Goal: Task Accomplishment & Management: Use online tool/utility

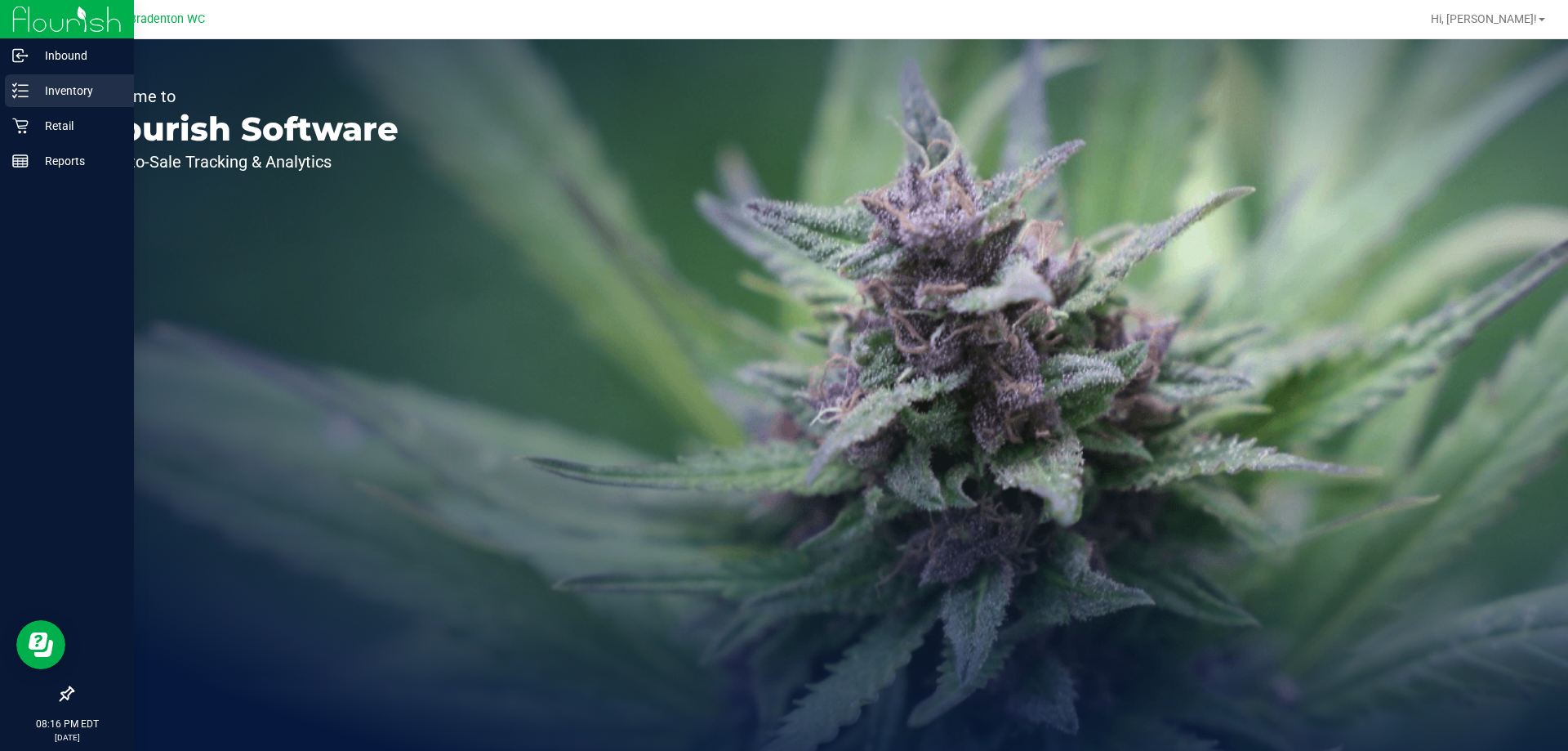
click at [81, 89] on p "Inventory" at bounding box center [78, 90] width 98 height 20
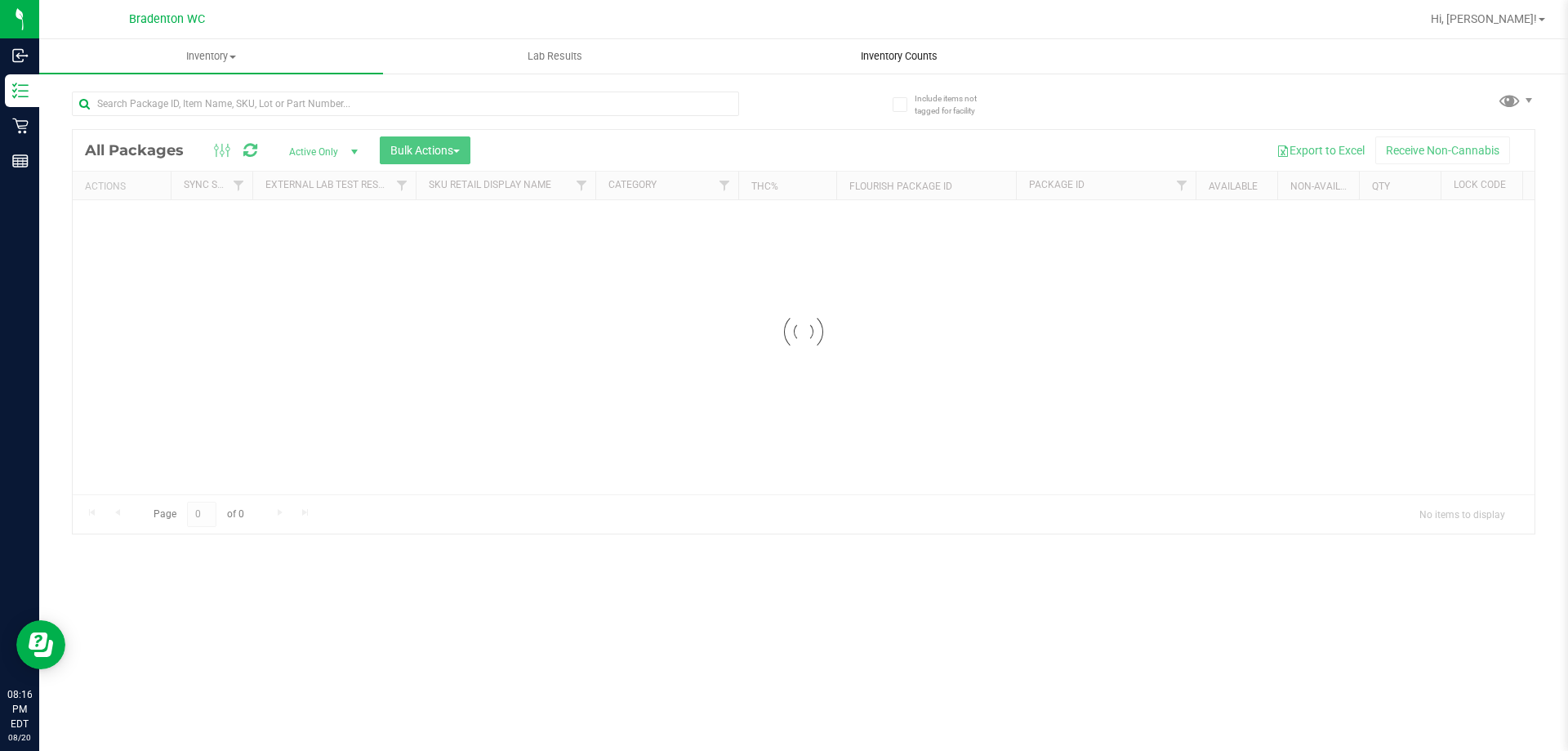
click at [909, 62] on div "Inventory All packages All inventory Waste log Create inventory Lab Results Inv…" at bounding box center [803, 395] width 1529 height 712
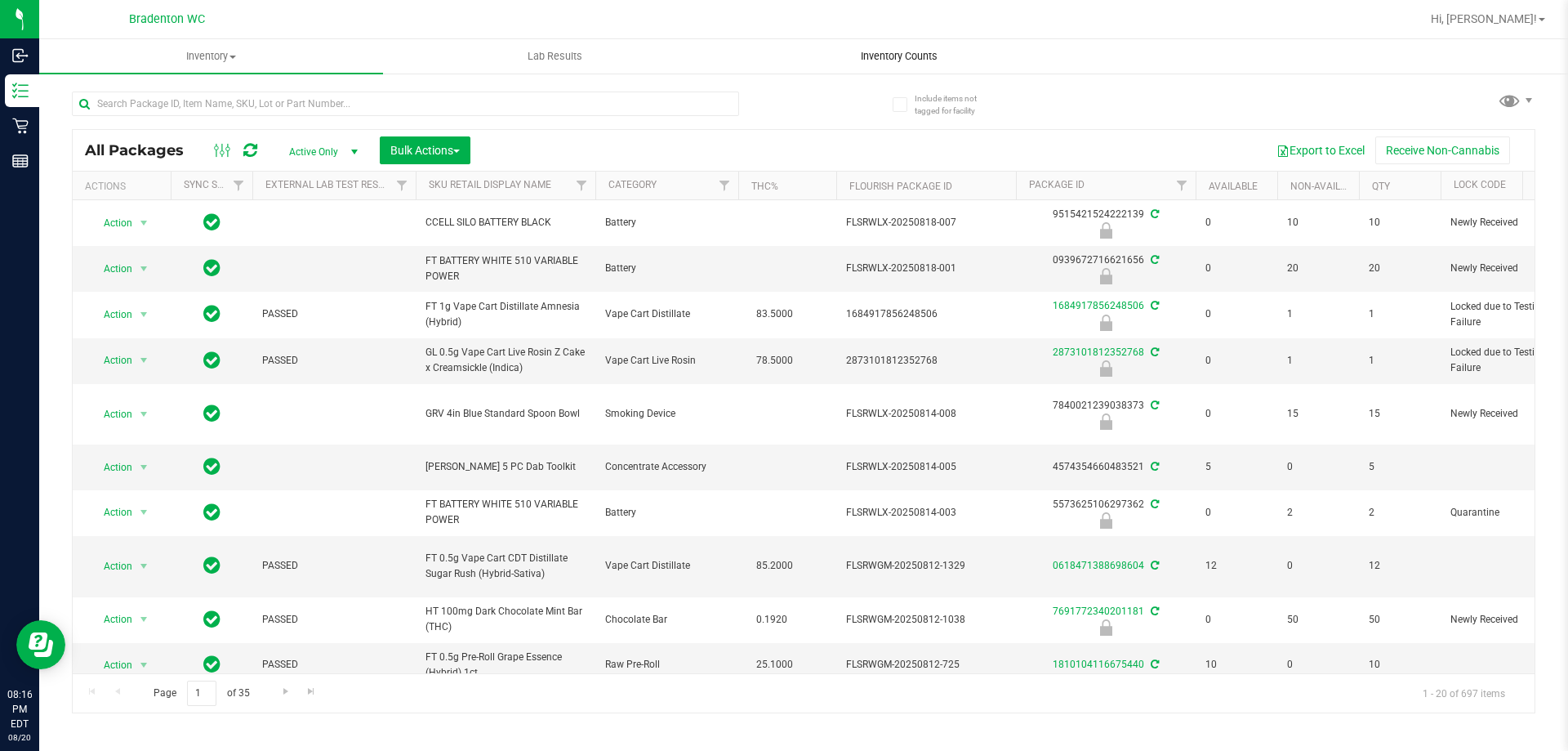
click at [910, 48] on uib-tab-heading "Inventory Counts" at bounding box center [898, 56] width 342 height 33
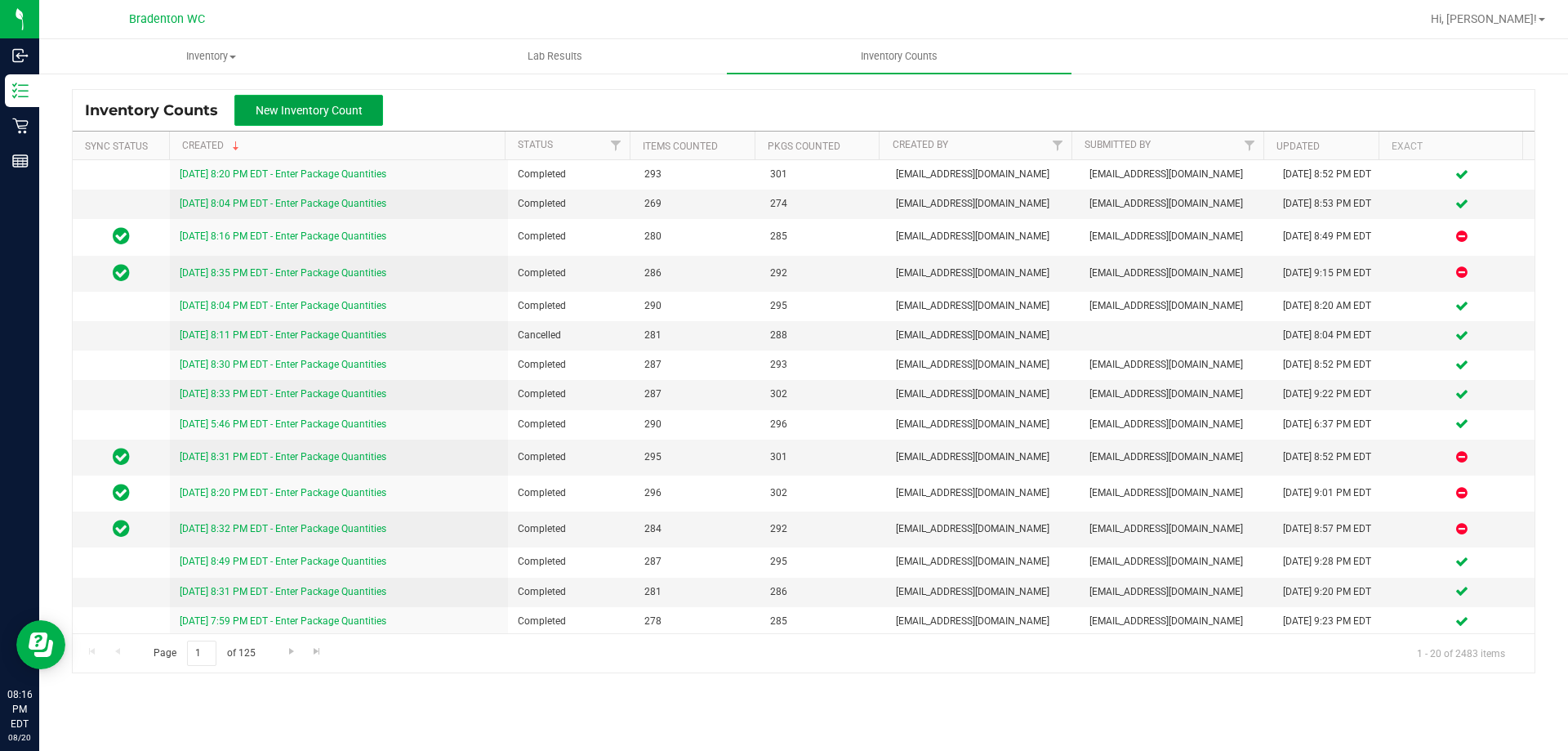
click at [285, 114] on span "New Inventory Count" at bounding box center [309, 110] width 107 height 13
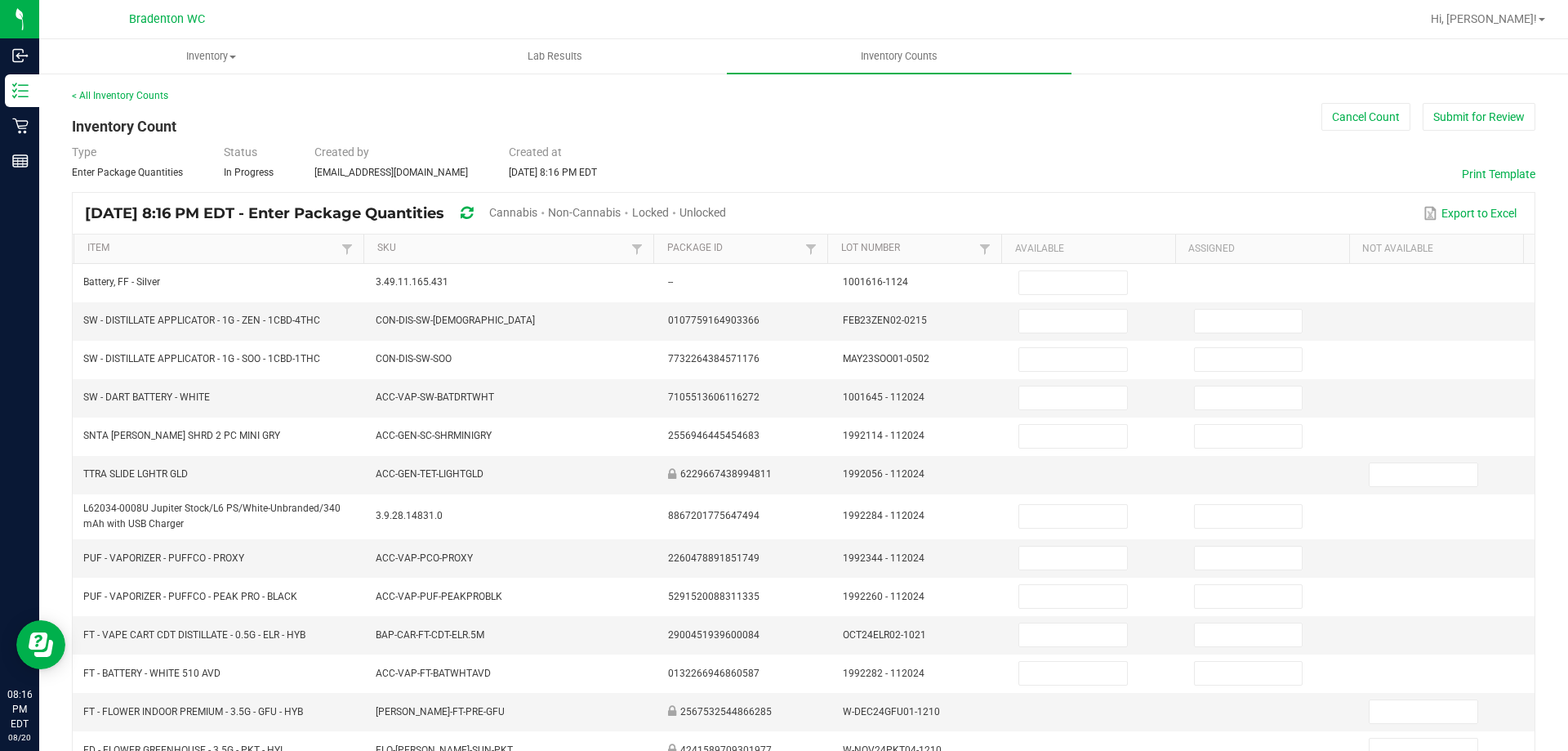
click at [537, 214] on span "Cannabis" at bounding box center [512, 213] width 48 height 13
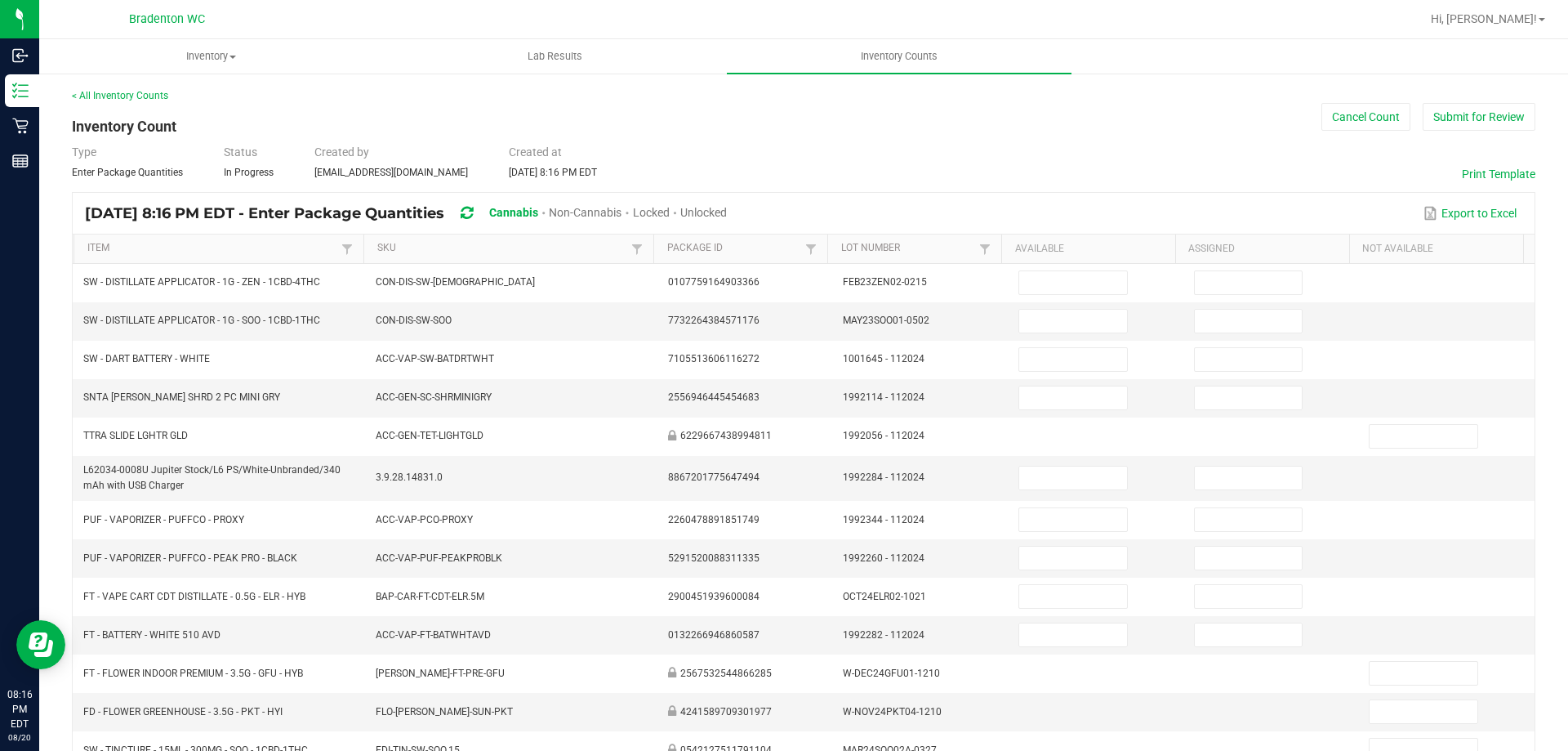
click at [726, 209] on span "Unlocked" at bounding box center [704, 213] width 47 height 13
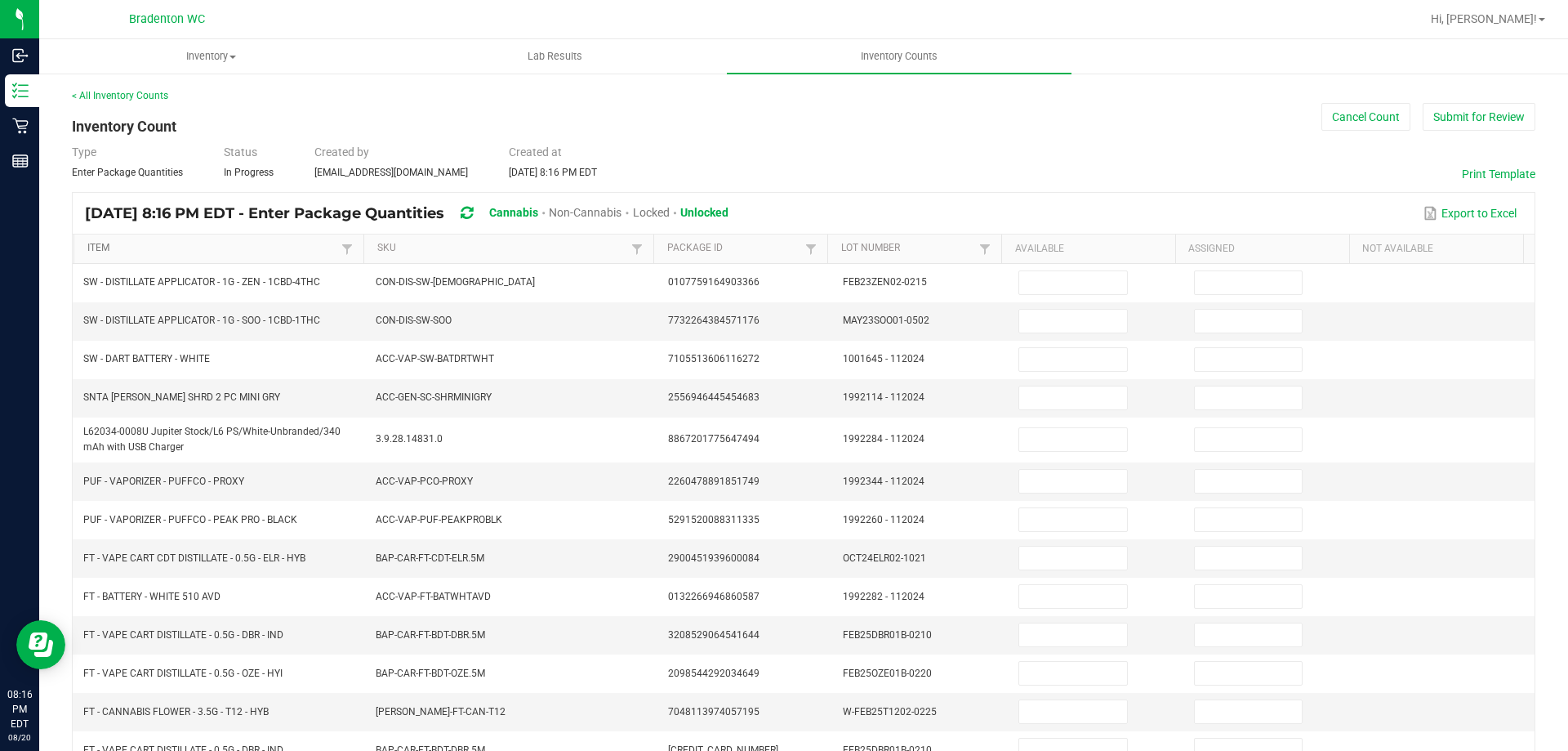
click at [171, 253] on link "Item" at bounding box center [212, 248] width 250 height 13
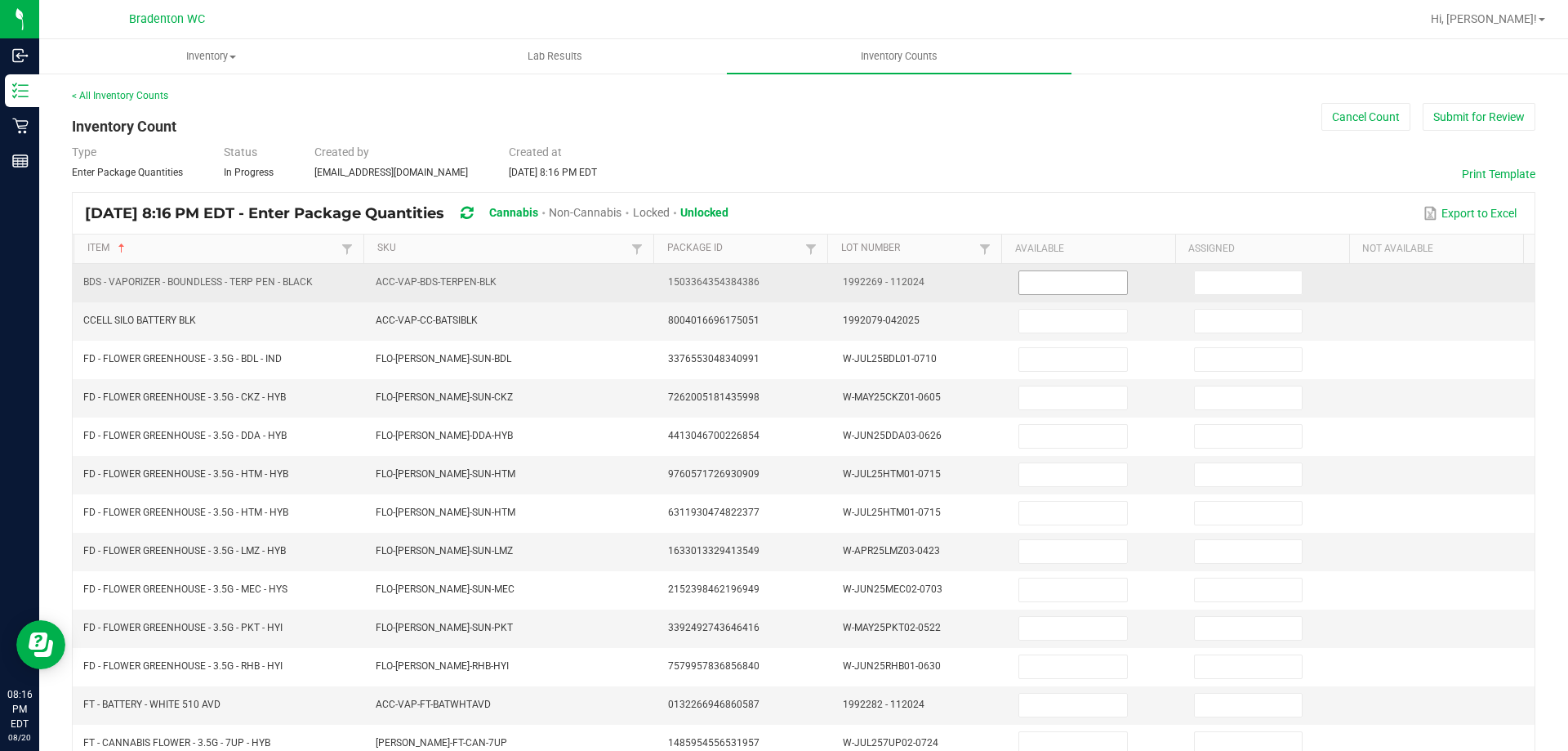
click at [1051, 285] on input at bounding box center [1073, 283] width 107 height 22
type input "0"
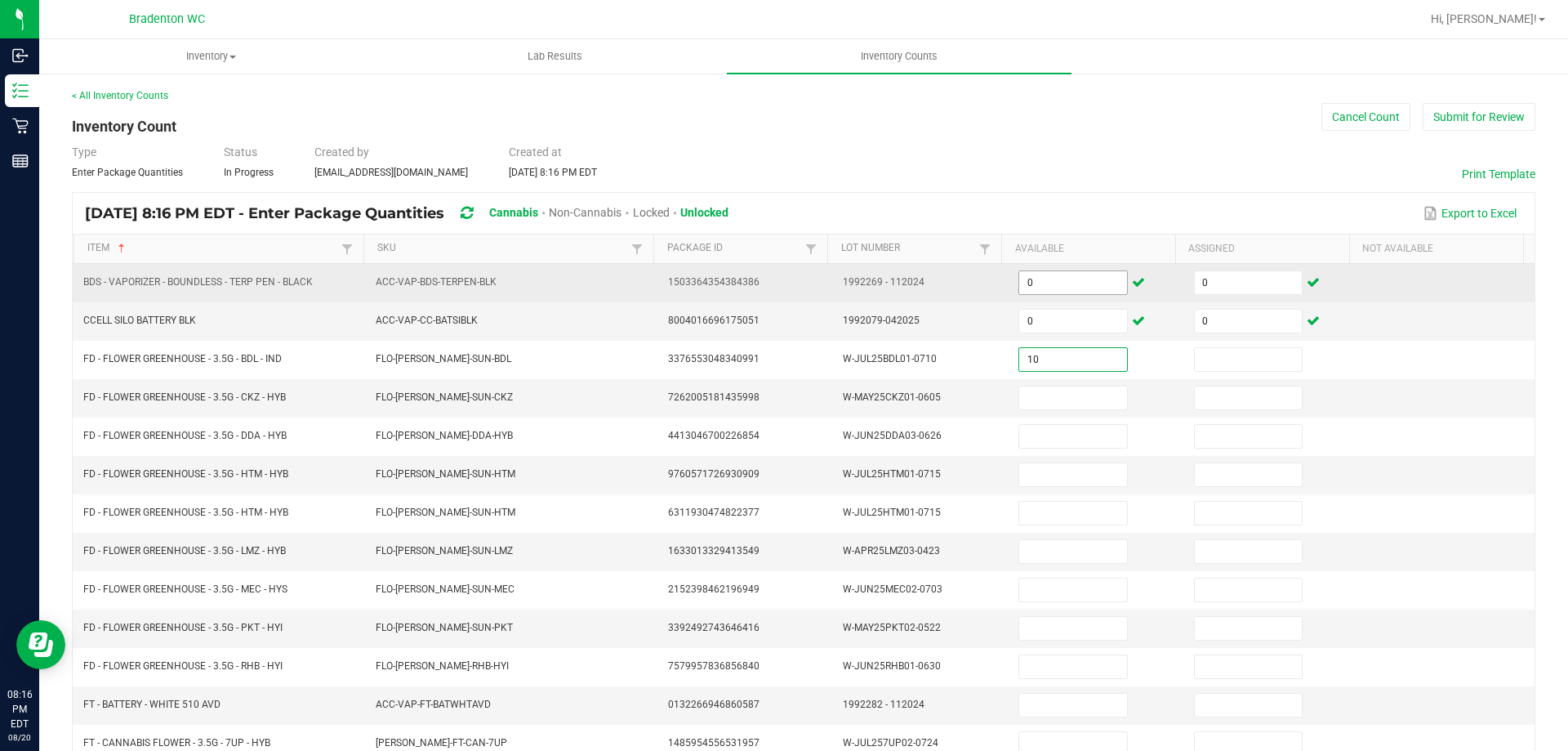
type input "10"
type input "0"
type input "7"
type input "0"
type input "17"
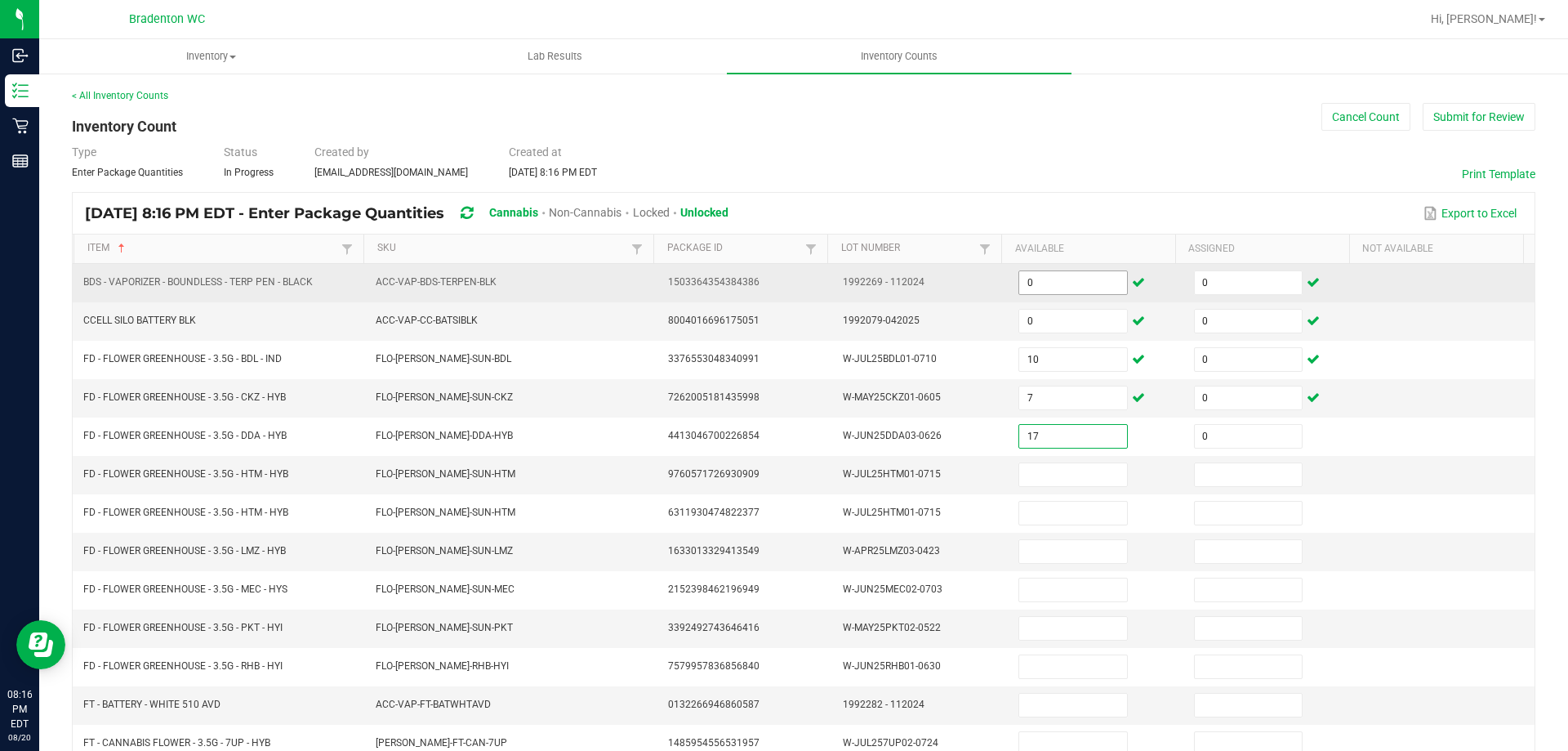
type input "0"
type input "22"
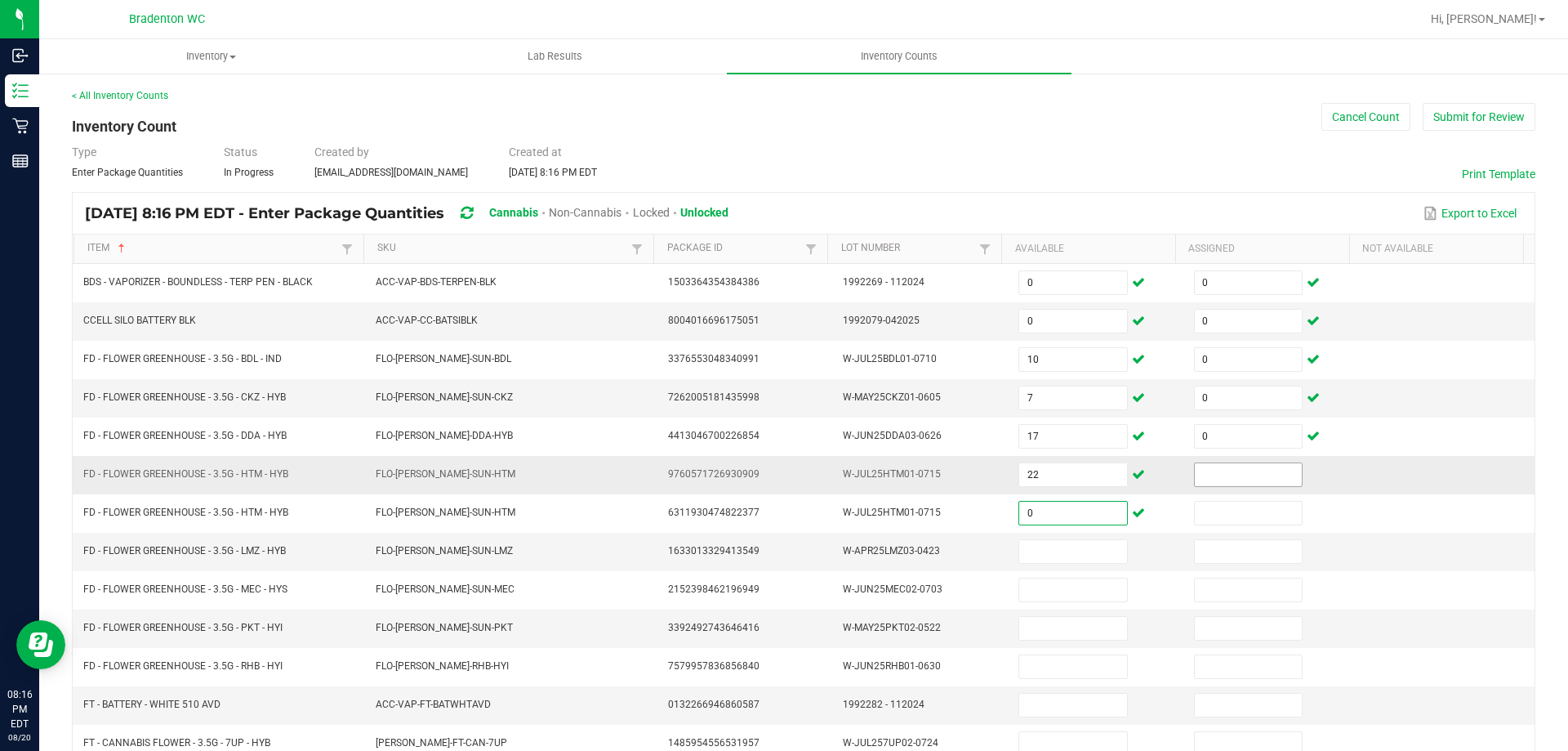
type input "0"
click at [1236, 471] on input at bounding box center [1248, 475] width 107 height 22
type input "0"
type input "2"
type input "0"
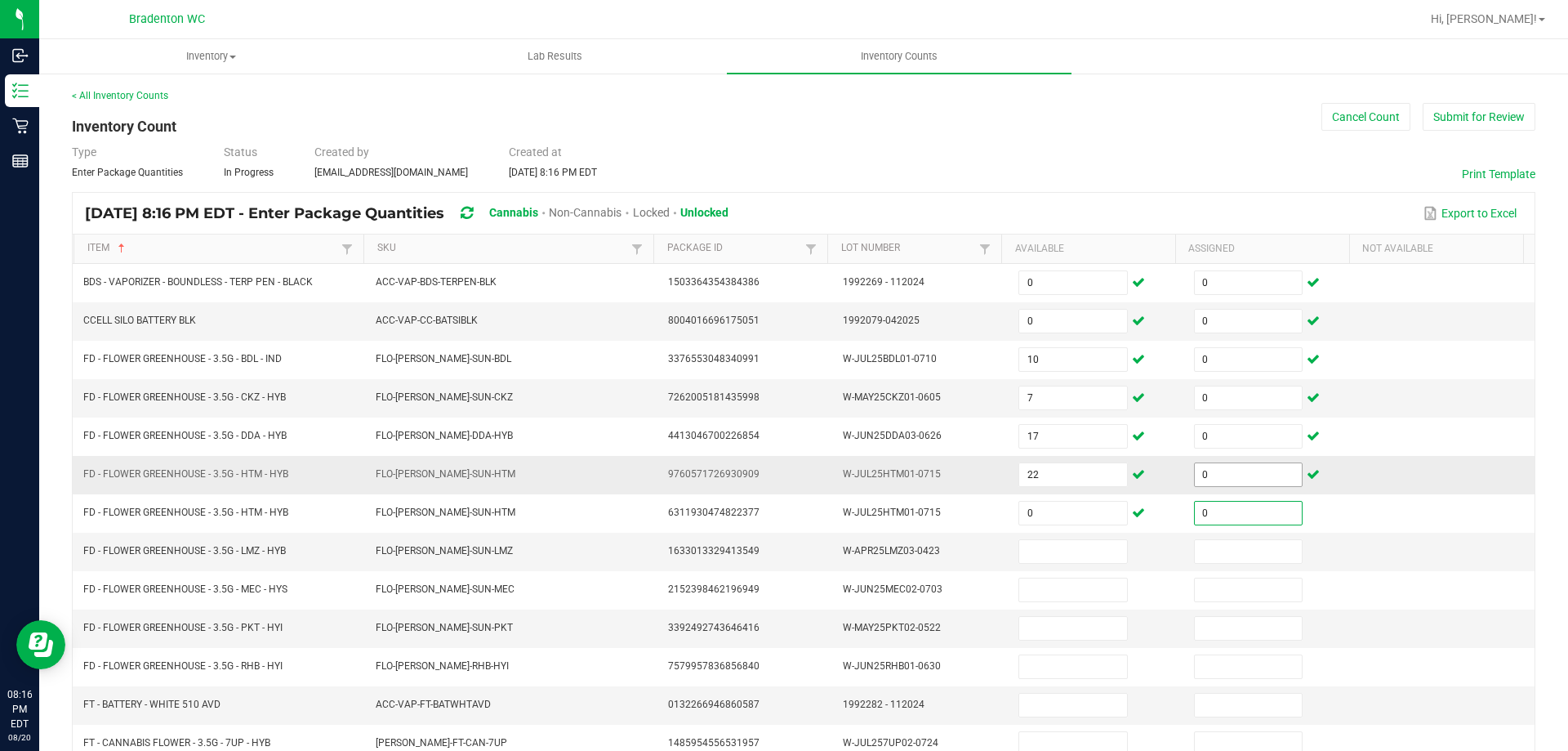
type input "0"
type input "5"
type input "0"
type input "18"
type input "0"
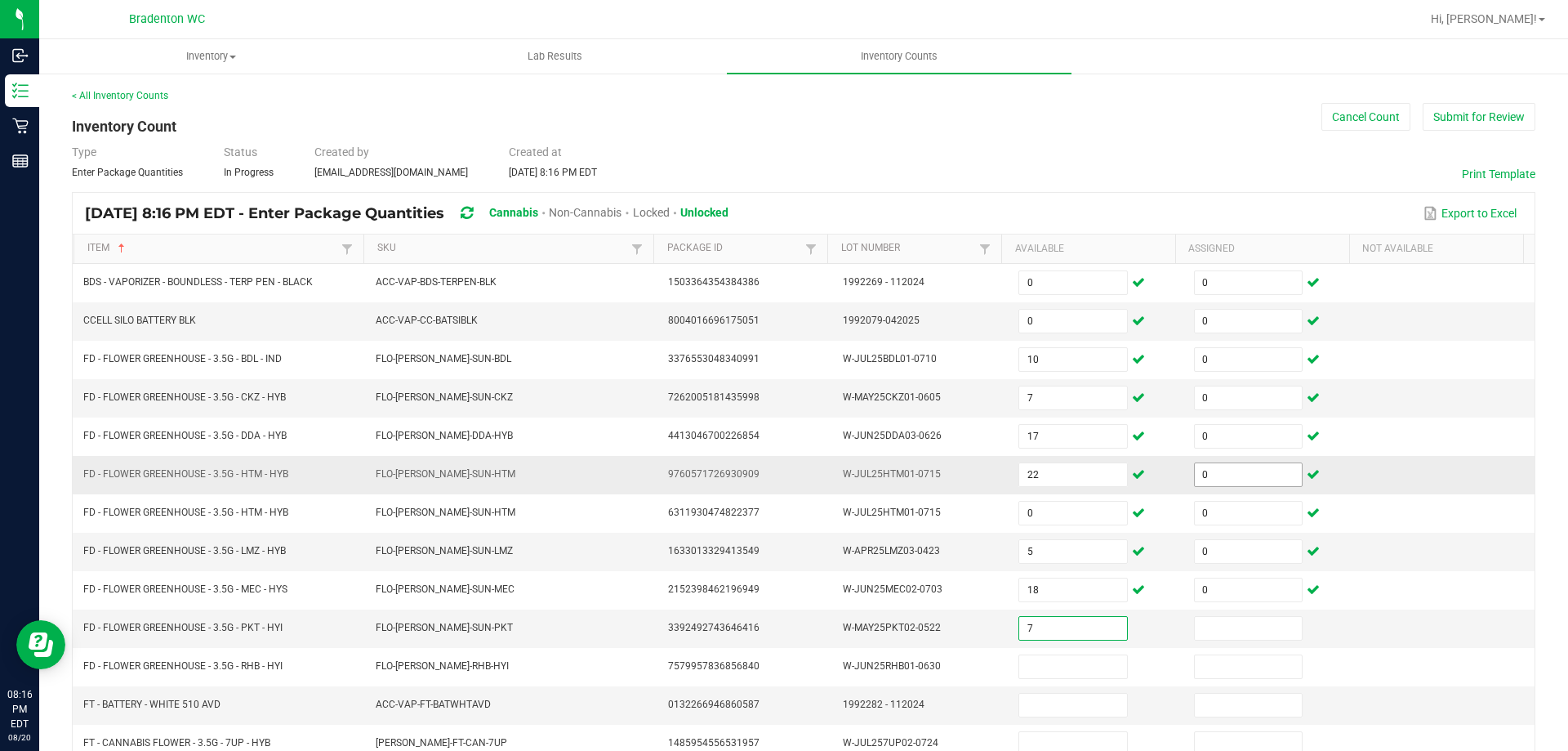
type input "7"
type input "0"
type input "7"
type input "0"
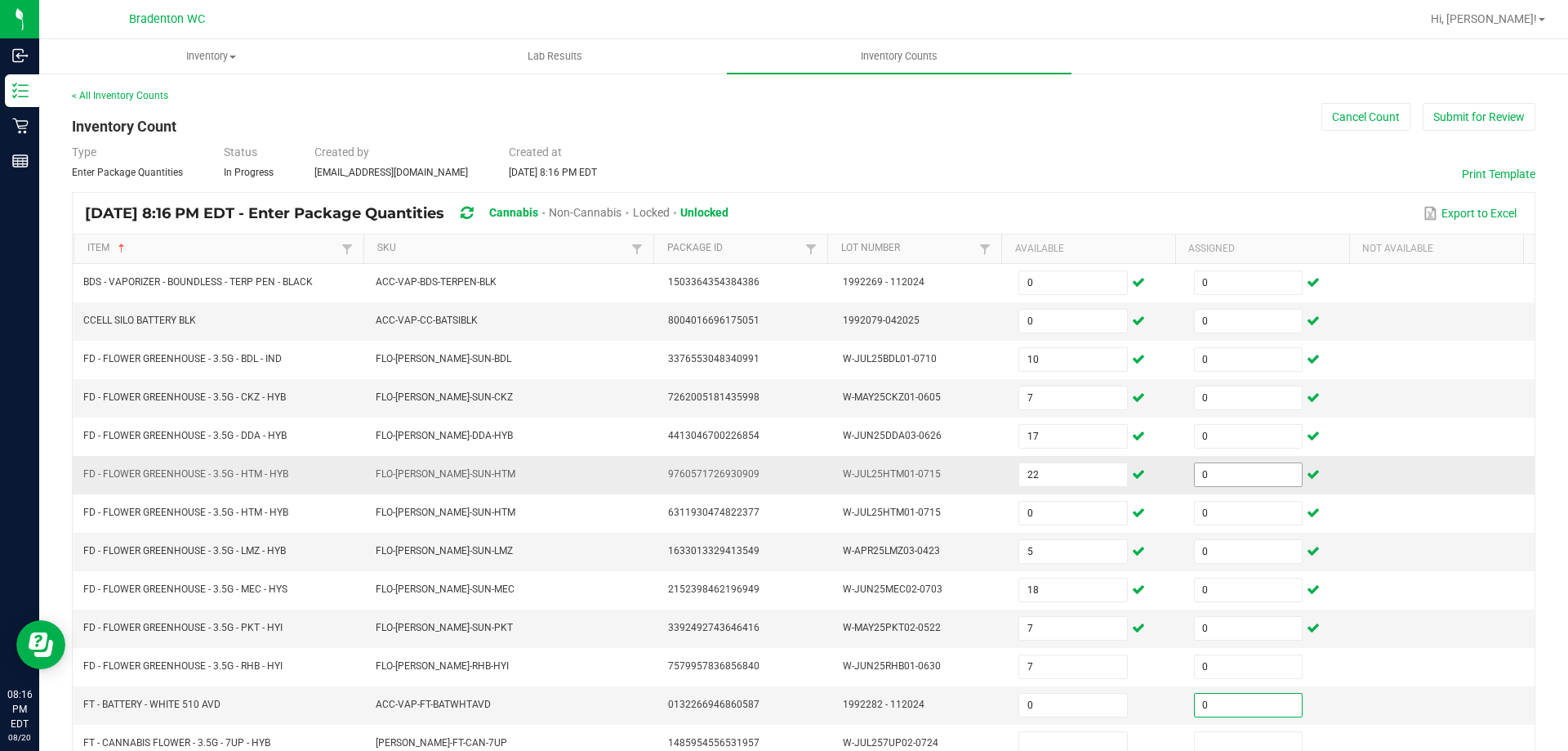
type input "0"
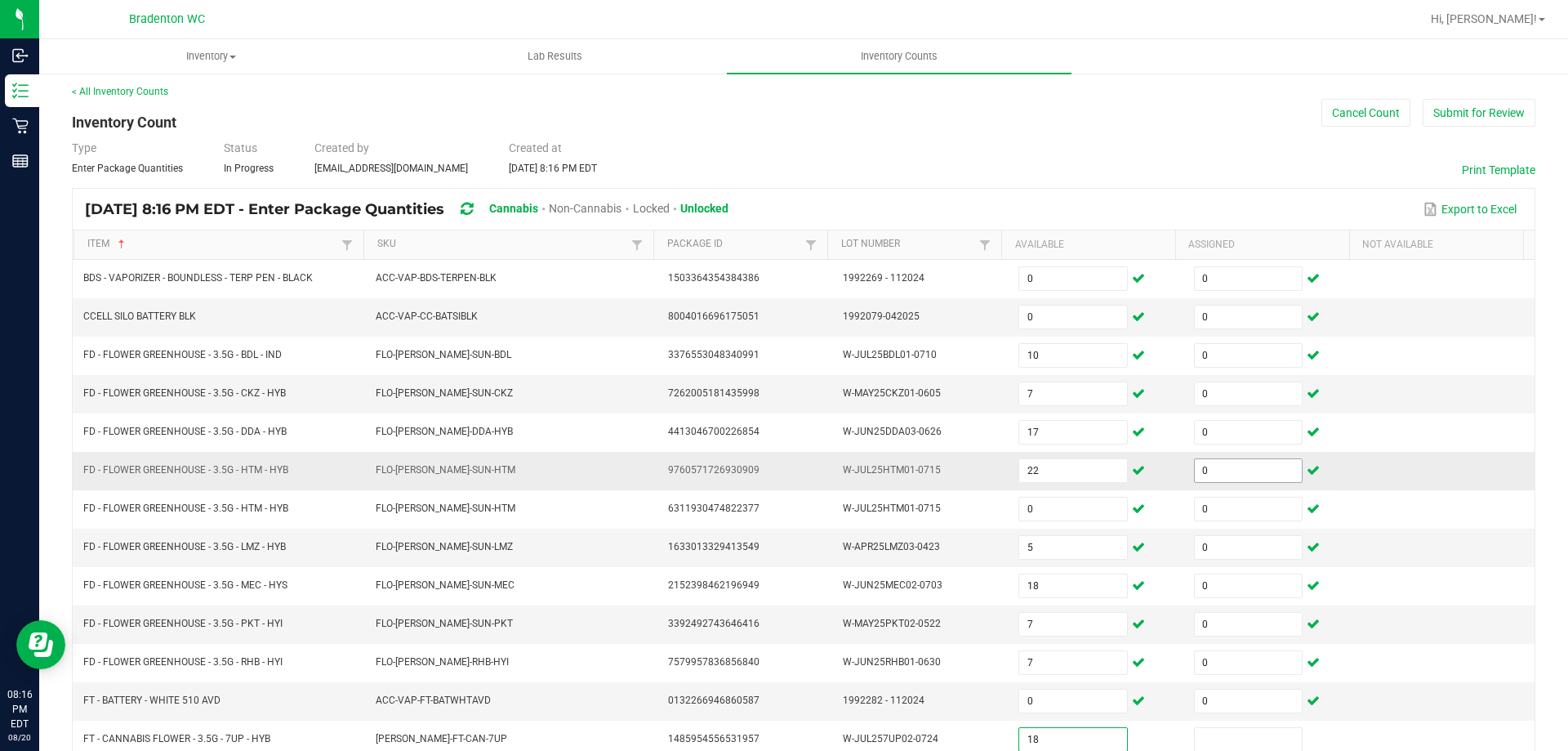
type input "18"
type input "0"
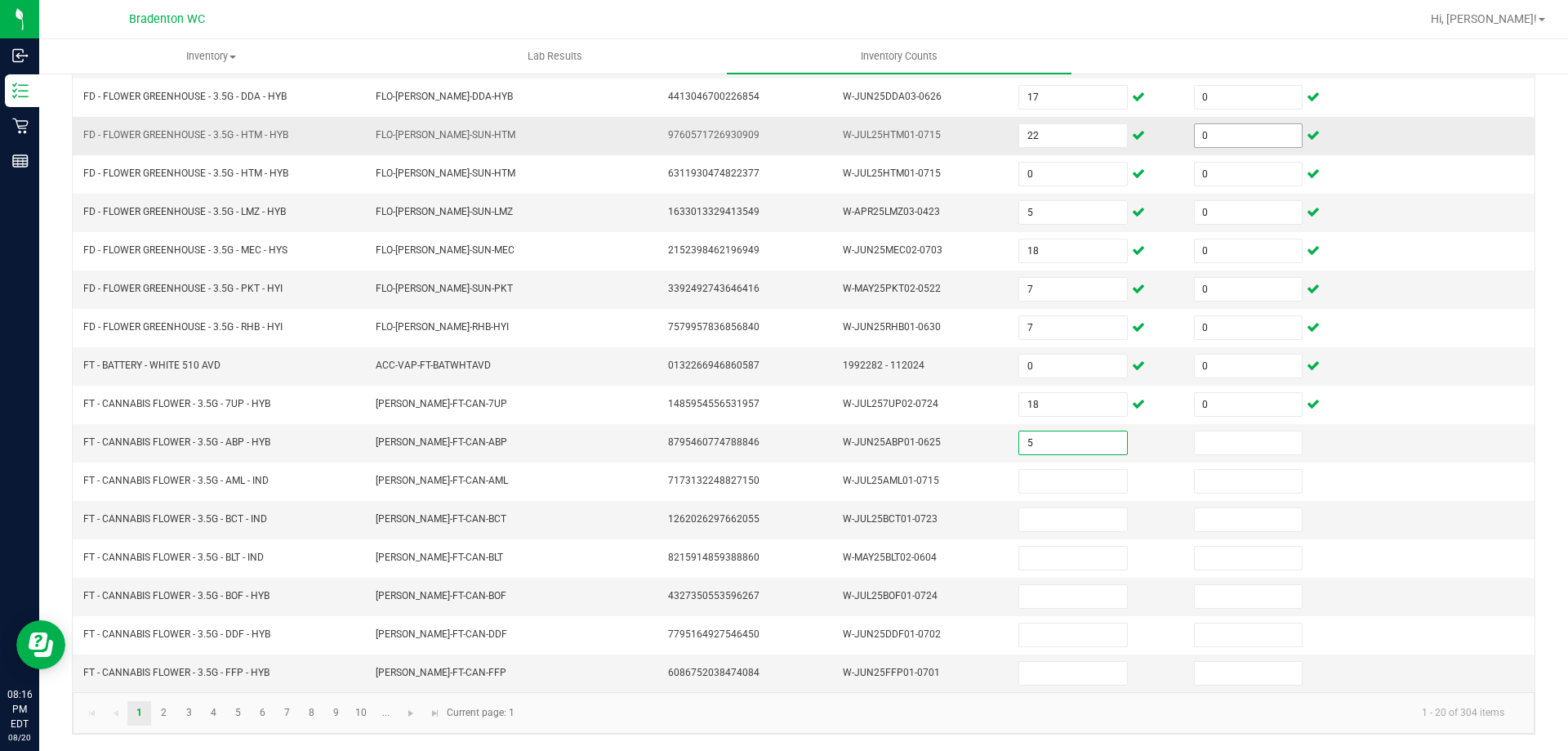
type input "5"
type input "0"
type input "20"
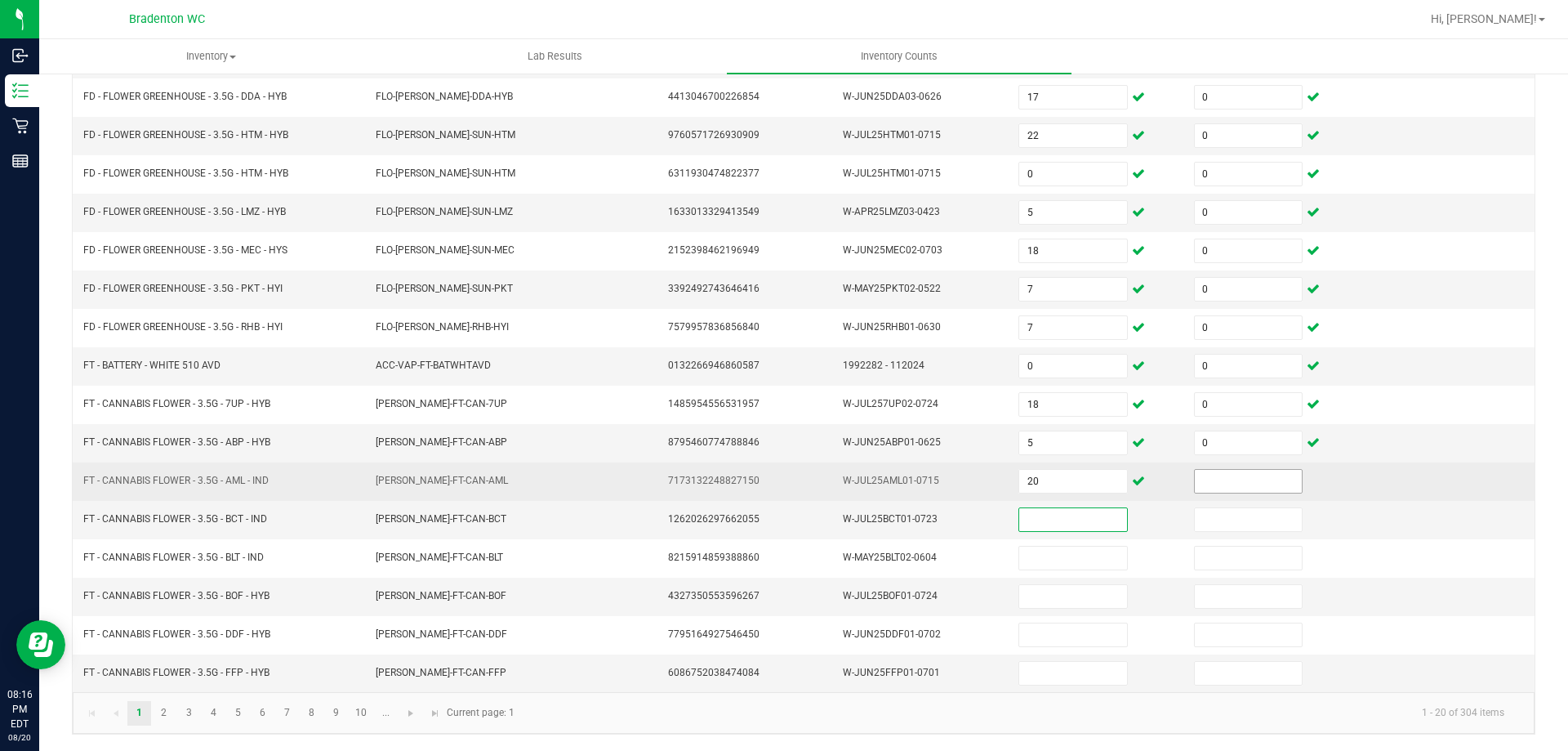
click at [1230, 481] on input at bounding box center [1248, 481] width 107 height 22
type input "2"
type input "0"
type input "18"
type input "0"
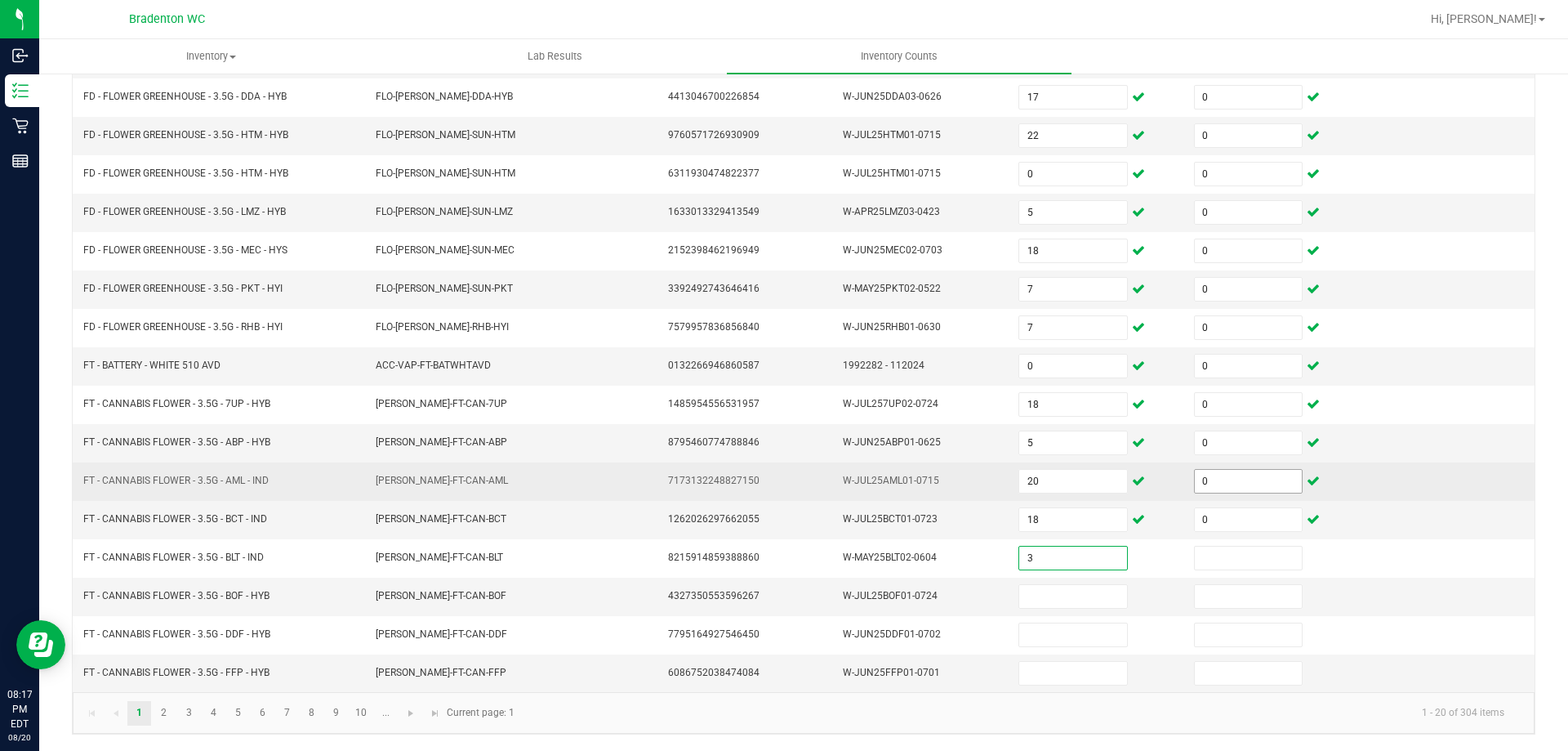
type input "3"
type input "0"
type input "4"
type input "0"
type input "20"
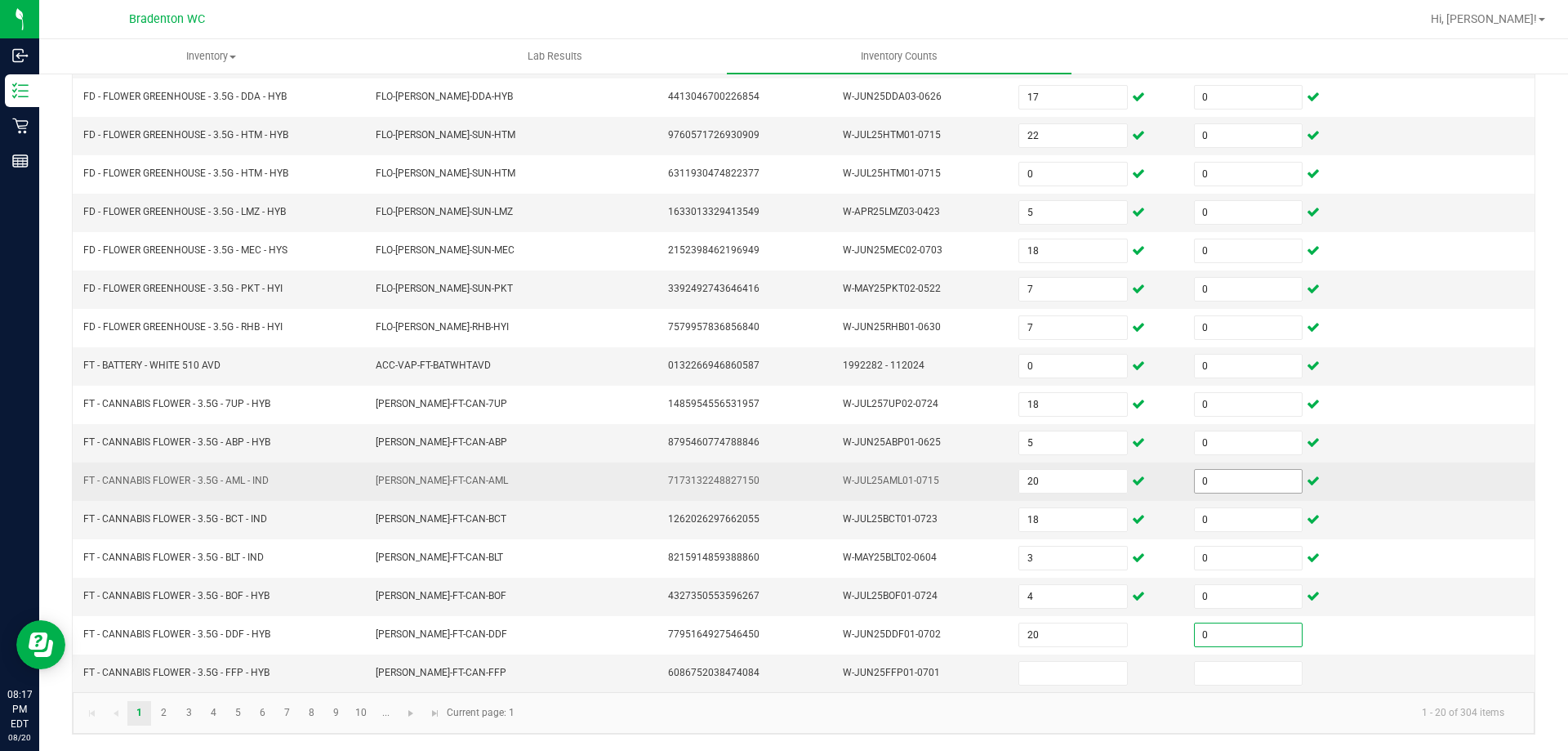
type input "0"
type input "12"
type input "0"
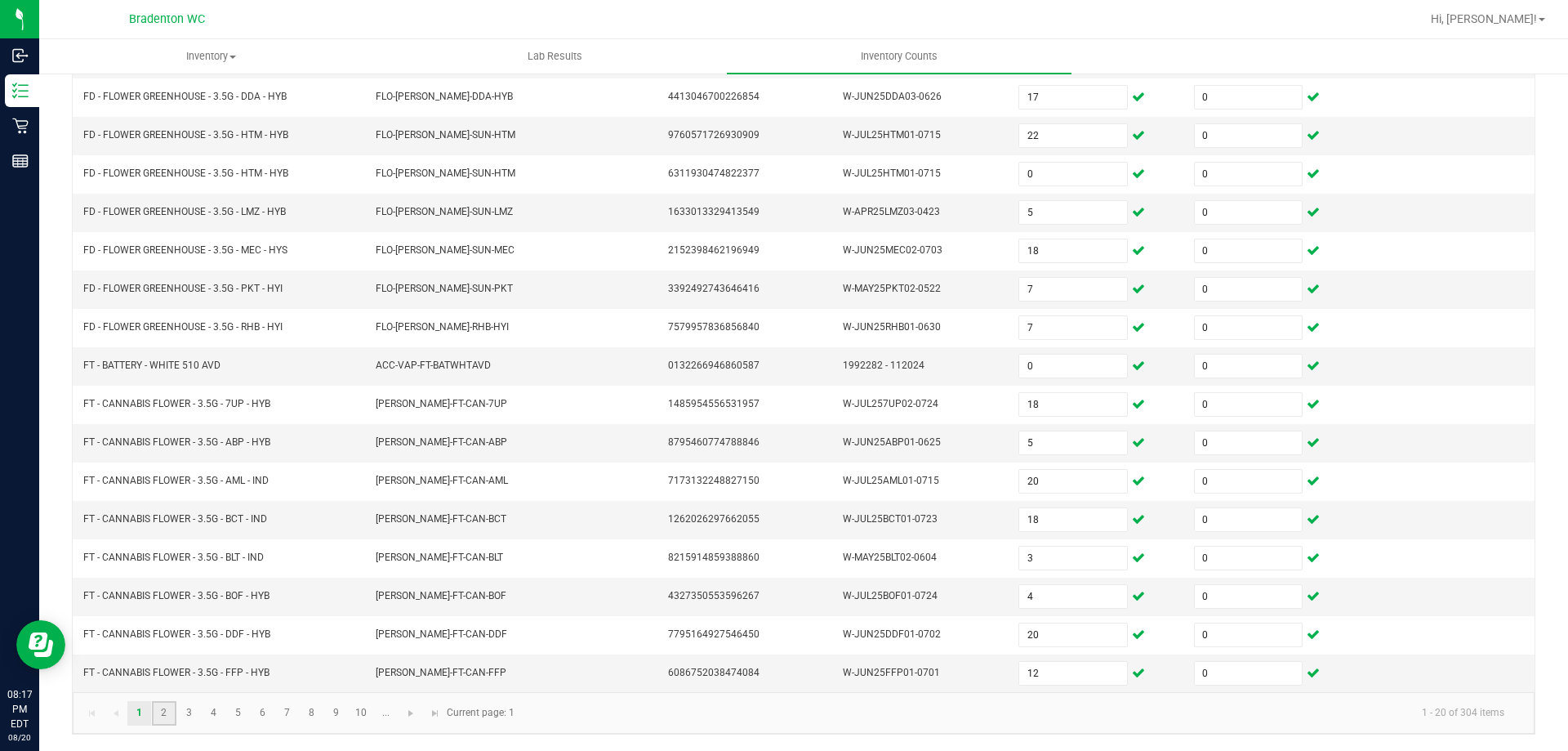
click at [156, 708] on link "2" at bounding box center [163, 713] width 23 height 24
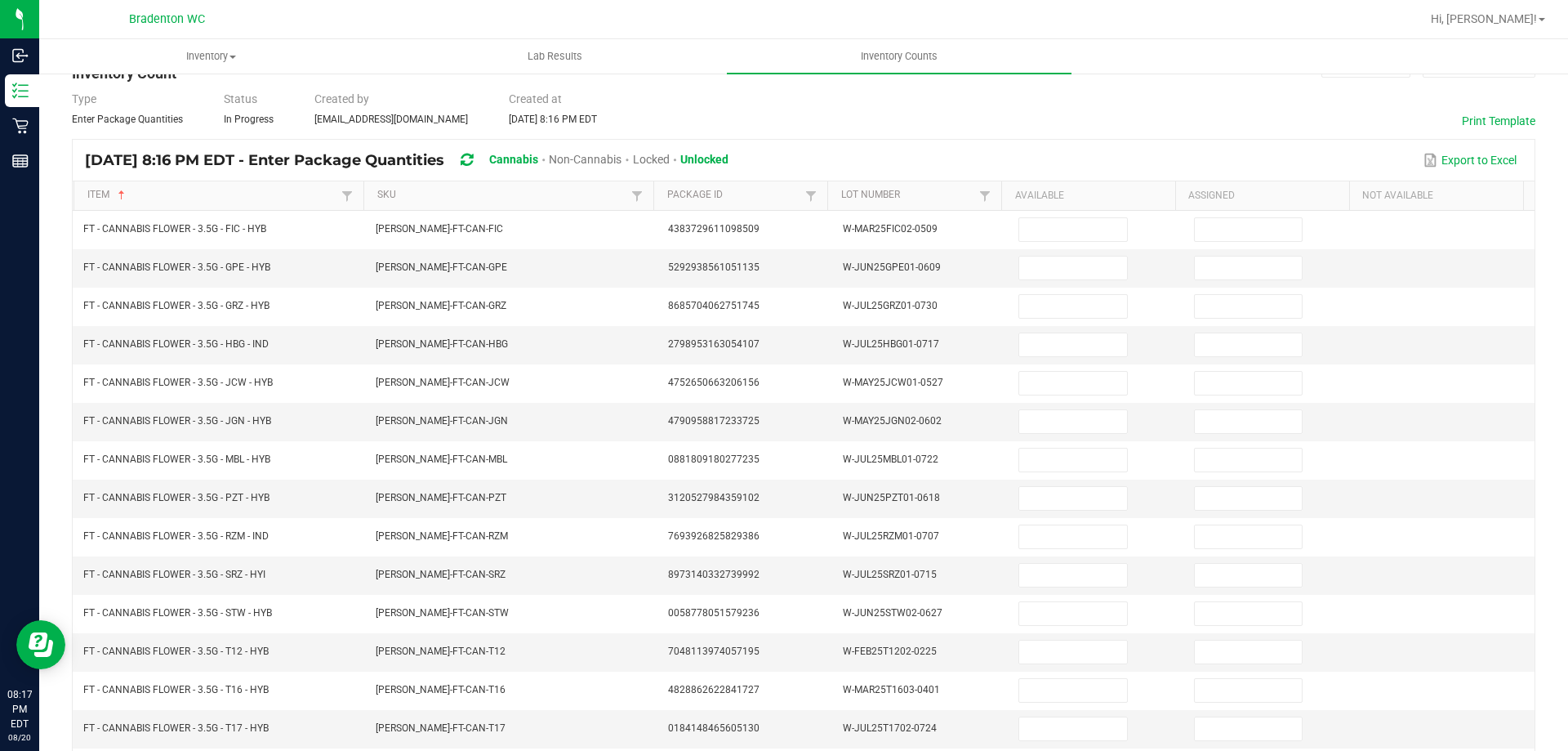
scroll to position [0, 0]
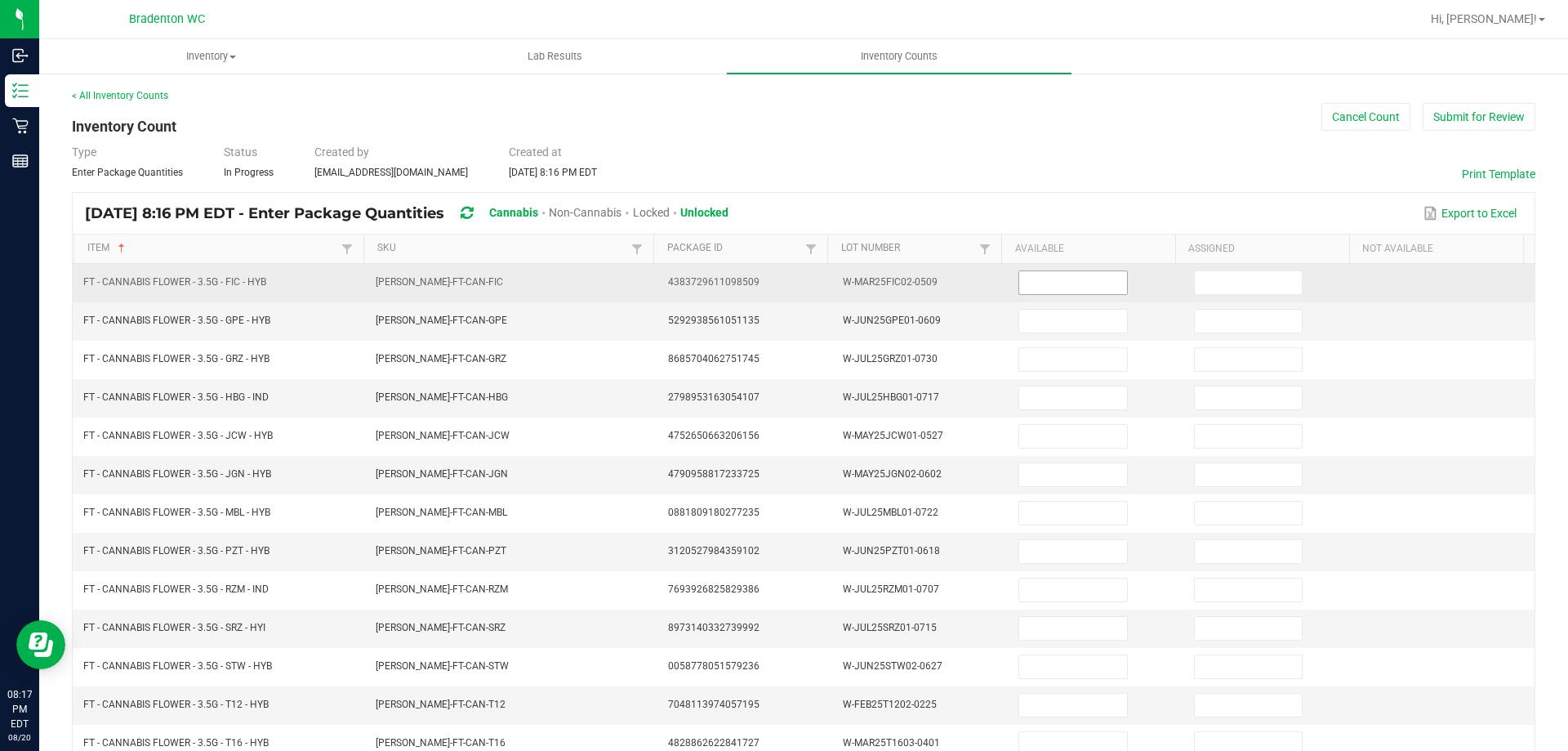
click at [1062, 291] on input at bounding box center [1073, 283] width 107 height 22
type input "19"
type input "0"
type input "14"
type input "0"
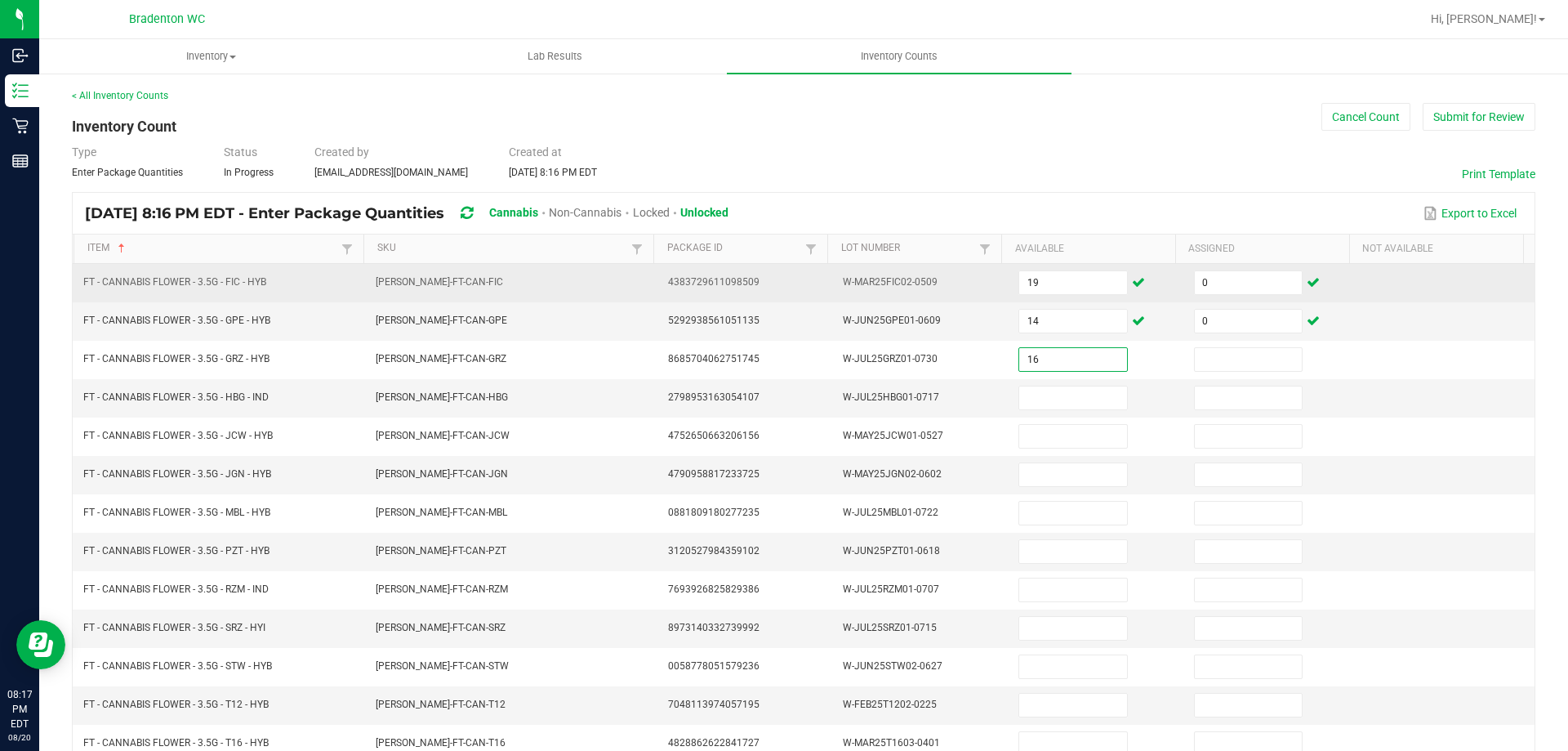
type input "16"
type input "0"
type input "8"
type input "0"
type input "8"
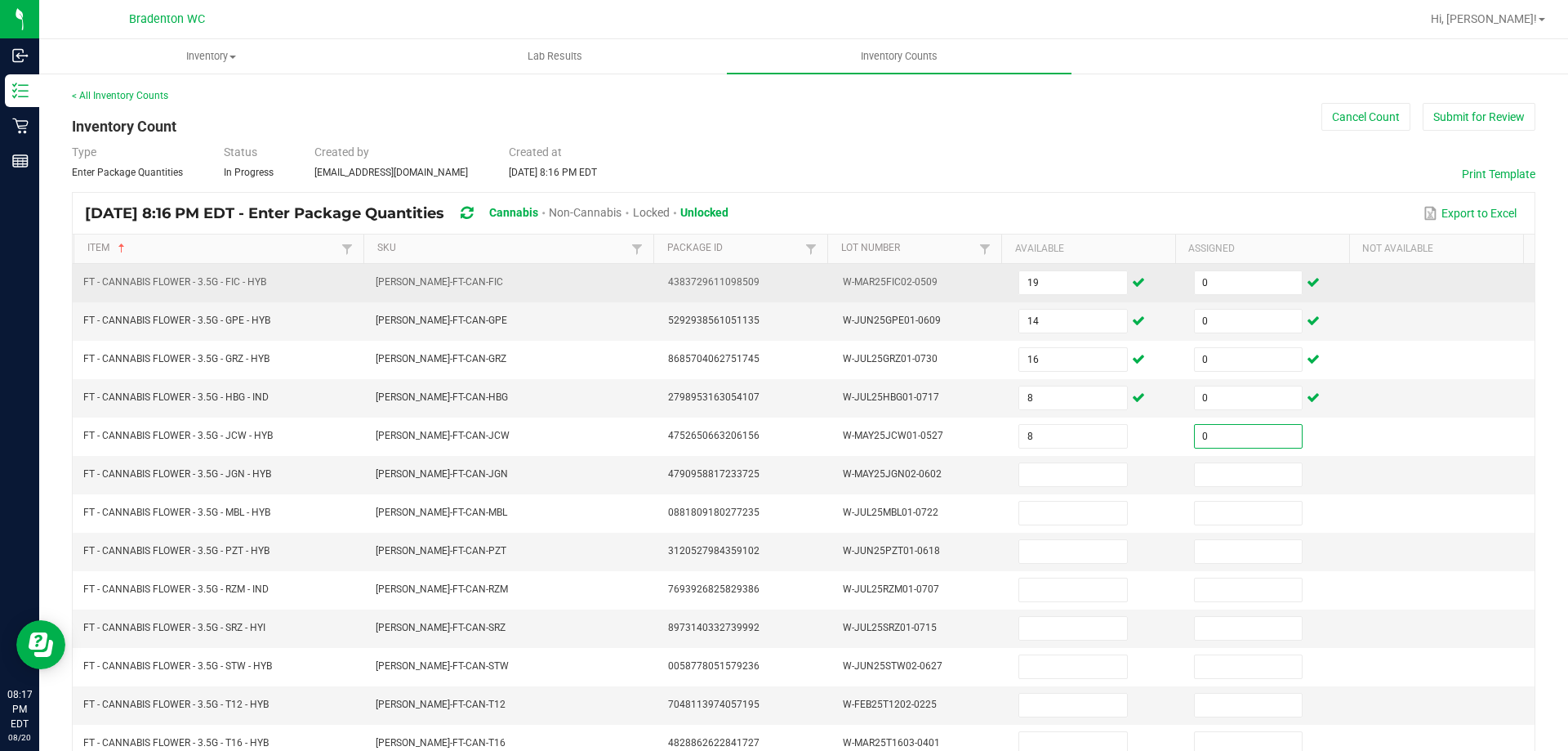
type input "0"
type input "5"
type input "0"
type input "13"
type input "0"
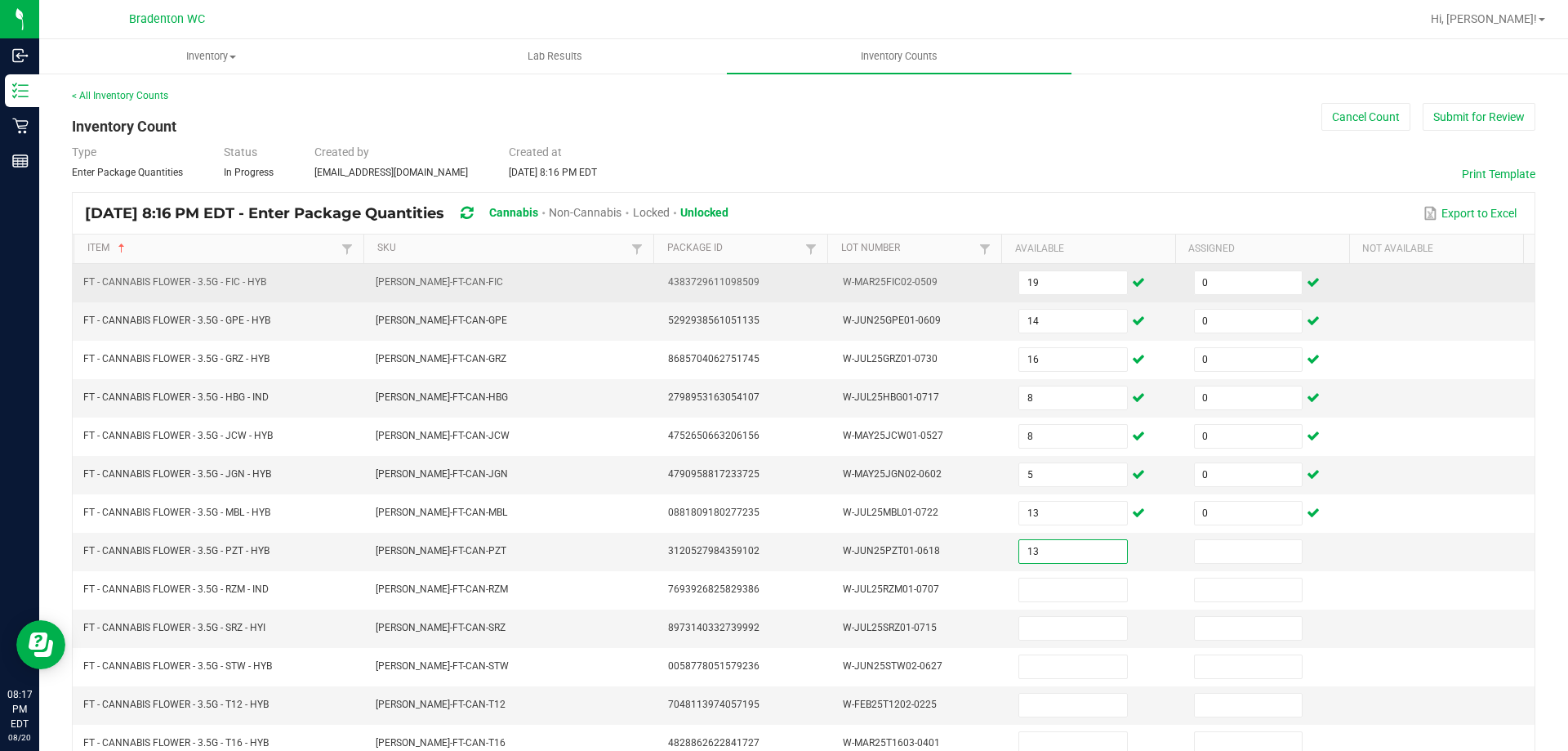
type input "13"
type input "0"
type input "9"
type input "0"
type input "4"
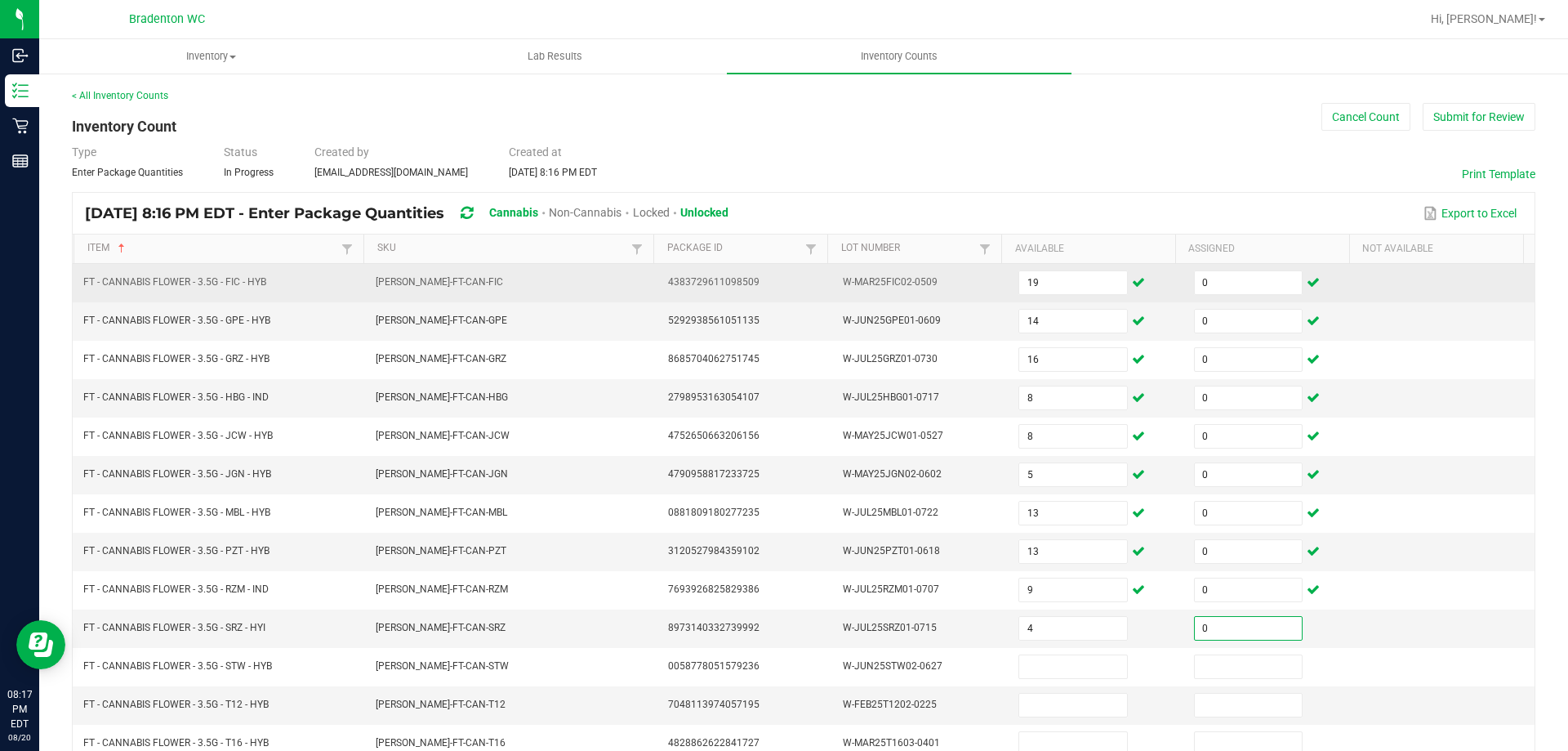
type input "0"
type input "19"
type input "0"
type input "29"
type input "0"
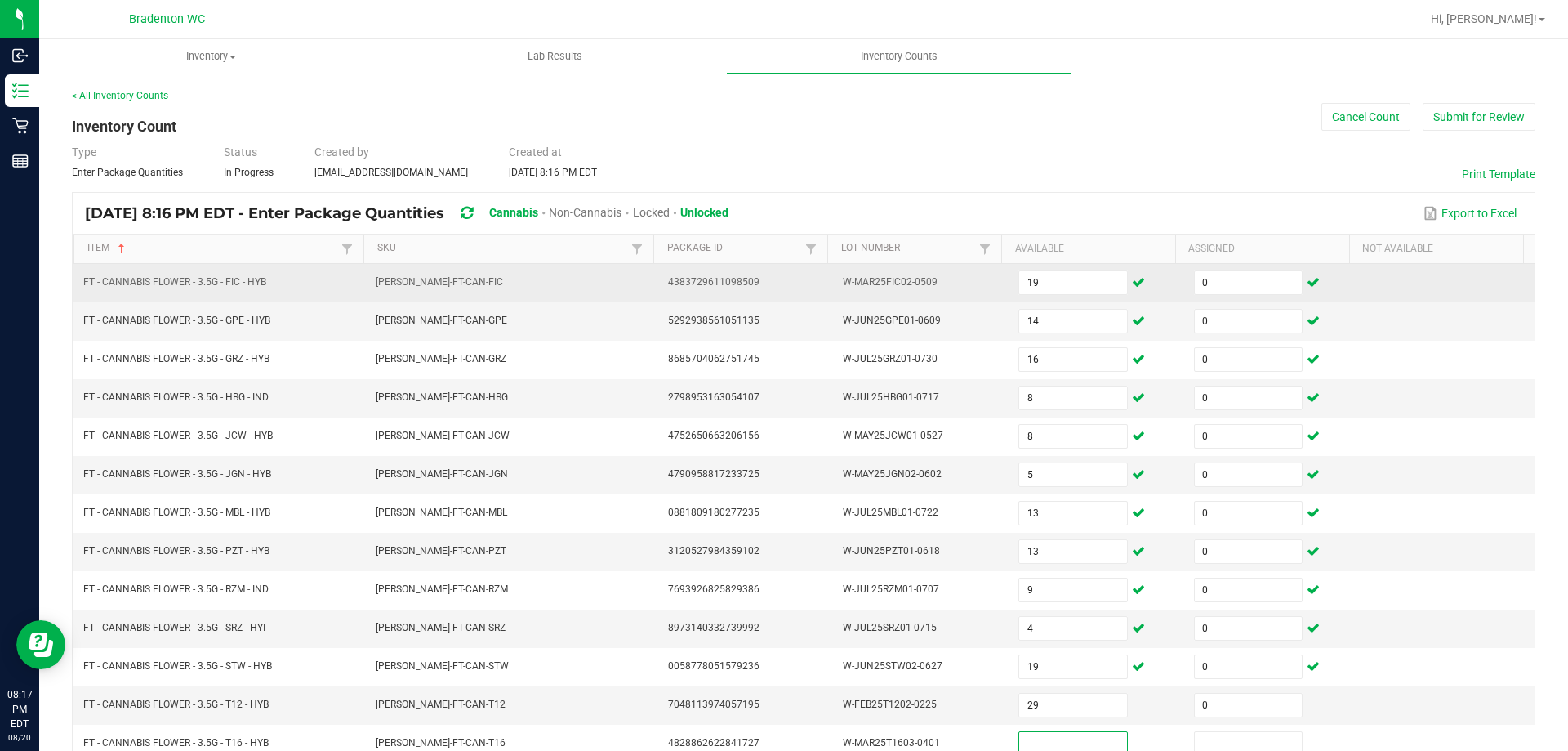
scroll to position [4, 0]
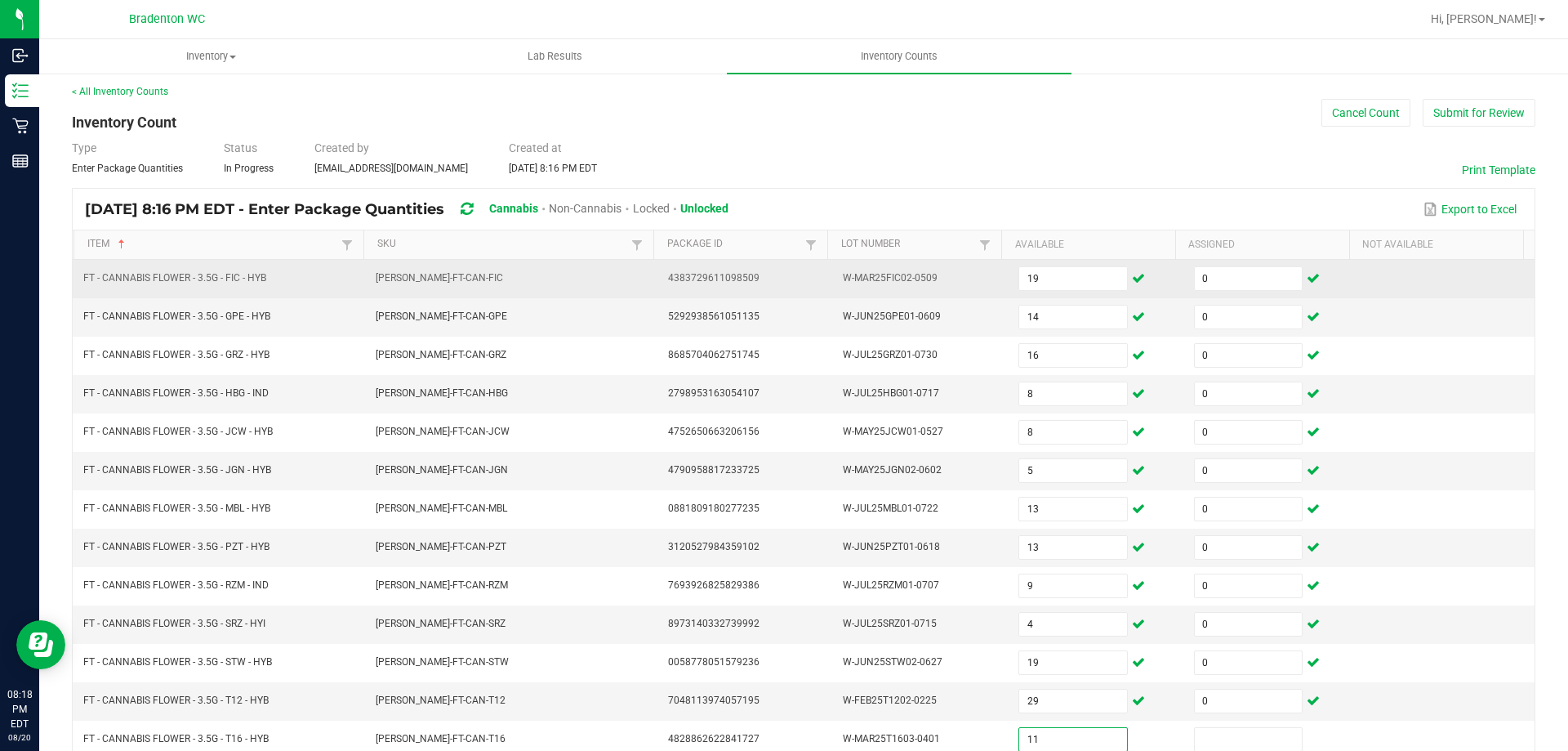
type input "11"
type input "0"
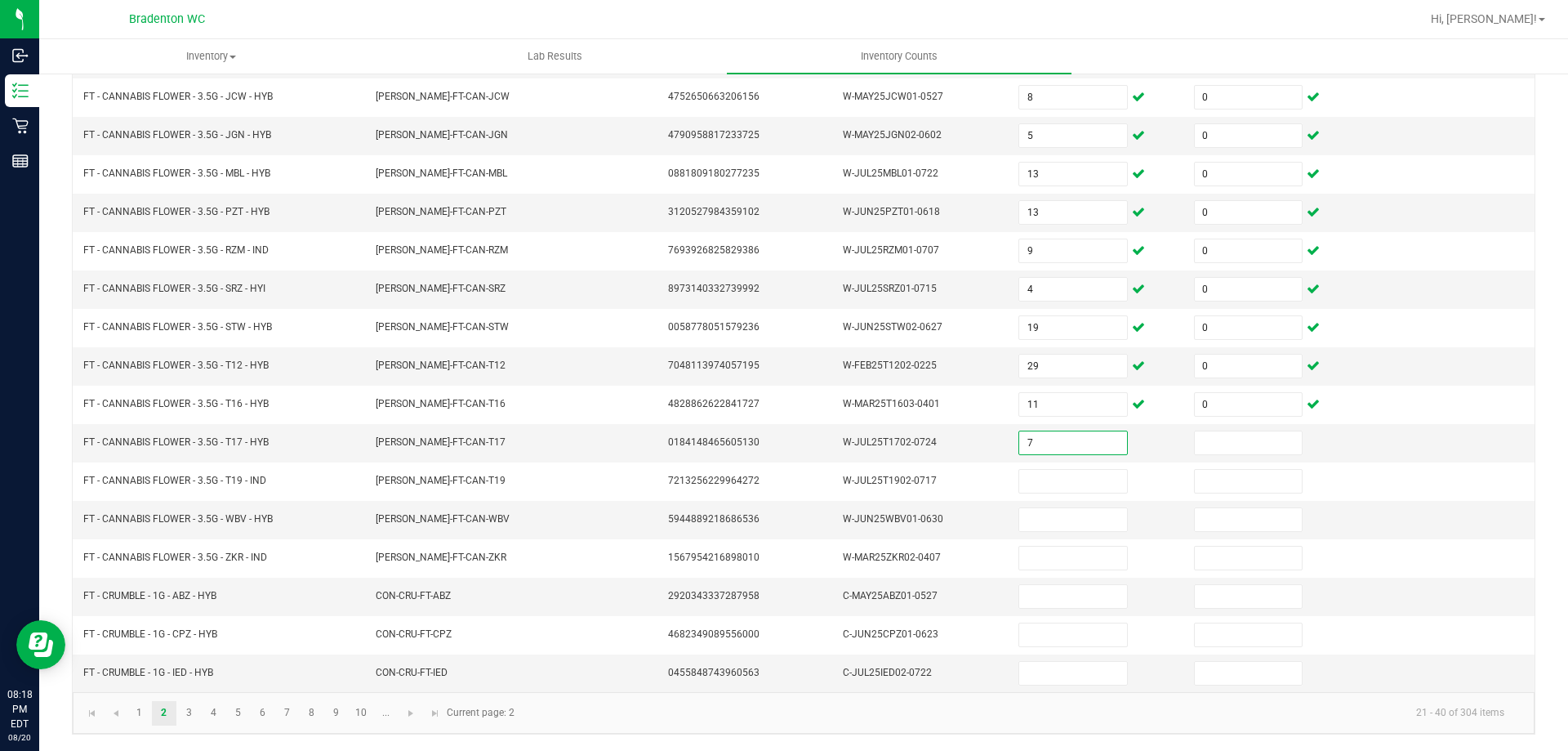
type input "7"
type input "0"
type input "10"
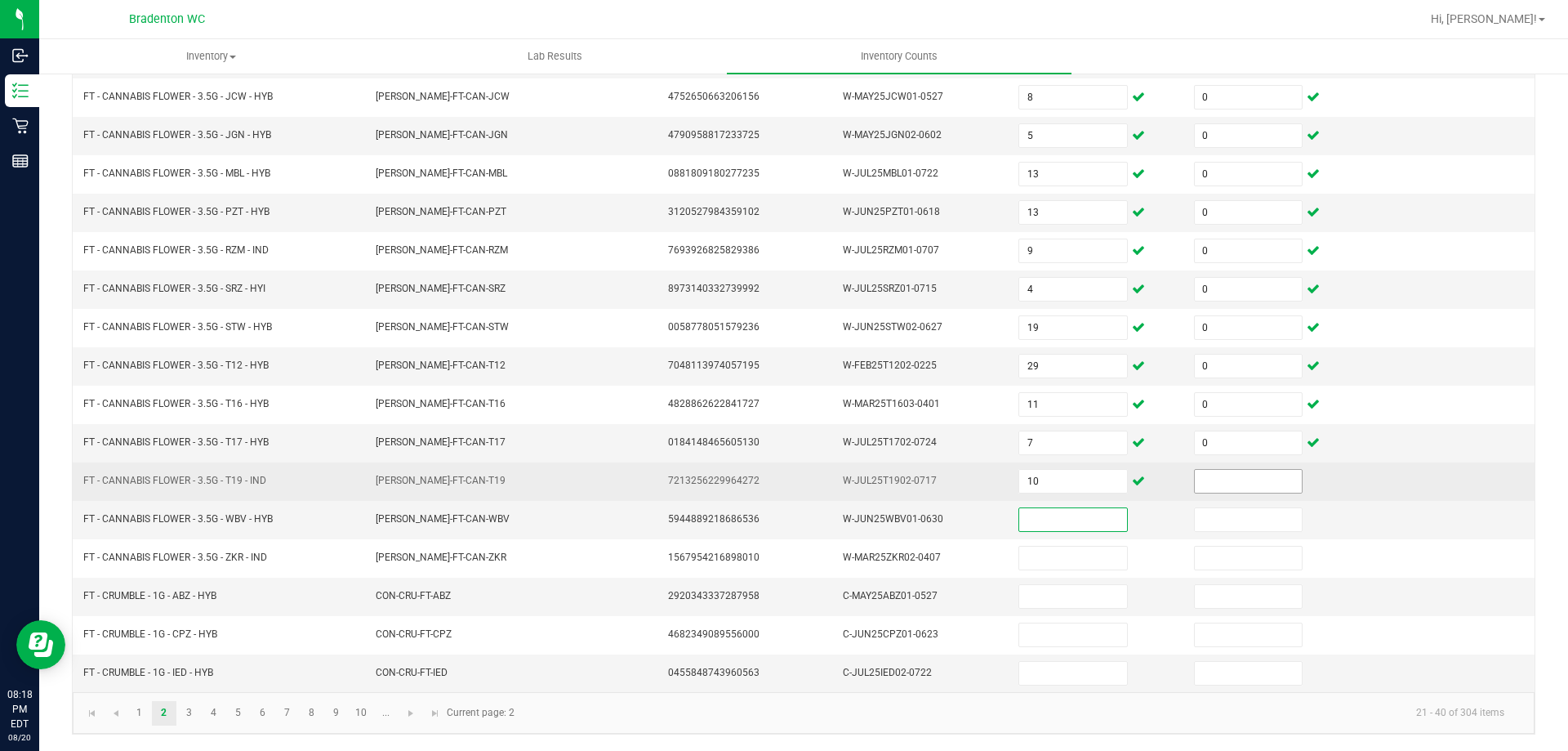
drag, startPoint x: 1200, startPoint y: 474, endPoint x: 1211, endPoint y: 470, distance: 11.7
click at [1204, 475] on input at bounding box center [1248, 481] width 107 height 22
type input "0"
type input "14"
type input "0"
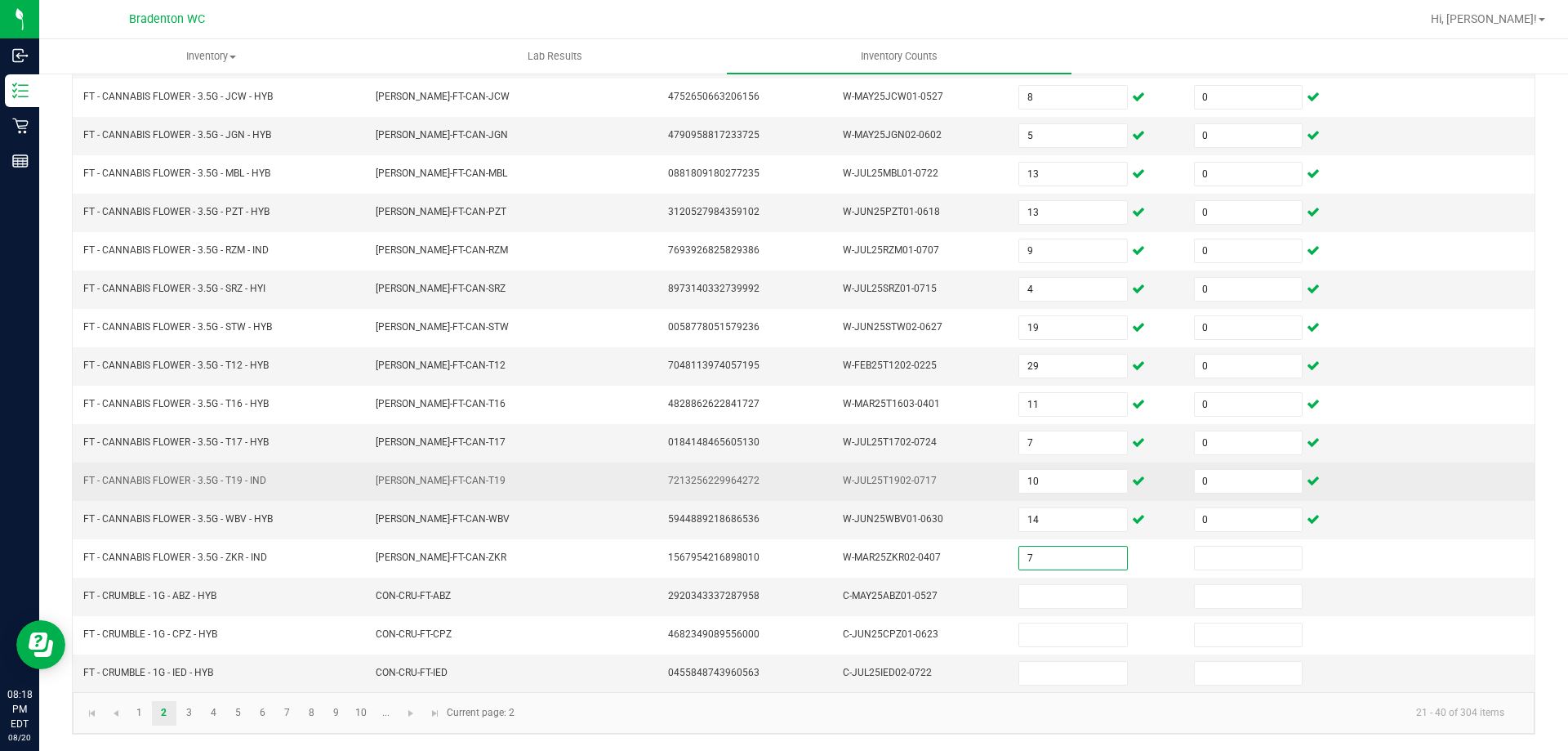
type input "7"
type input "0"
type input "3"
type input "0"
type input "3"
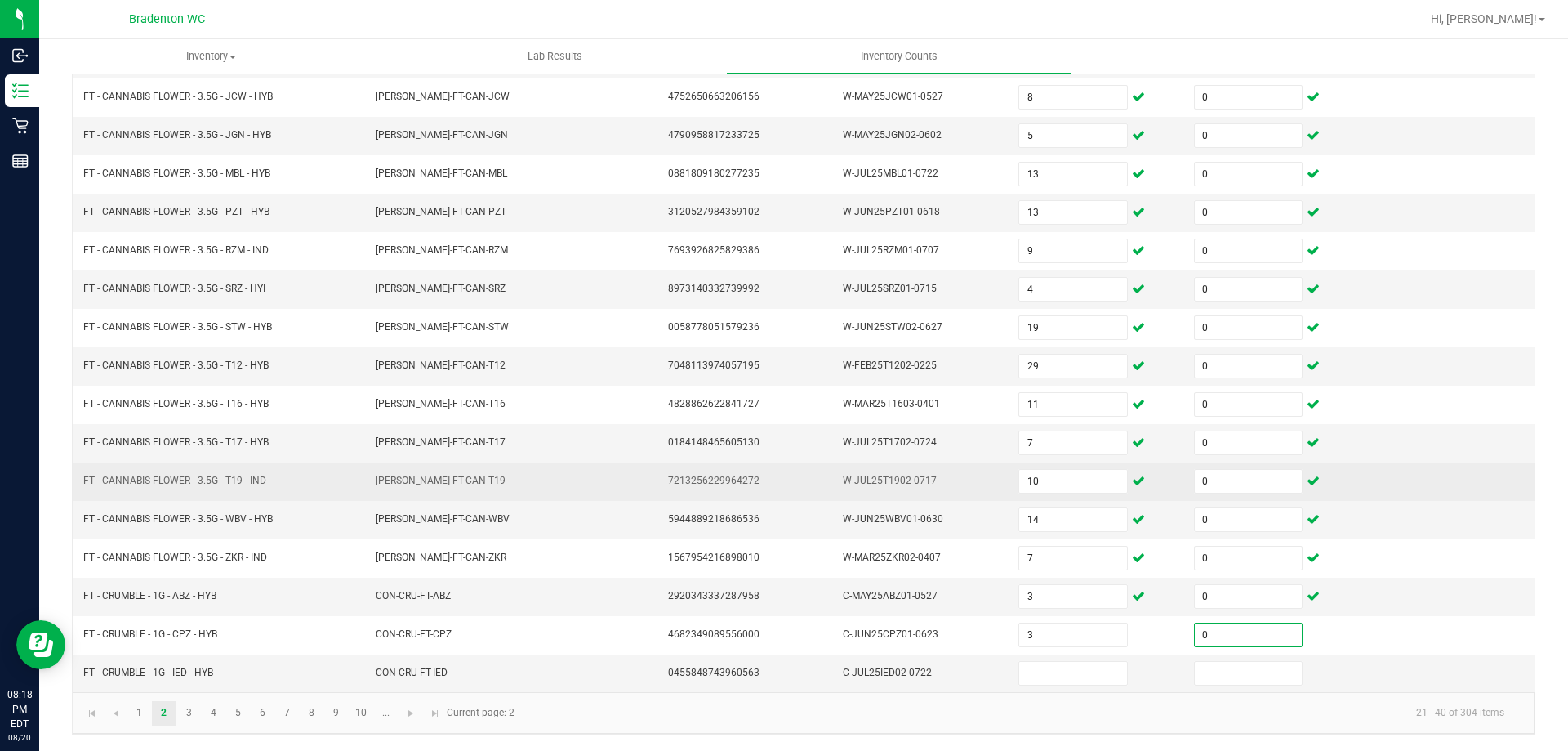
type input "0"
type input "7"
type input "0"
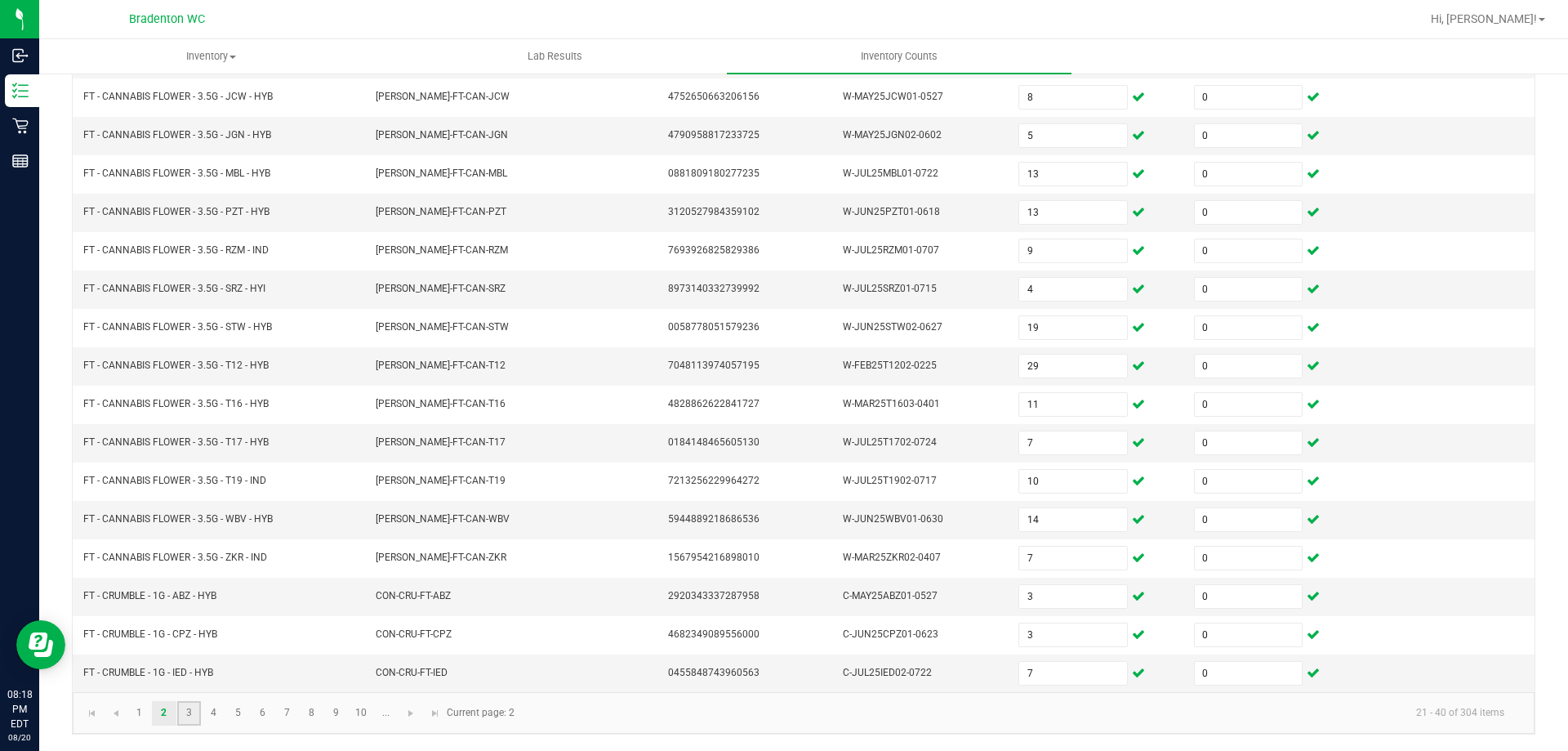
click at [185, 715] on link "3" at bounding box center [188, 713] width 23 height 24
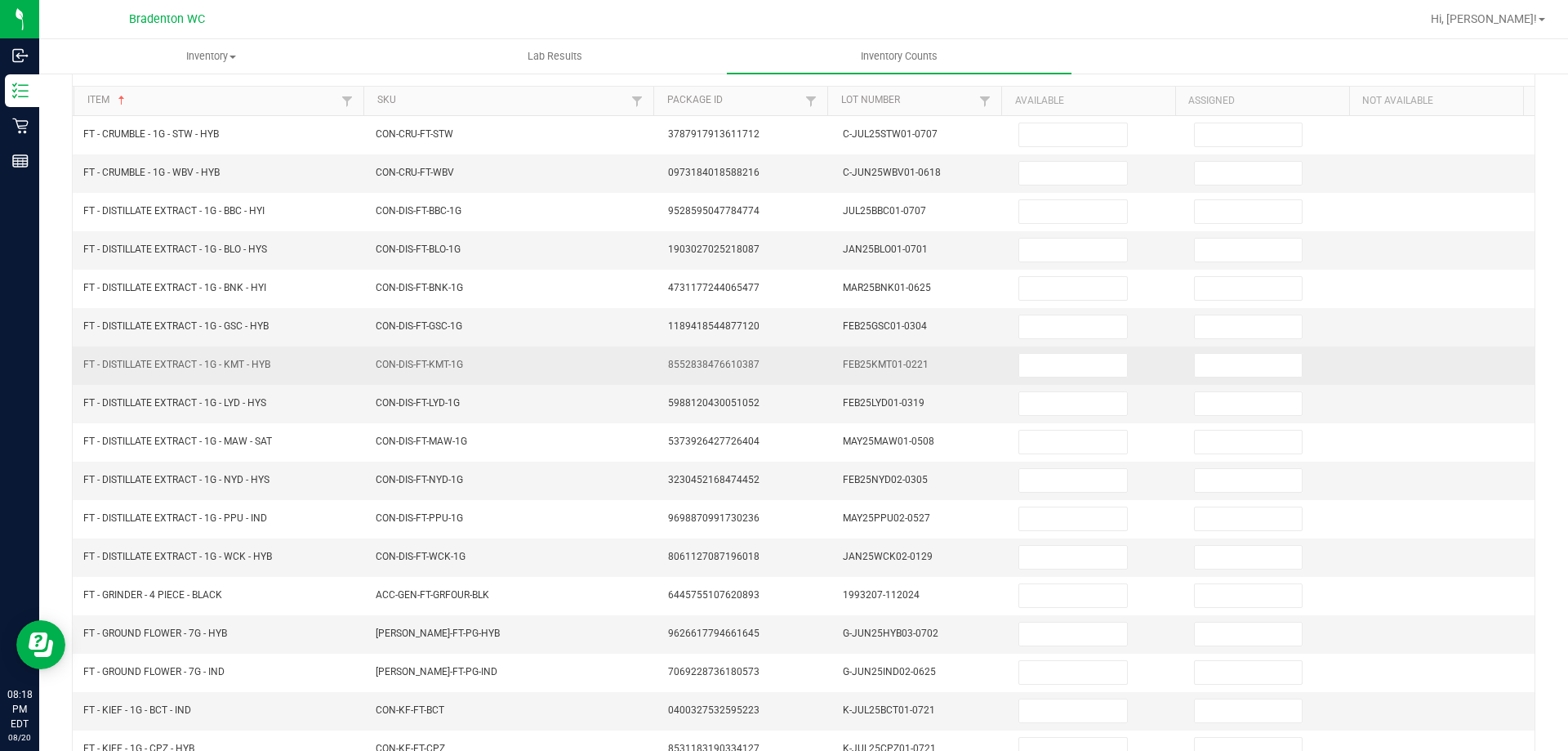
scroll to position [0, 0]
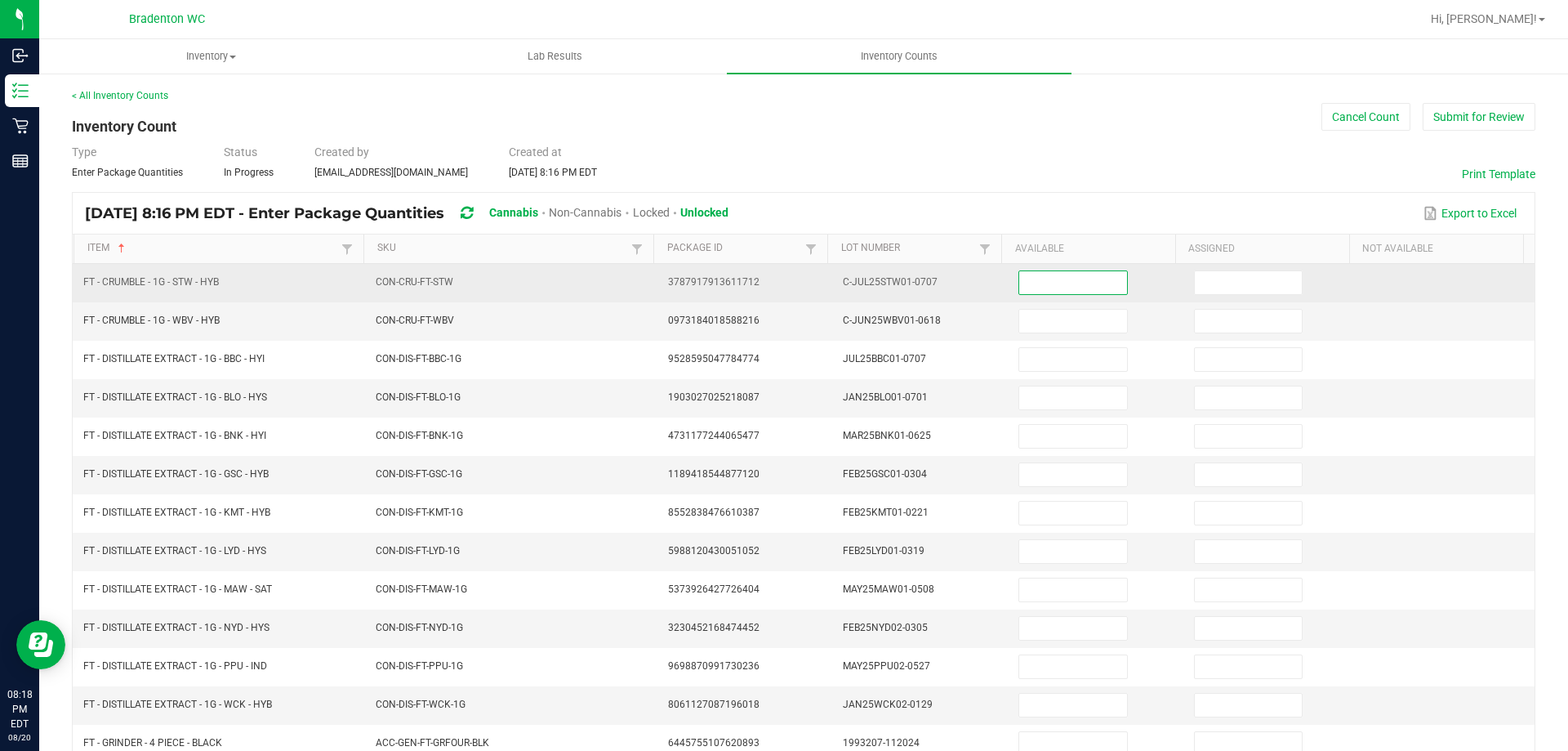
click at [1071, 278] on input at bounding box center [1073, 283] width 107 height 22
click at [1026, 286] on input at bounding box center [1073, 283] width 107 height 22
type input "4"
type input "0"
type input "6"
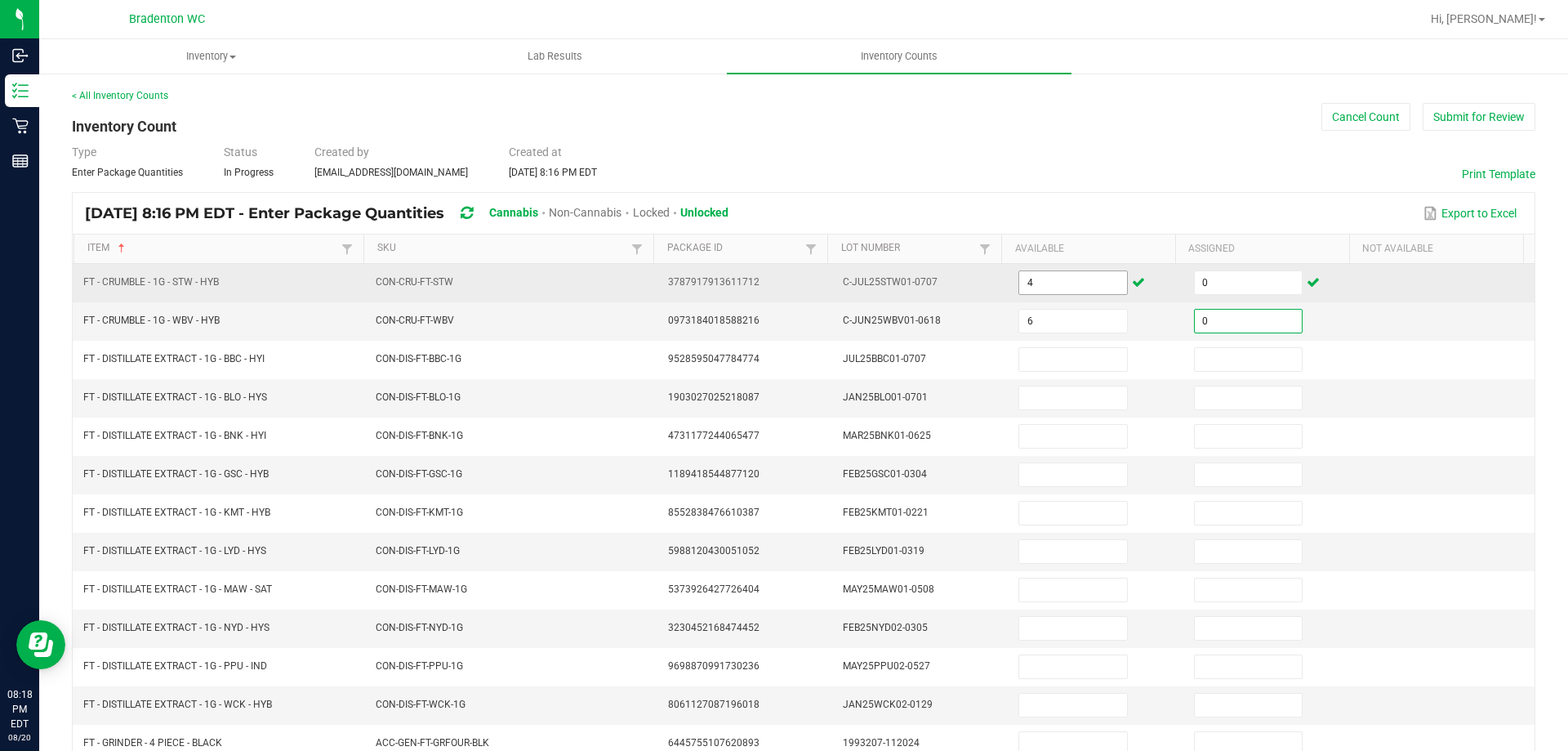
type input "0"
type input "8"
type input "0"
type input "8"
type input "0"
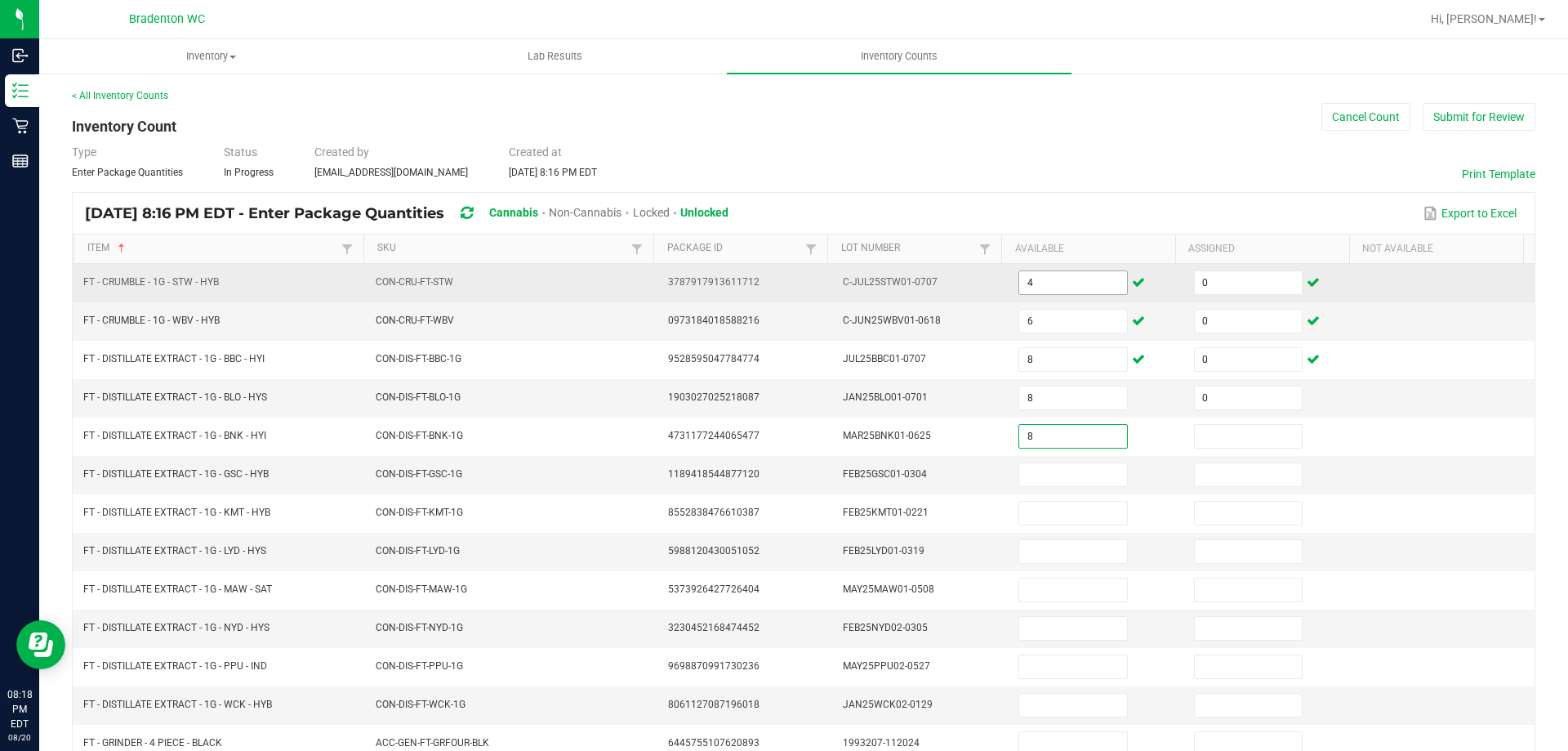
type input "8"
type input "0"
type input "11"
type input "0"
type input "7"
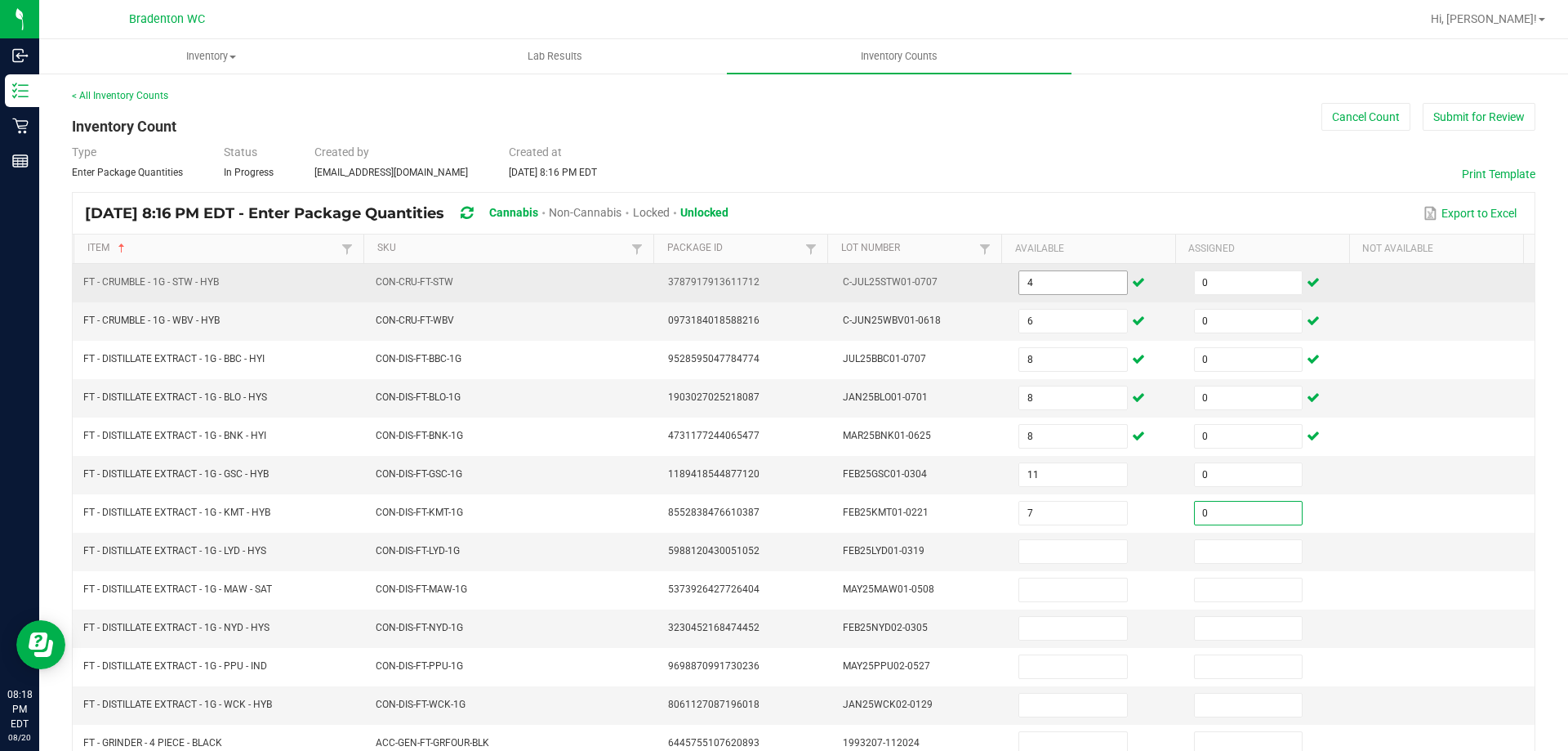
type input "0"
type input "6"
type input "0"
type input "12"
type input "0"
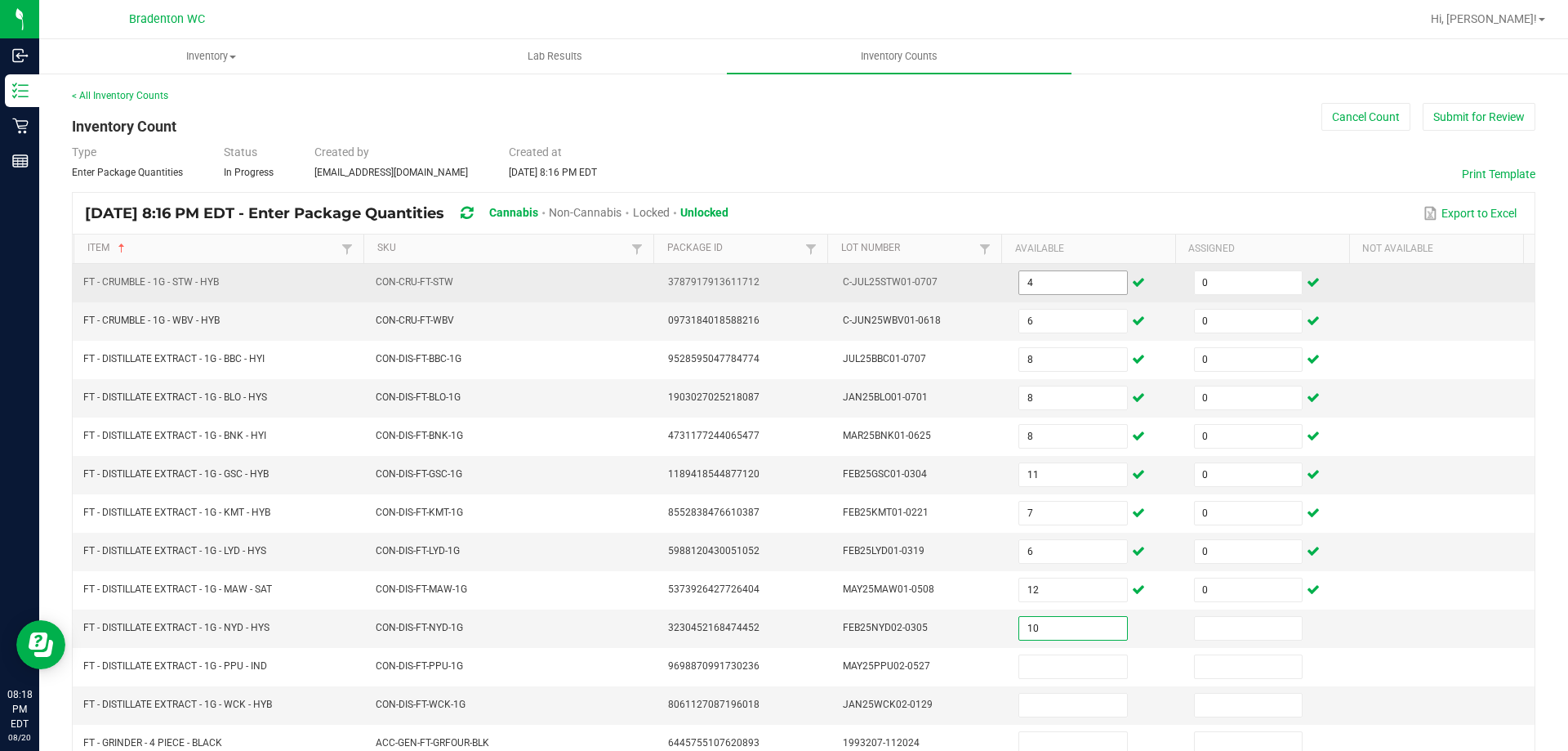
type input "10"
type input "0"
type input "5"
type input "0"
type input "1"
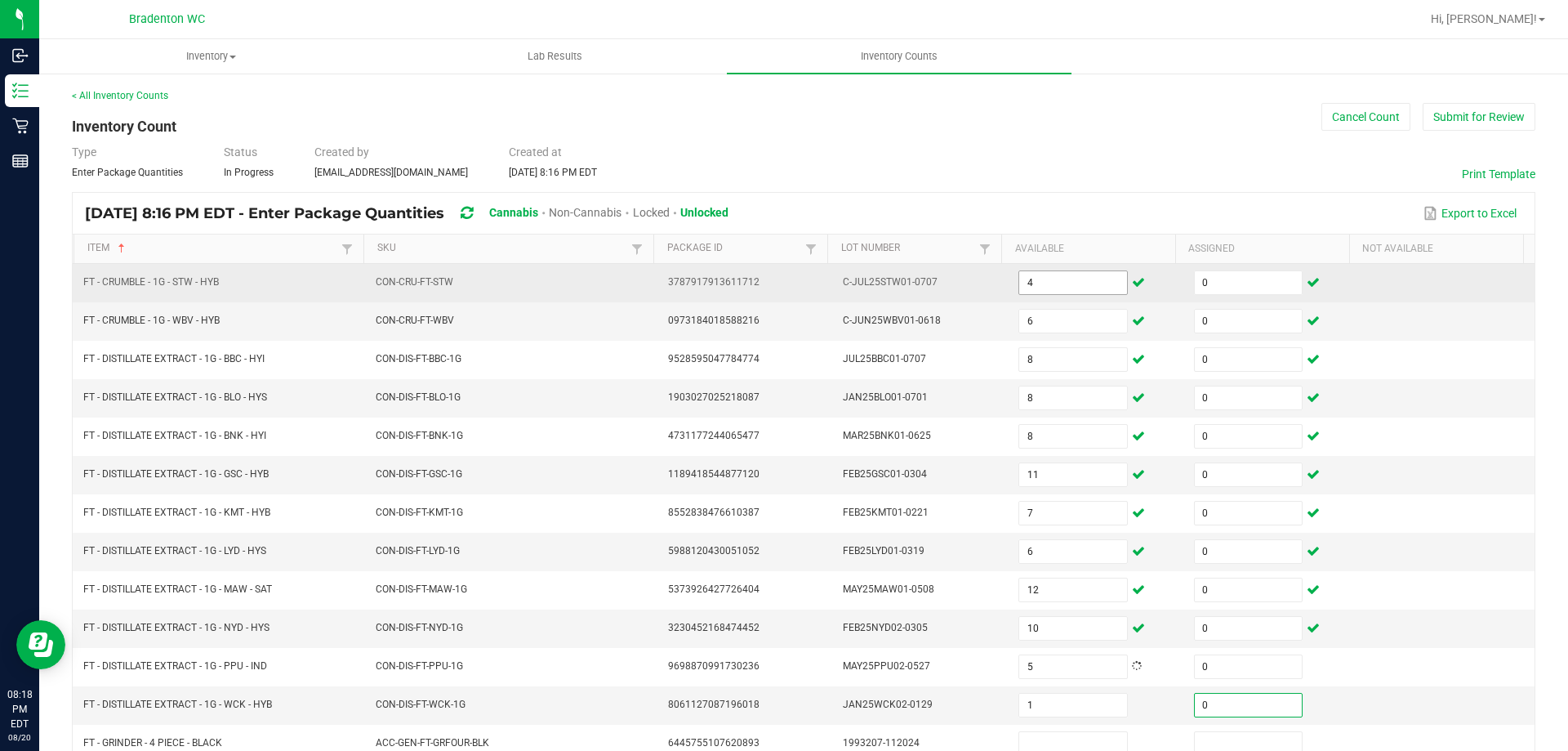
type input "0"
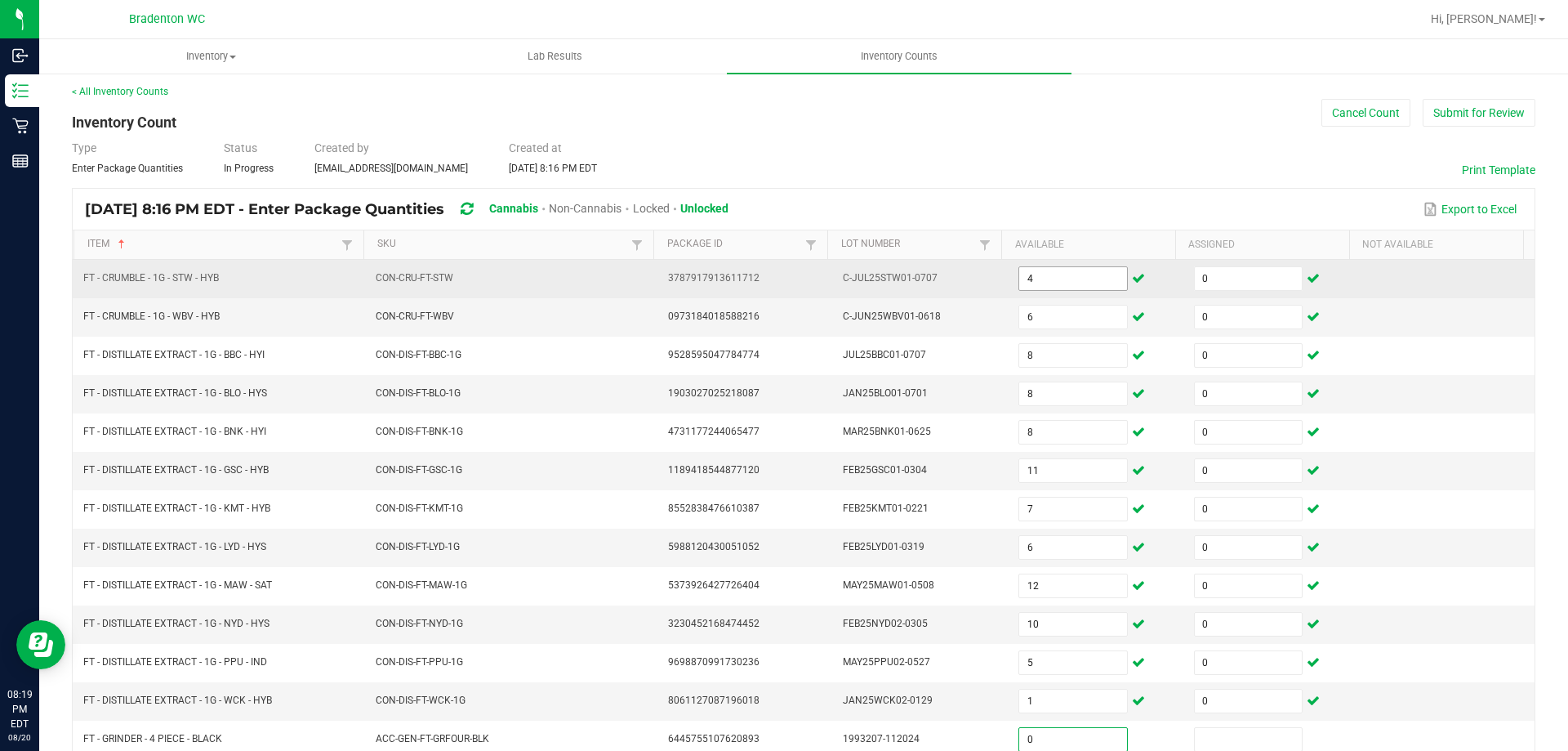
type input "0"
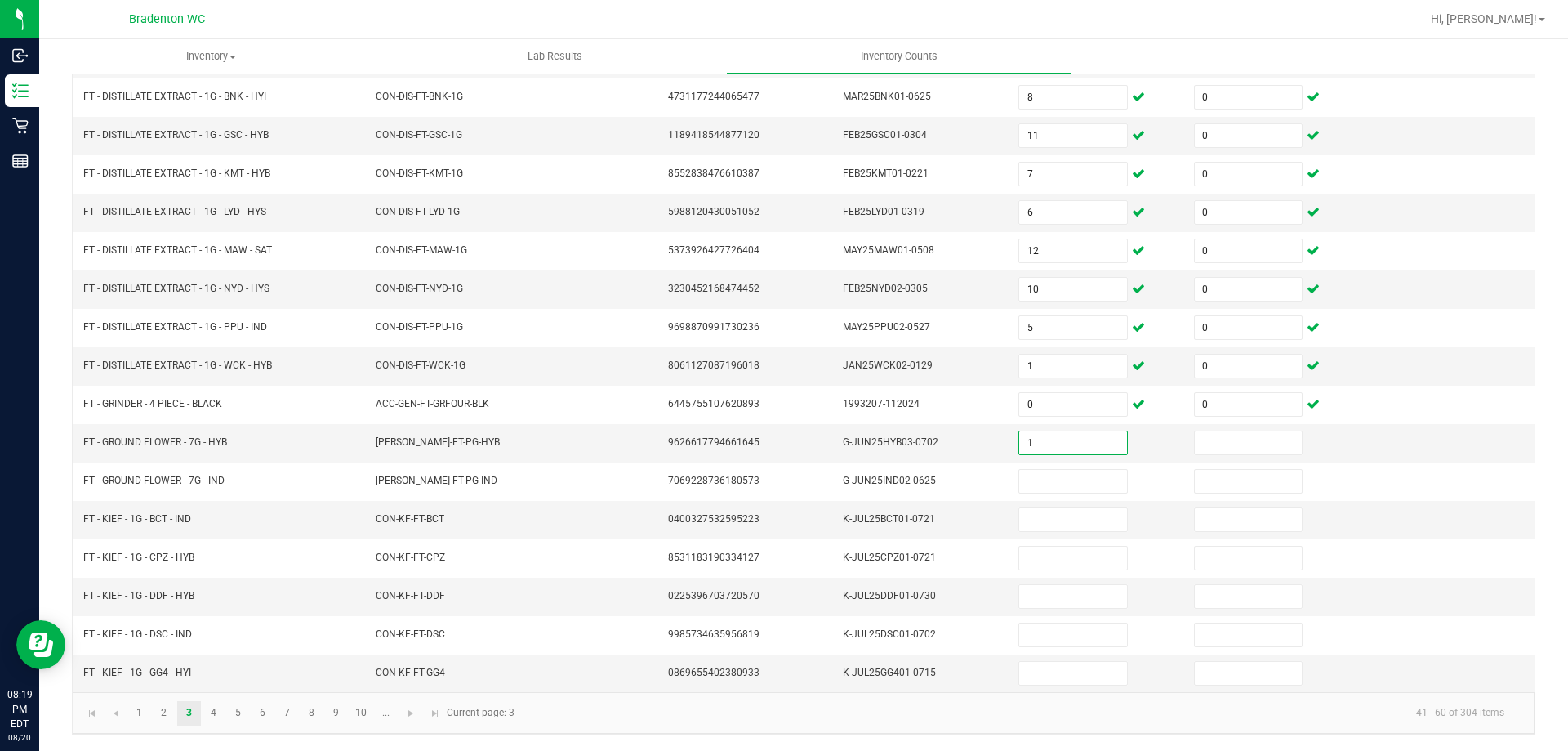
type input "1"
type input "0"
type input "7"
type input "0"
type input "2"
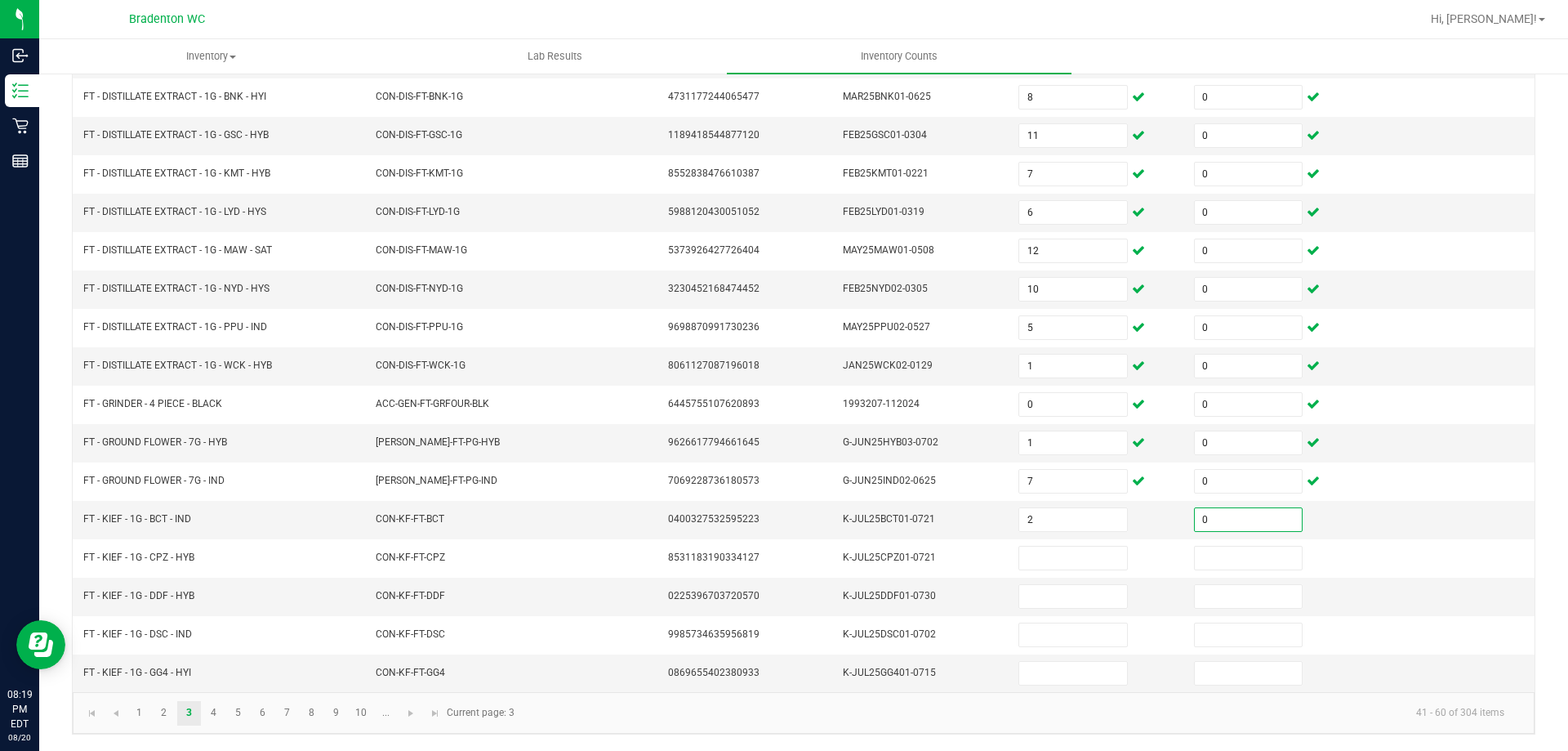
type input "0"
type input "3"
type input "0"
type input "7"
type input "0"
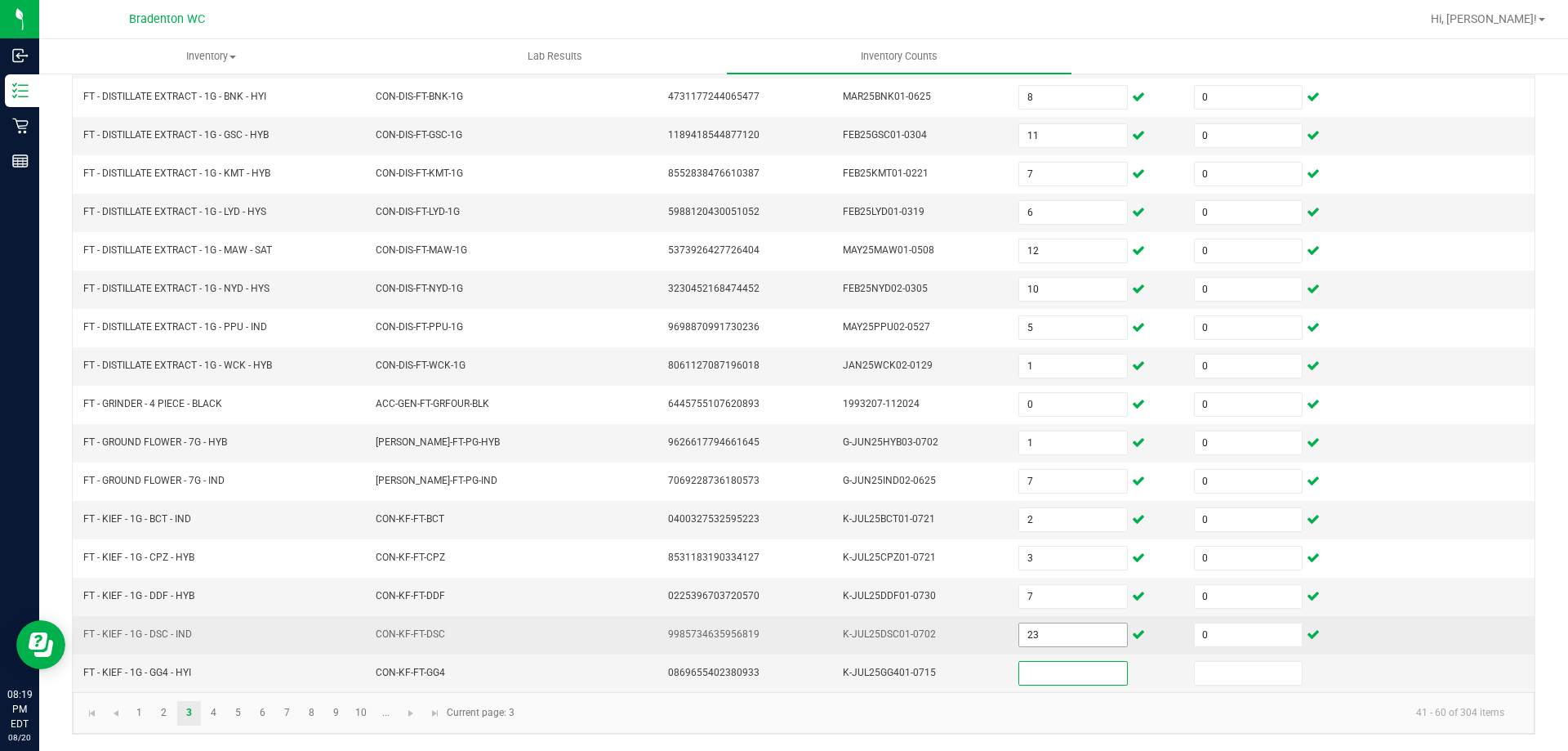
click at [1092, 632] on input "23" at bounding box center [1073, 635] width 107 height 22
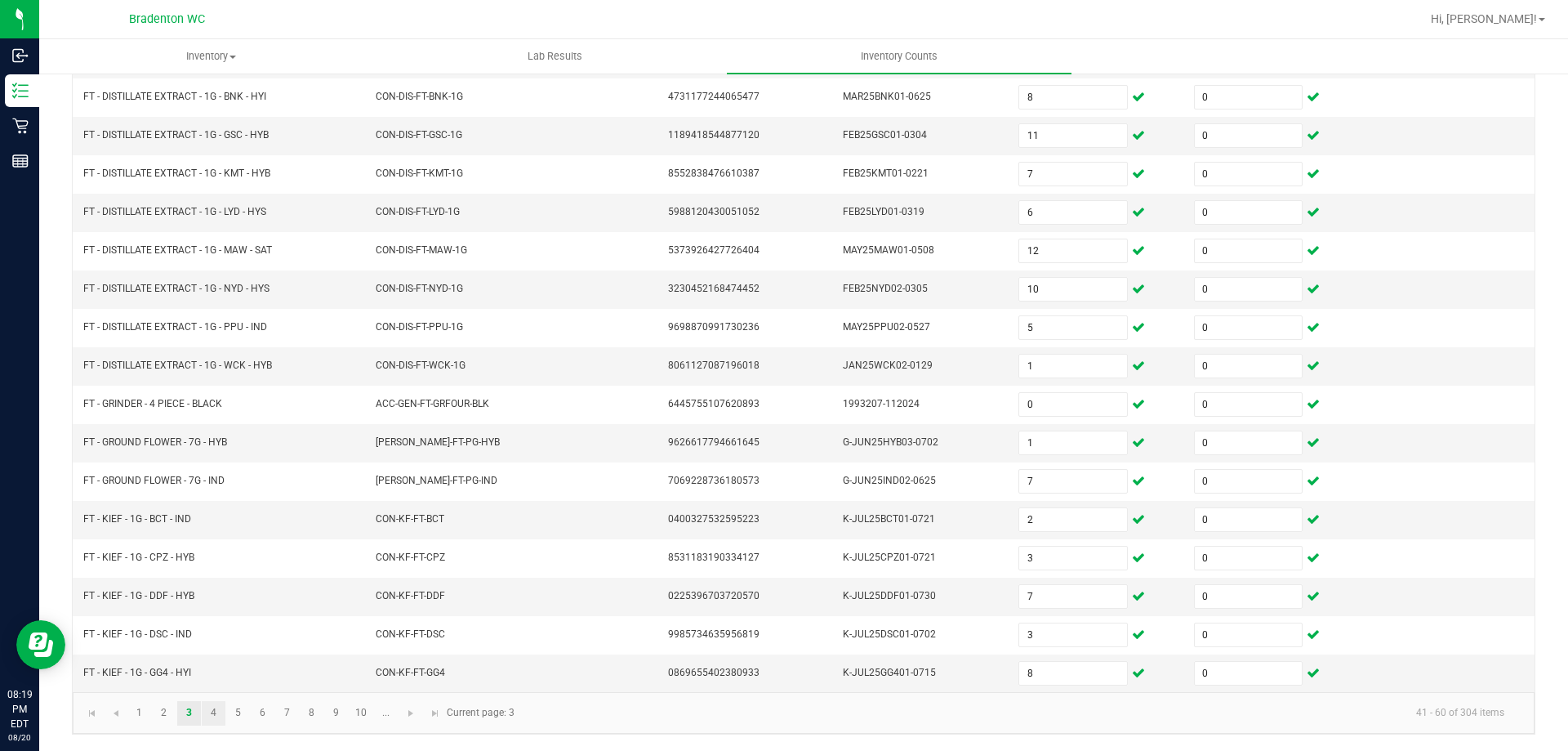
click at [214, 711] on link "4" at bounding box center [212, 713] width 23 height 24
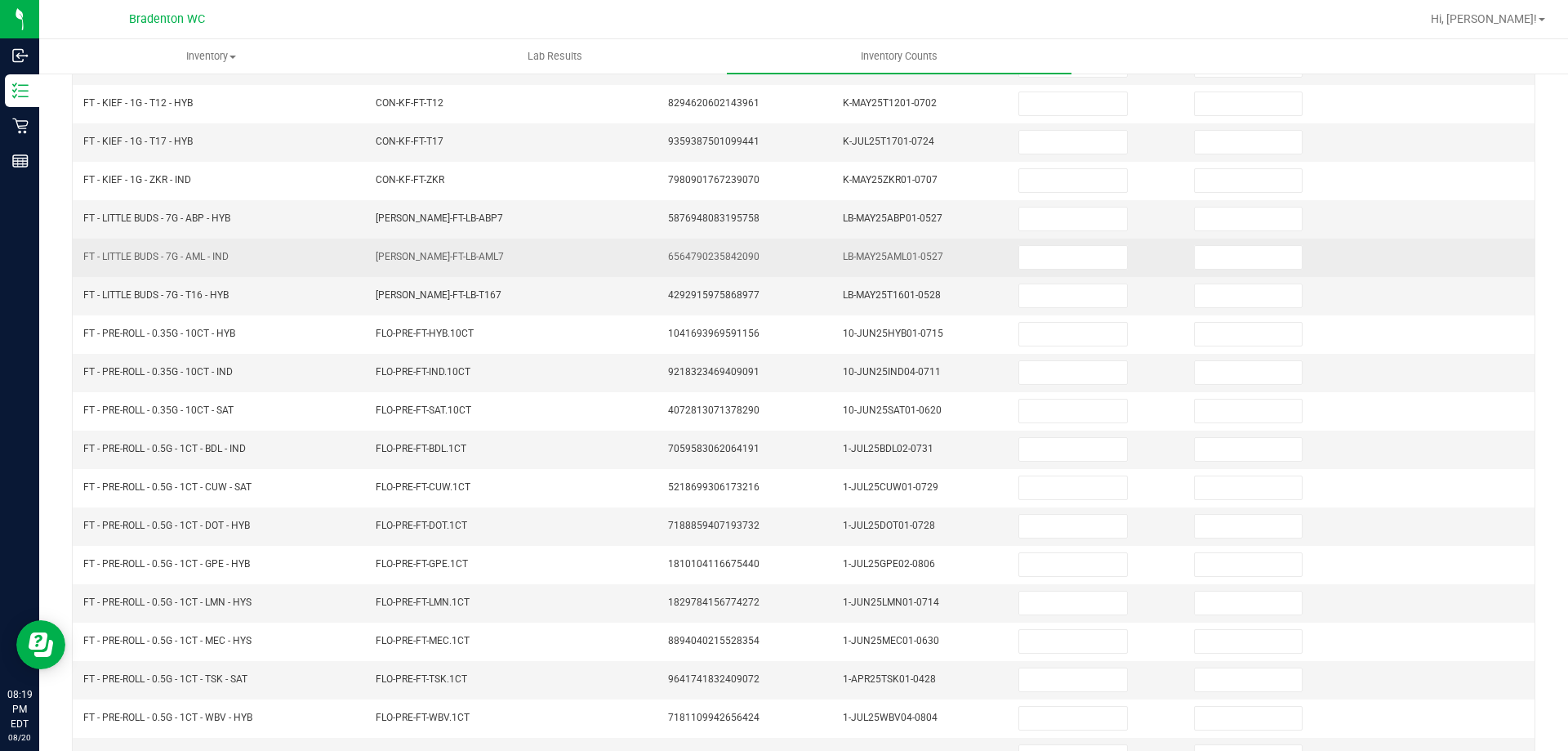
scroll to position [0, 0]
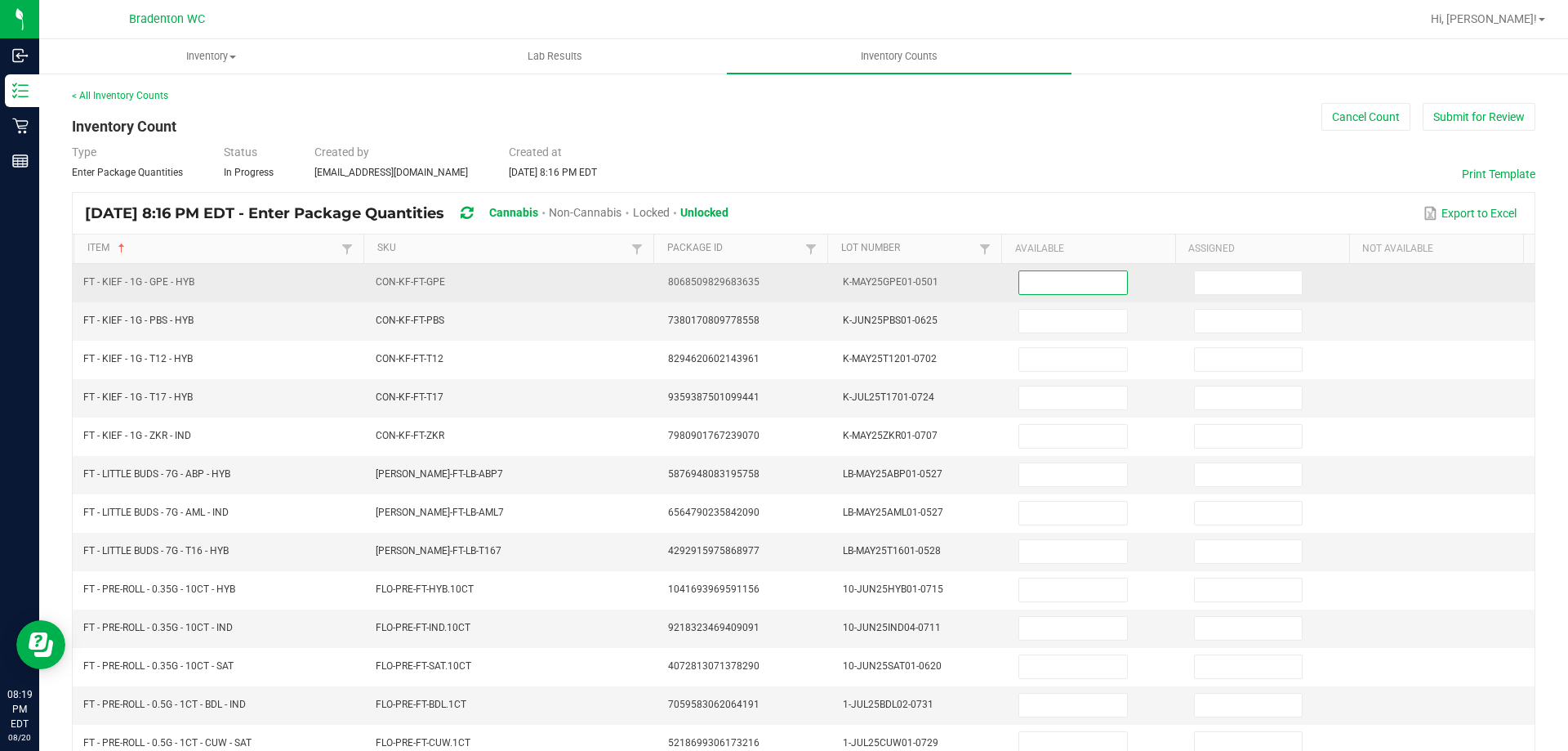
click at [1032, 285] on input at bounding box center [1073, 283] width 107 height 22
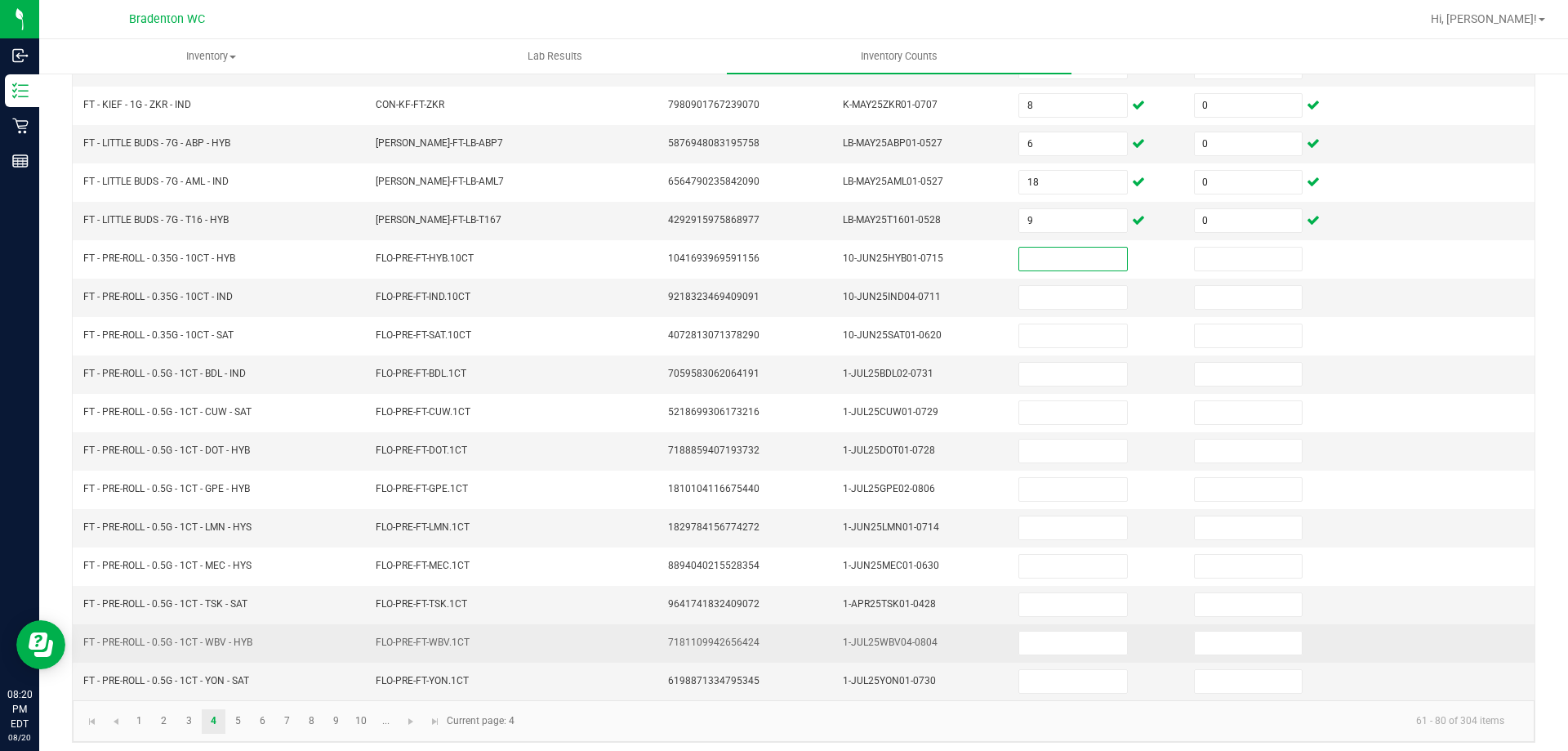
scroll to position [339, 0]
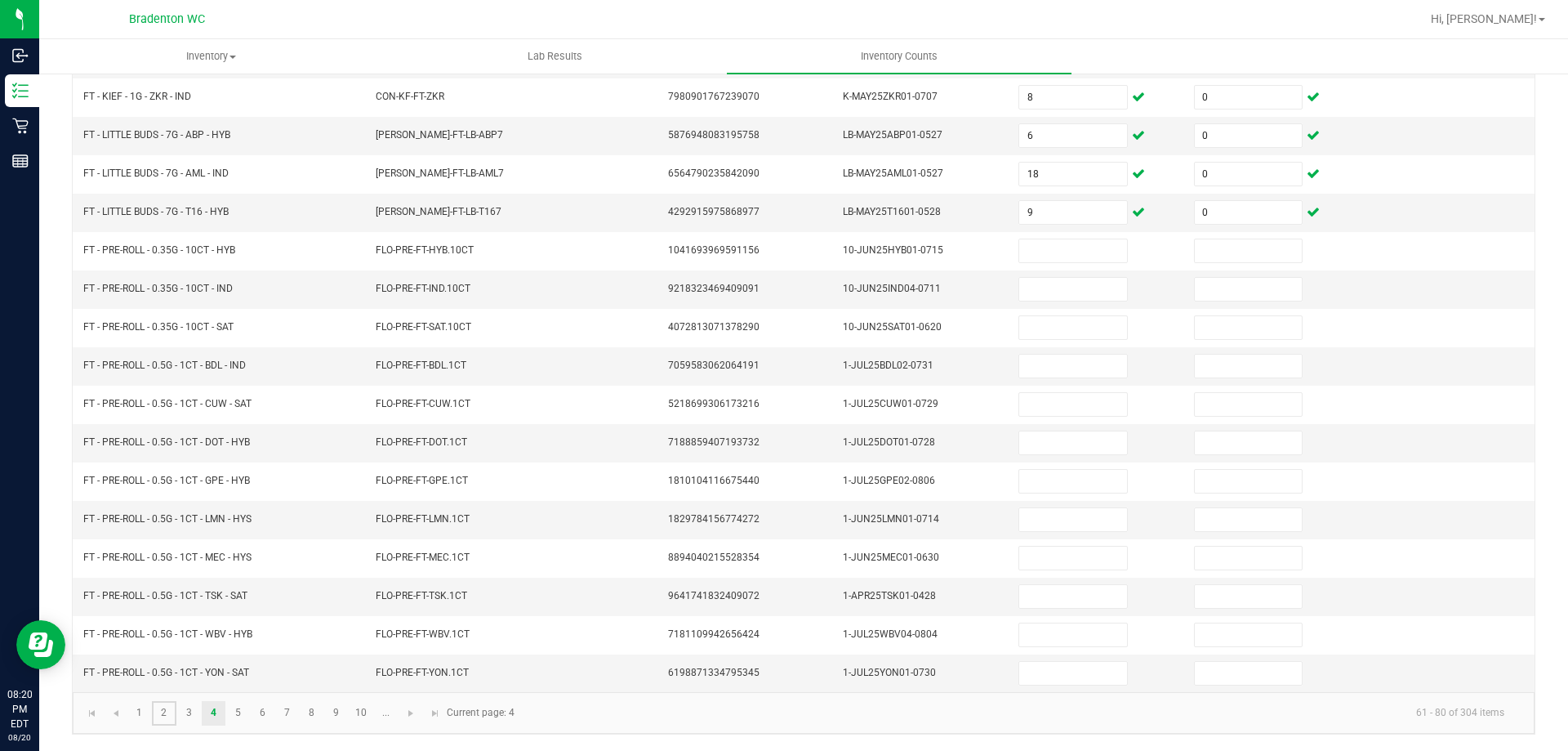
drag, startPoint x: 163, startPoint y: 711, endPoint x: 172, endPoint y: 697, distance: 16.6
click at [164, 711] on link "2" at bounding box center [163, 713] width 23 height 24
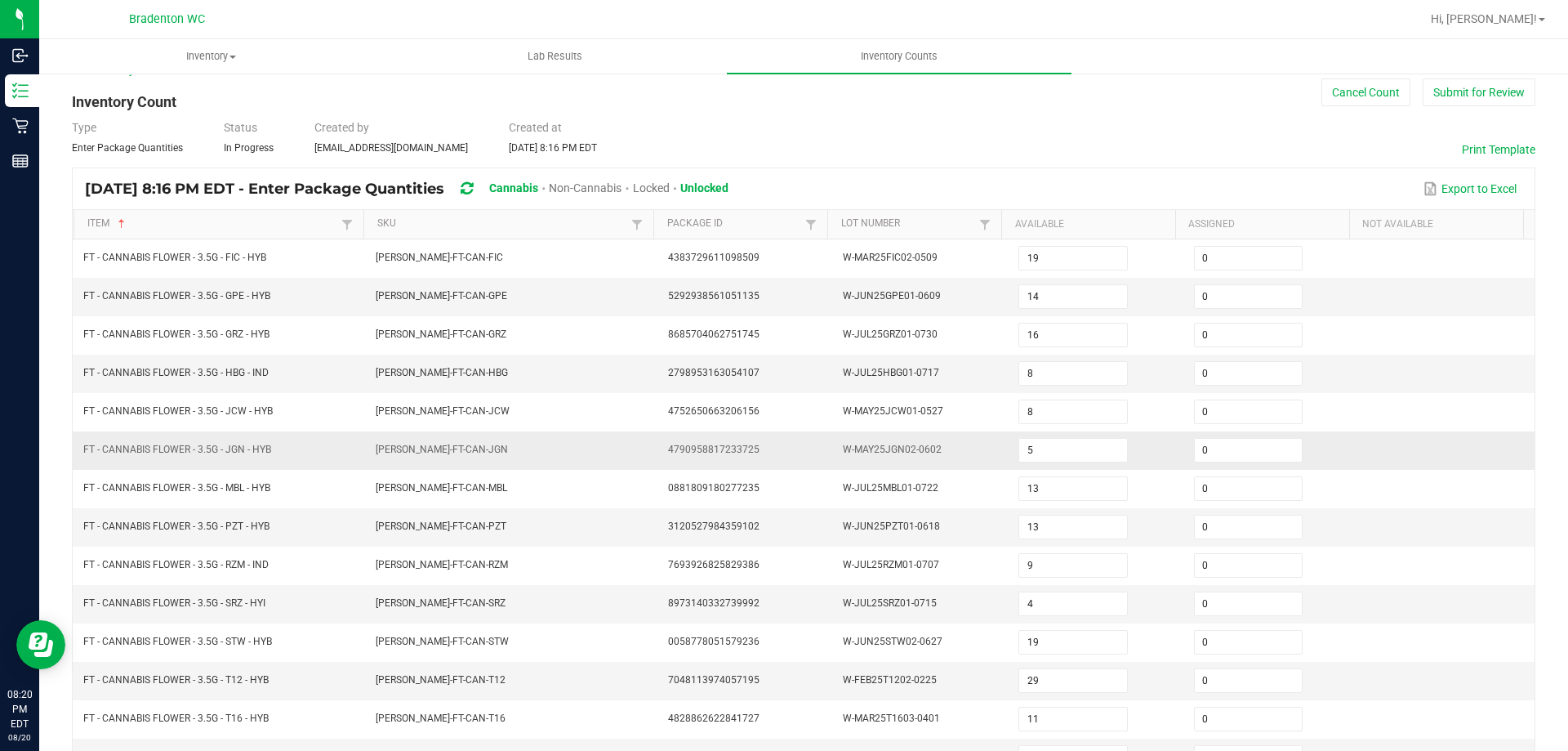
scroll to position [12, 0]
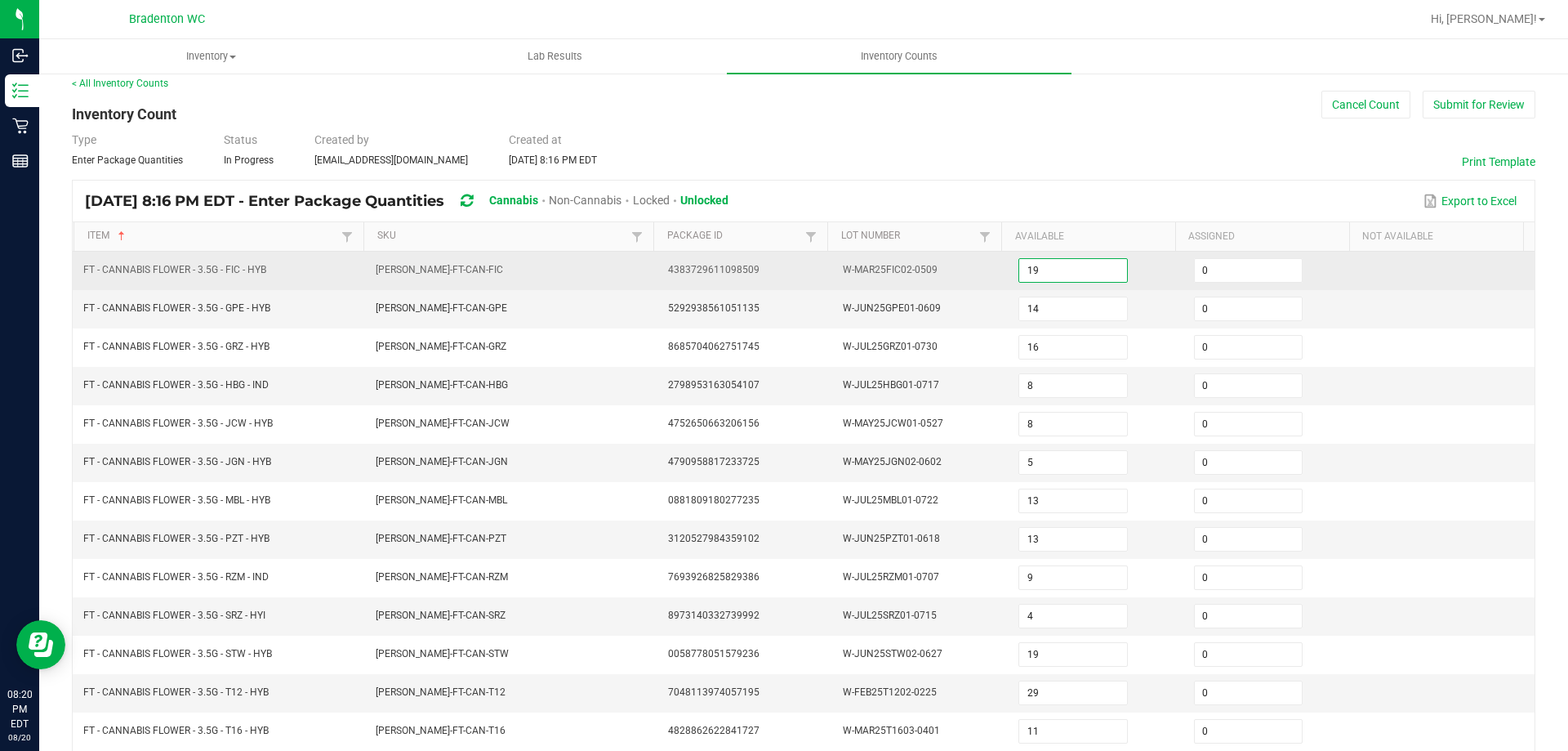
click at [1036, 270] on input "19" at bounding box center [1073, 271] width 107 height 22
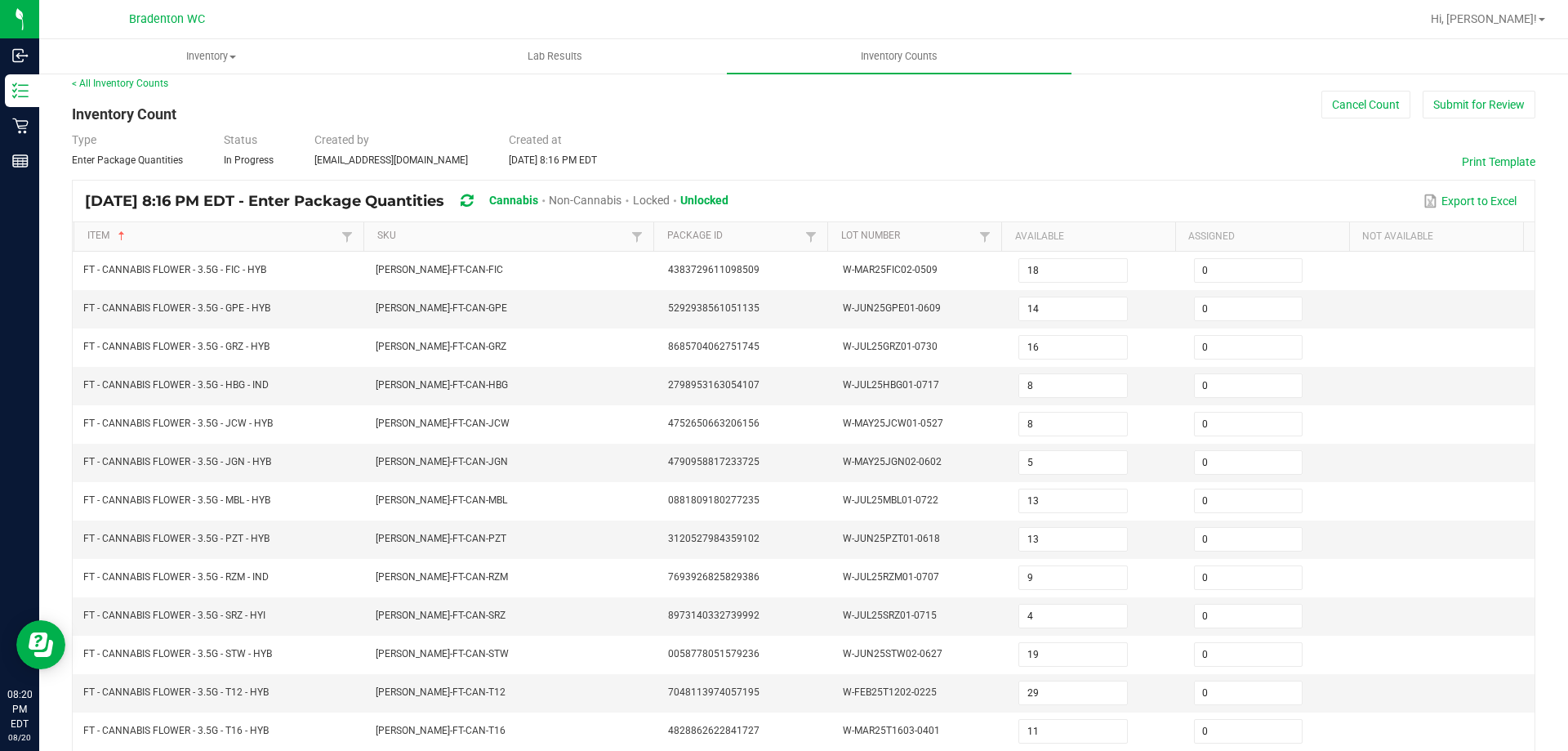
click at [836, 159] on div "Type Enter Package Quantities Status In Progress Created by [EMAIL_ADDRESS][DOM…" at bounding box center [803, 149] width 1463 height 36
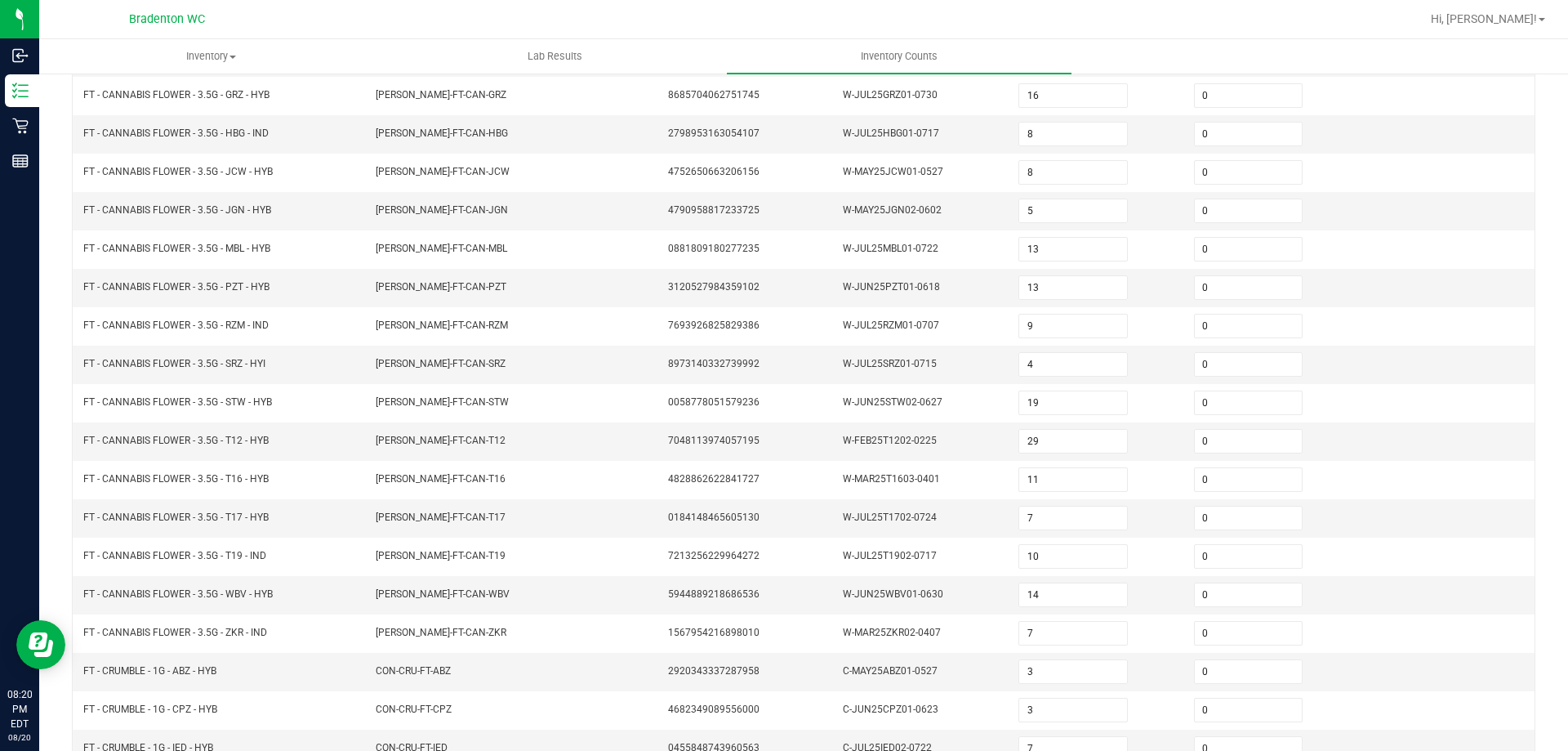
scroll to position [339, 0]
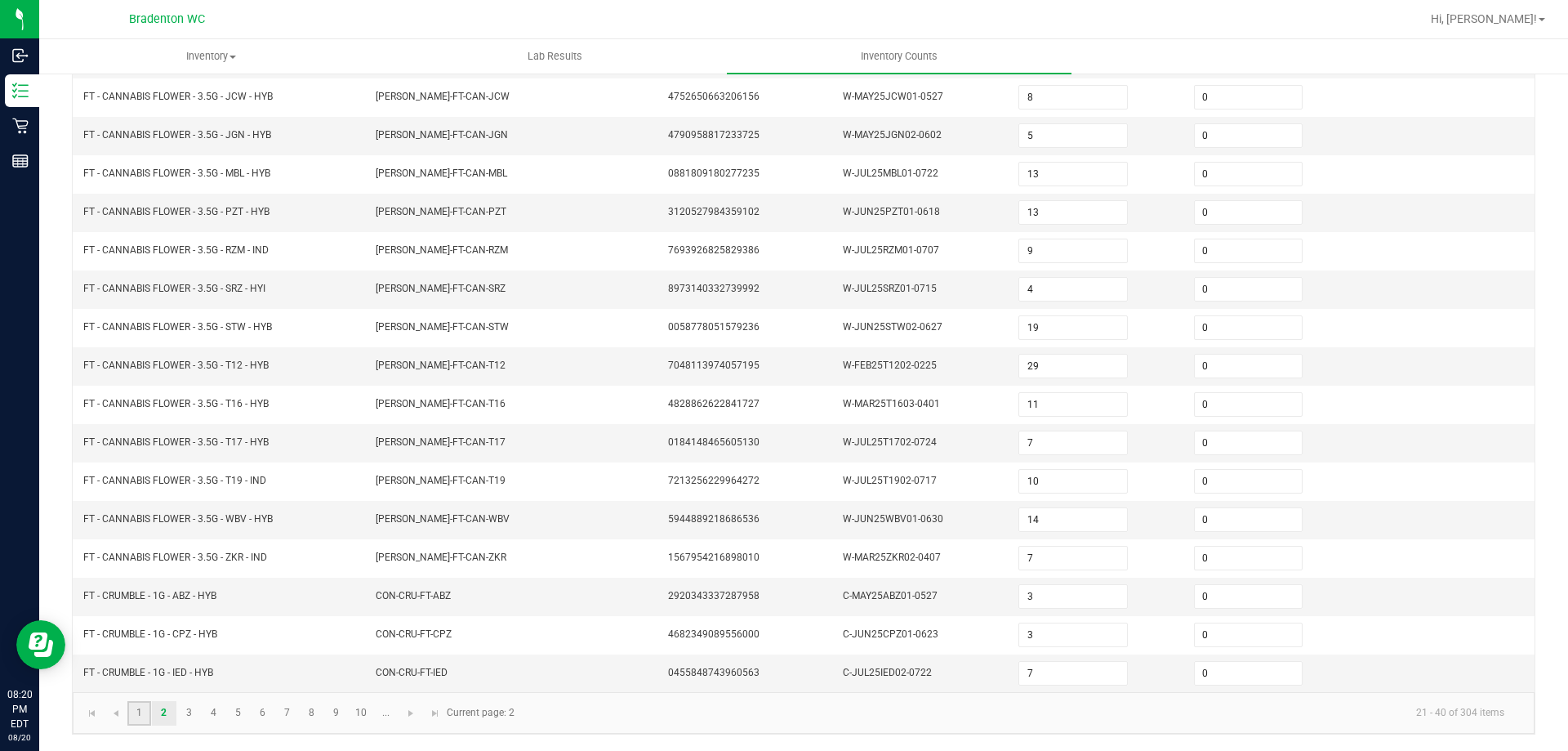
click at [139, 713] on link "1" at bounding box center [139, 713] width 23 height 24
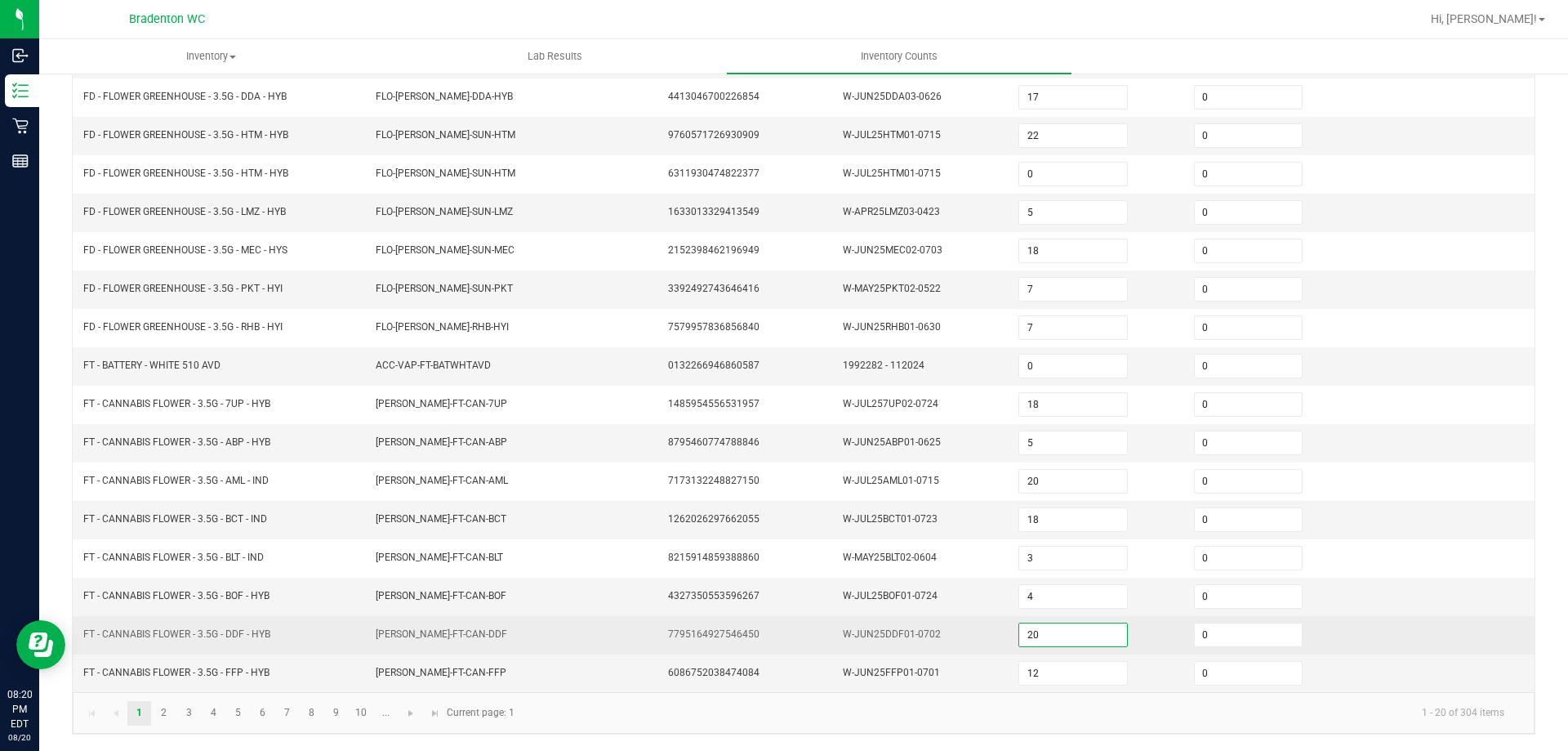
click at [1033, 633] on input "20" at bounding box center [1073, 635] width 107 height 22
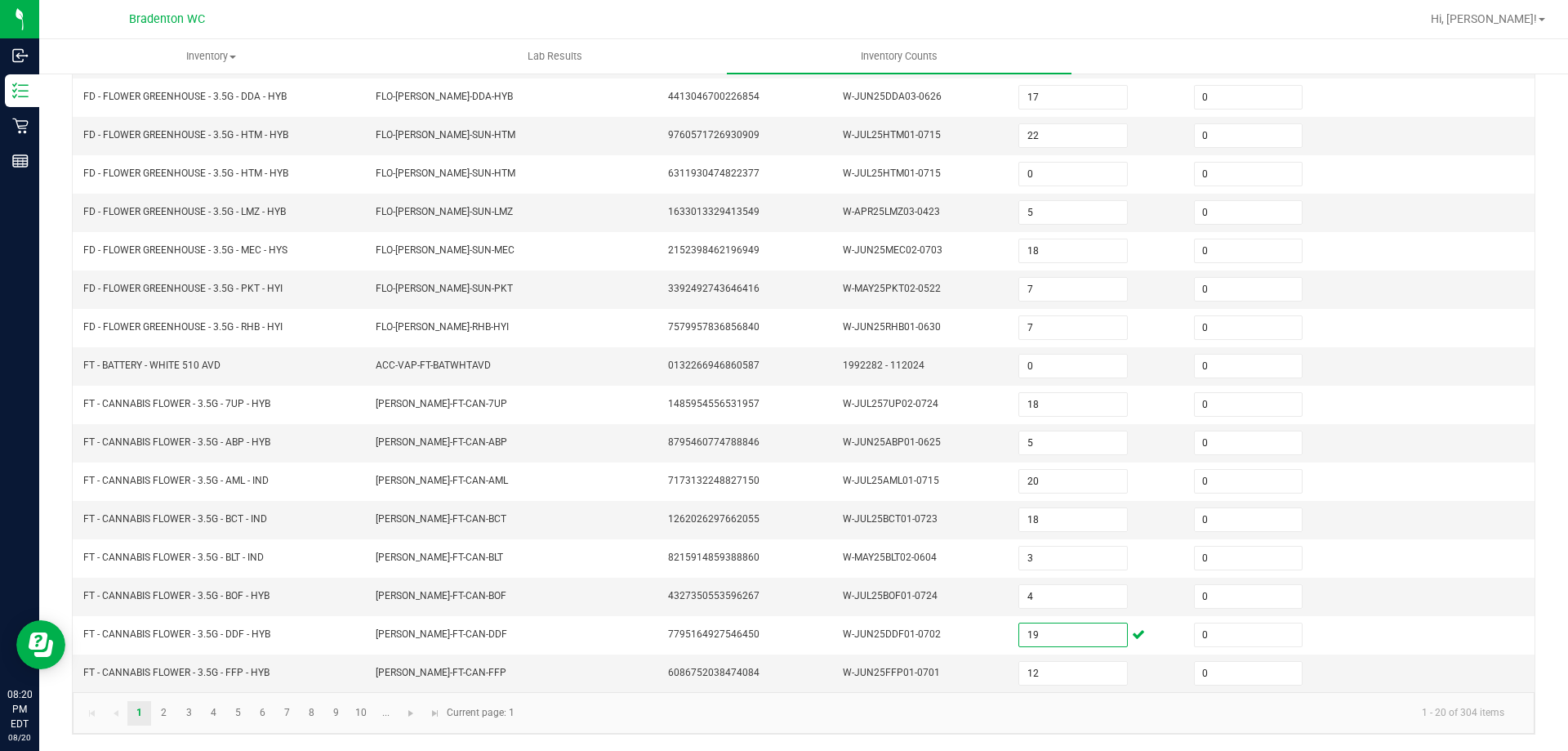
click at [560, 710] on kendo-pager-info "1 - 20 of 304 items" at bounding box center [1020, 713] width 993 height 27
click at [193, 713] on link "3" at bounding box center [188, 713] width 23 height 24
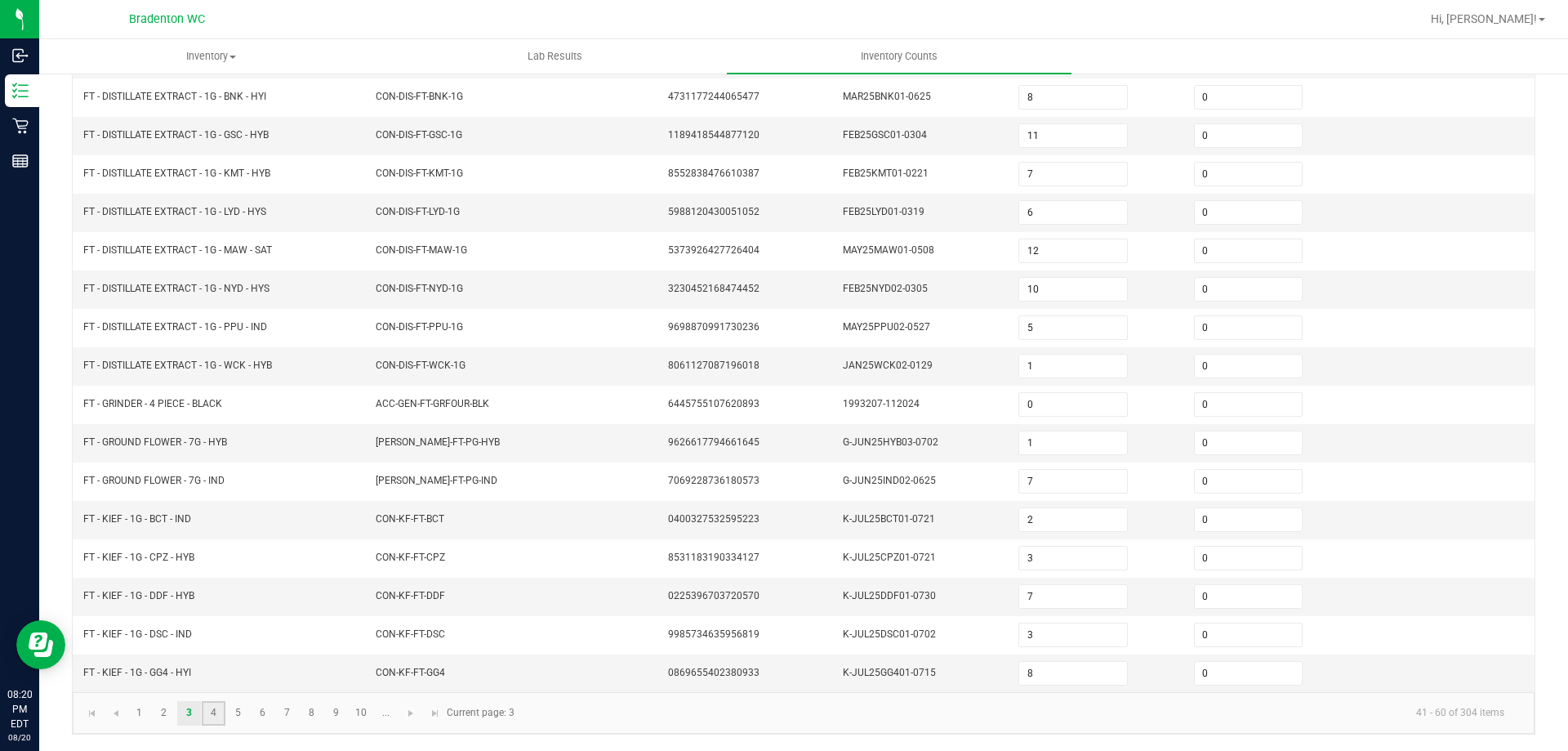
click at [214, 707] on link "4" at bounding box center [212, 713] width 23 height 24
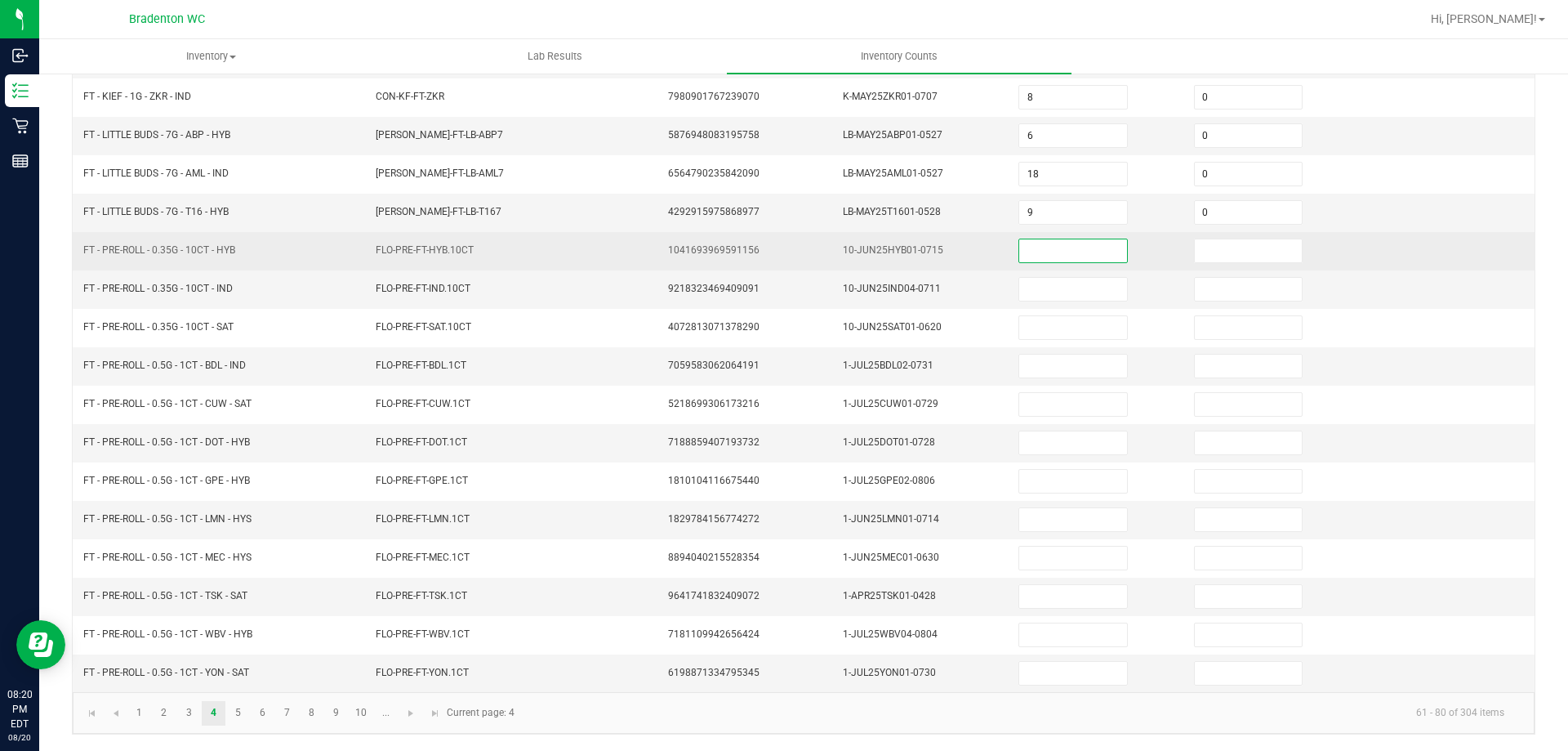
click at [1029, 247] on input at bounding box center [1073, 251] width 107 height 22
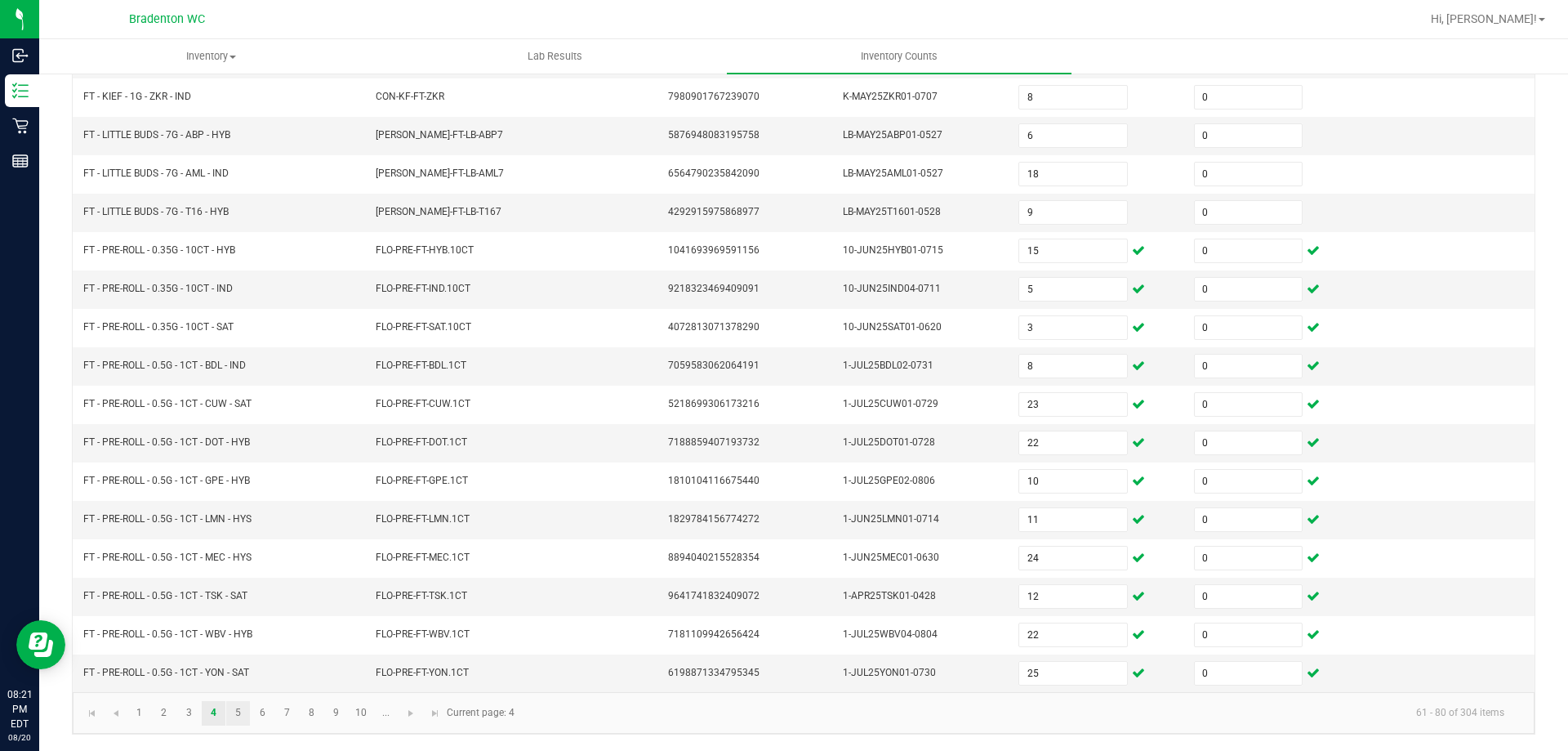
click at [236, 709] on link "5" at bounding box center [238, 713] width 23 height 24
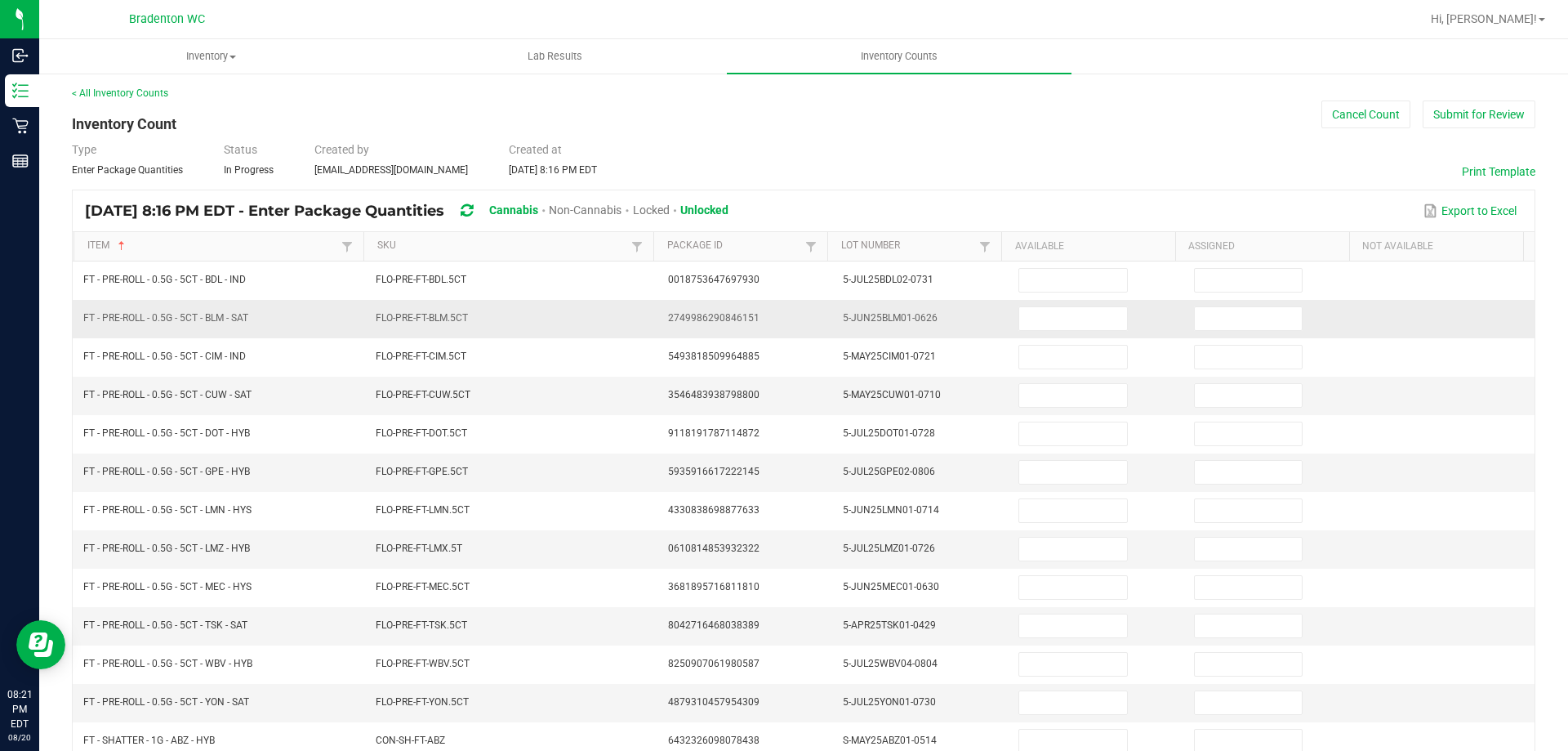
scroll to position [0, 0]
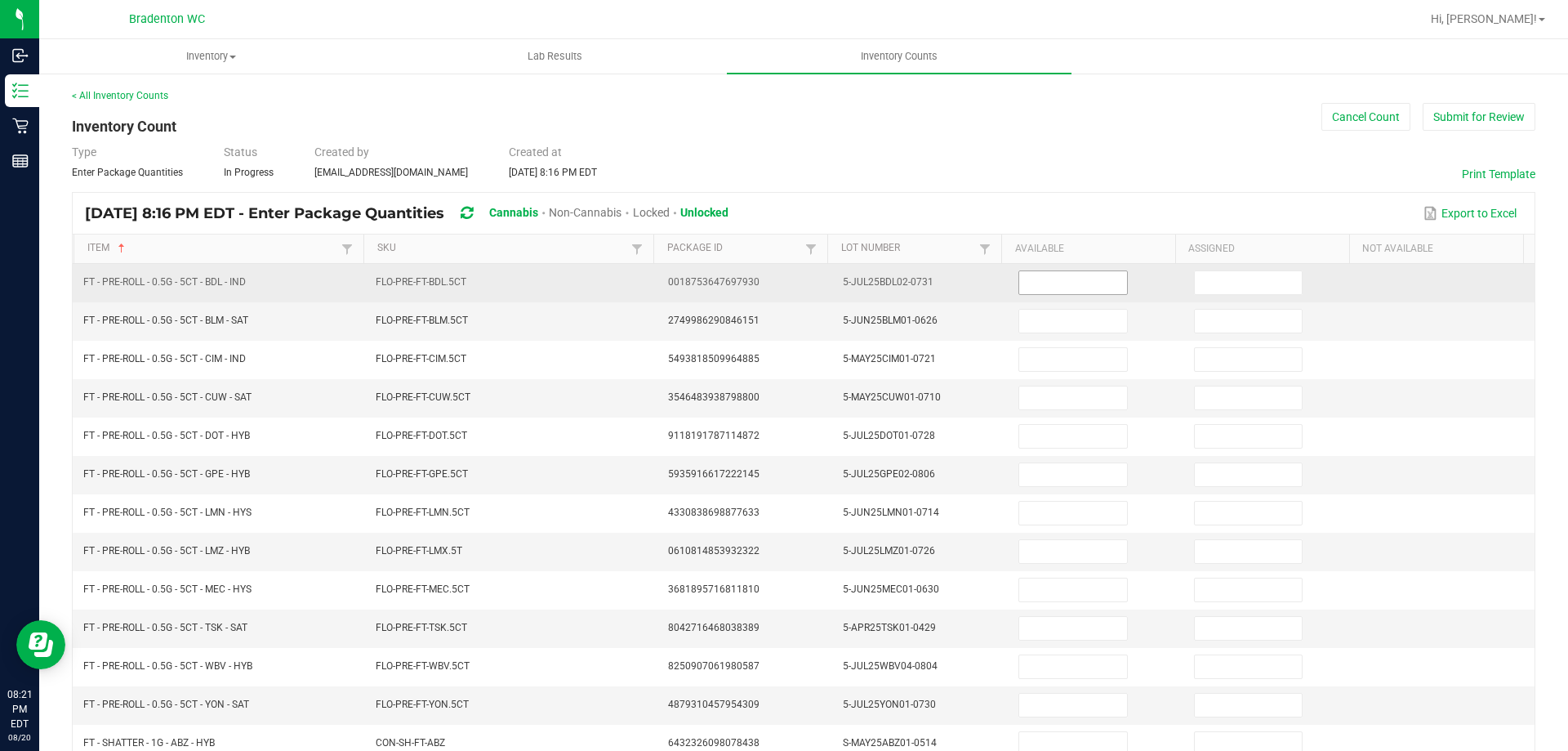
click at [1055, 283] on input at bounding box center [1073, 283] width 107 height 22
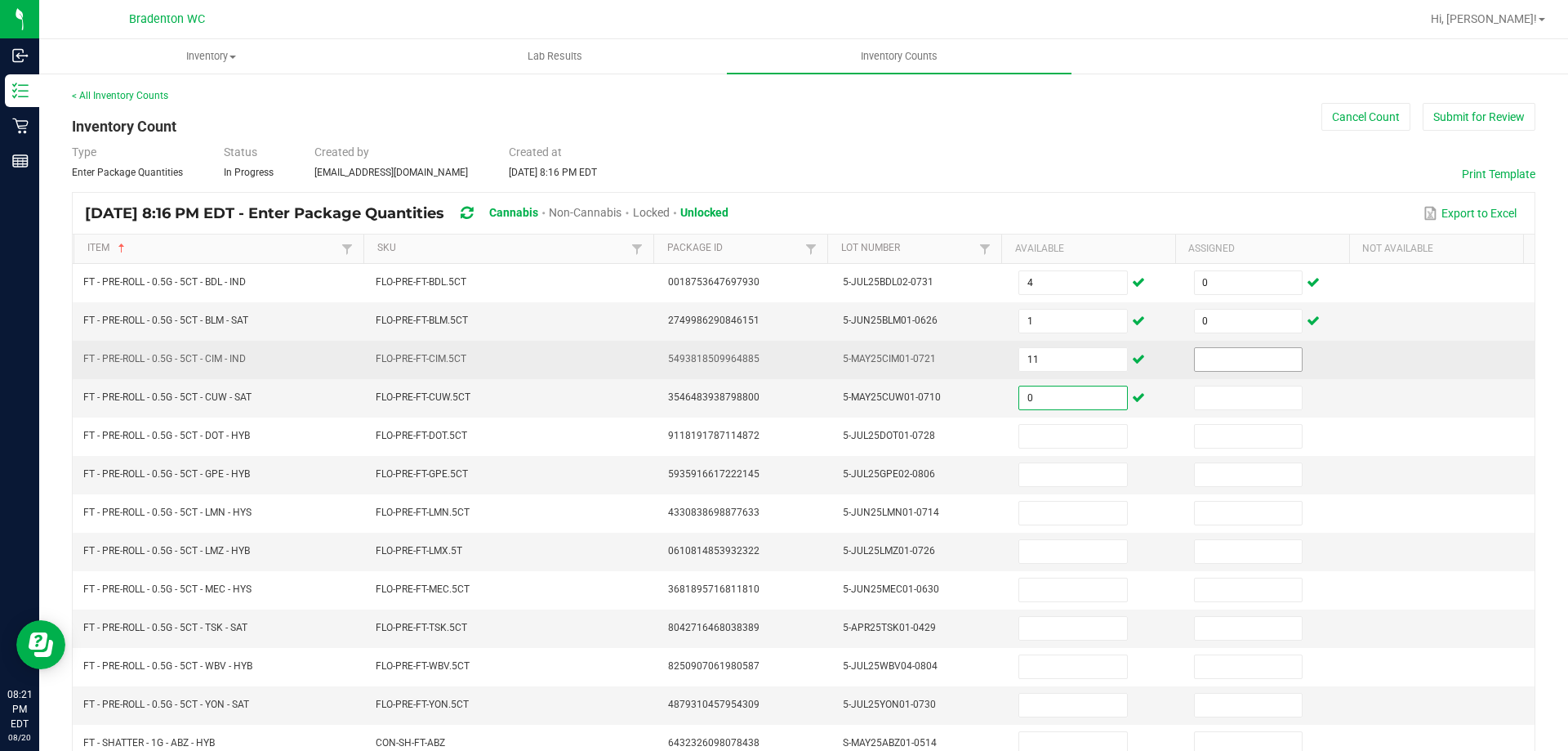
drag, startPoint x: 1268, startPoint y: 368, endPoint x: 1268, endPoint y: 357, distance: 11.0
click at [1268, 361] on input at bounding box center [1248, 360] width 107 height 22
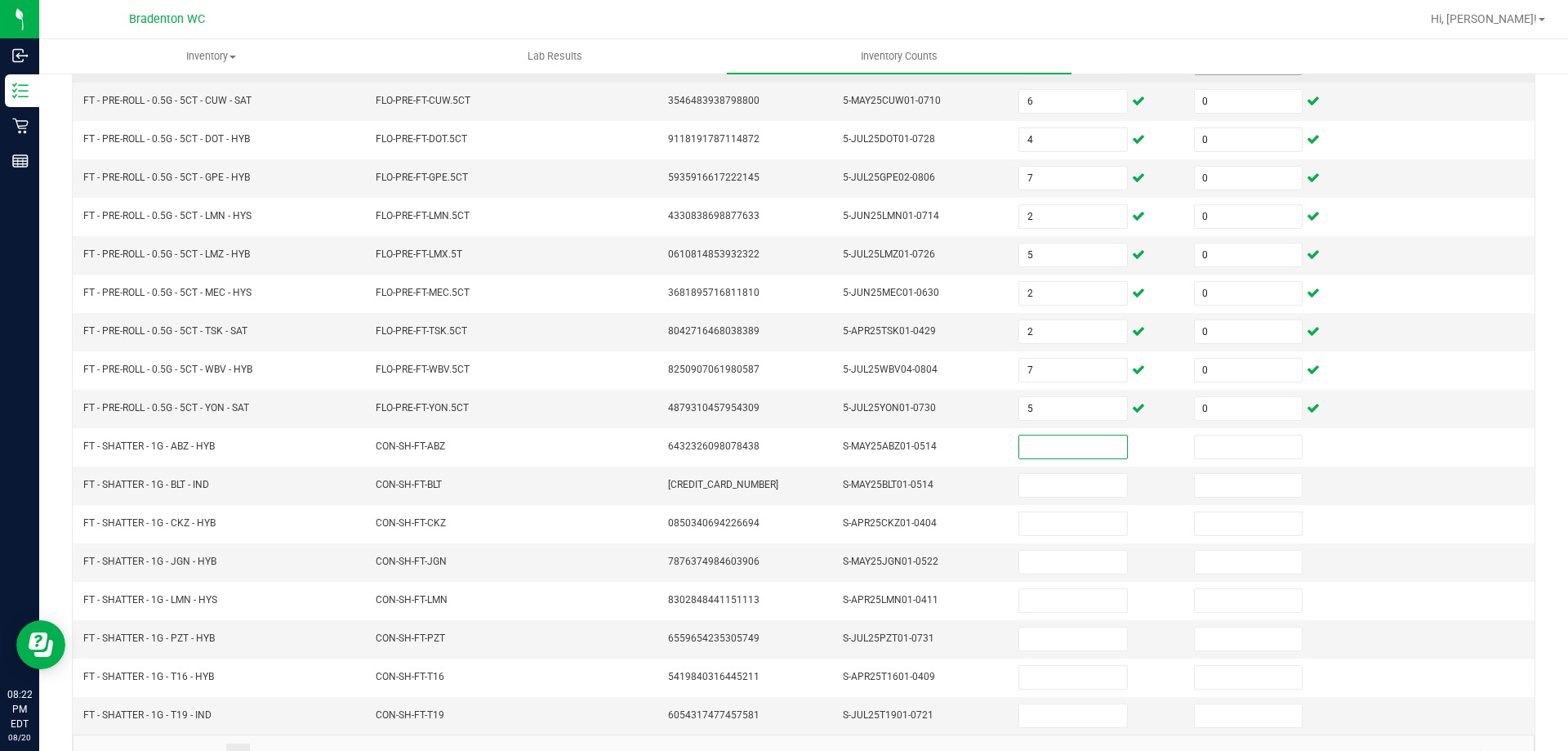
scroll to position [303, 0]
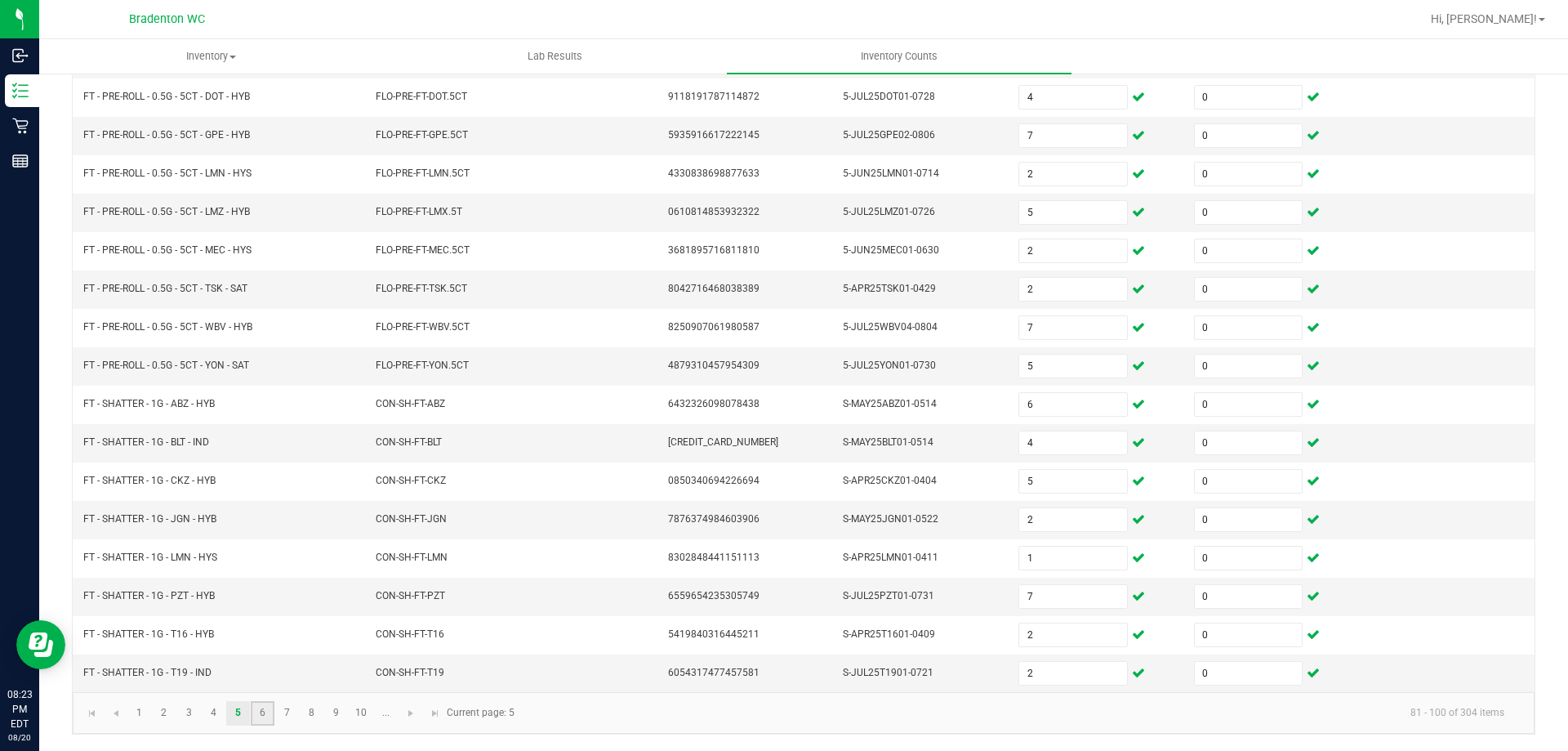
click at [257, 719] on link "6" at bounding box center [262, 713] width 23 height 24
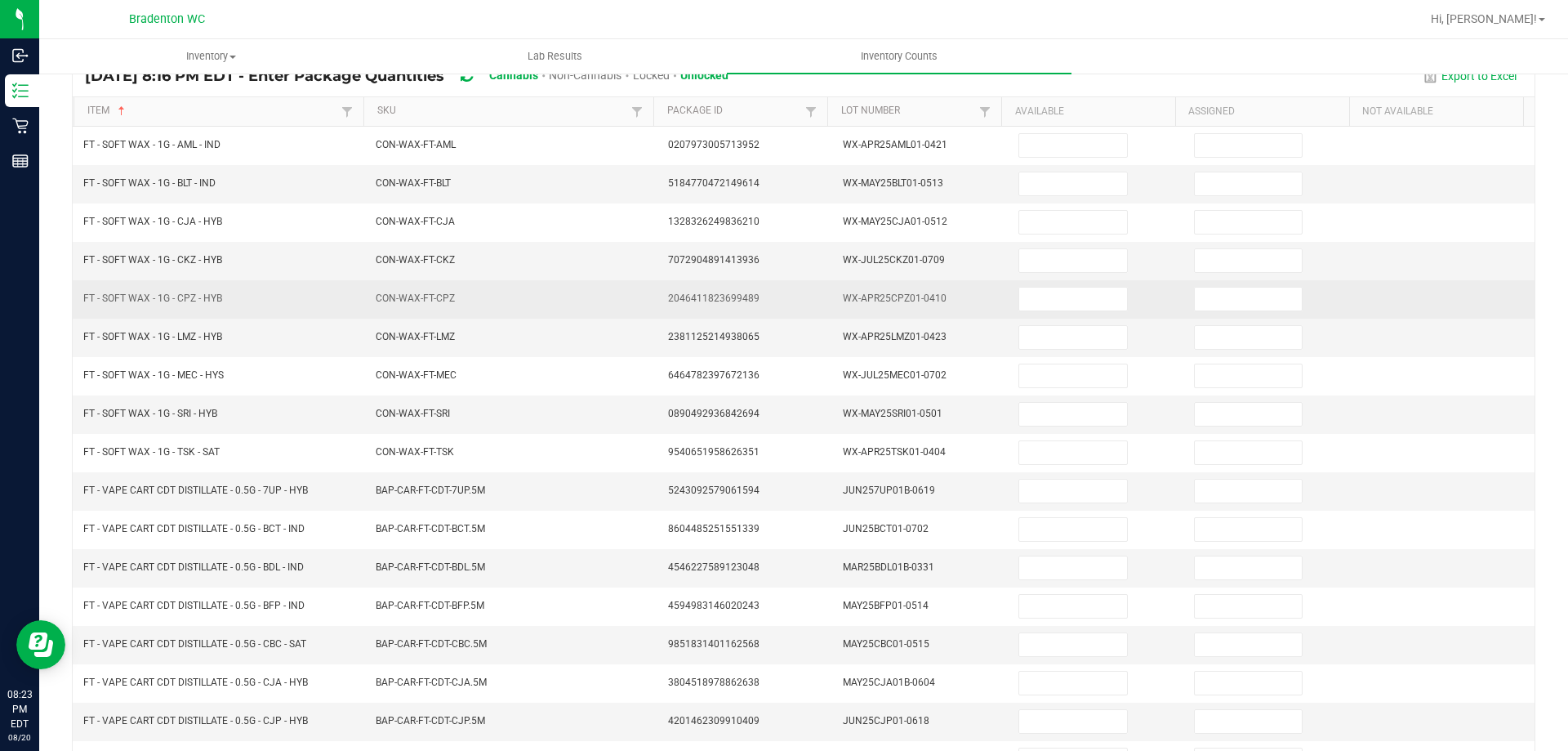
scroll to position [0, 0]
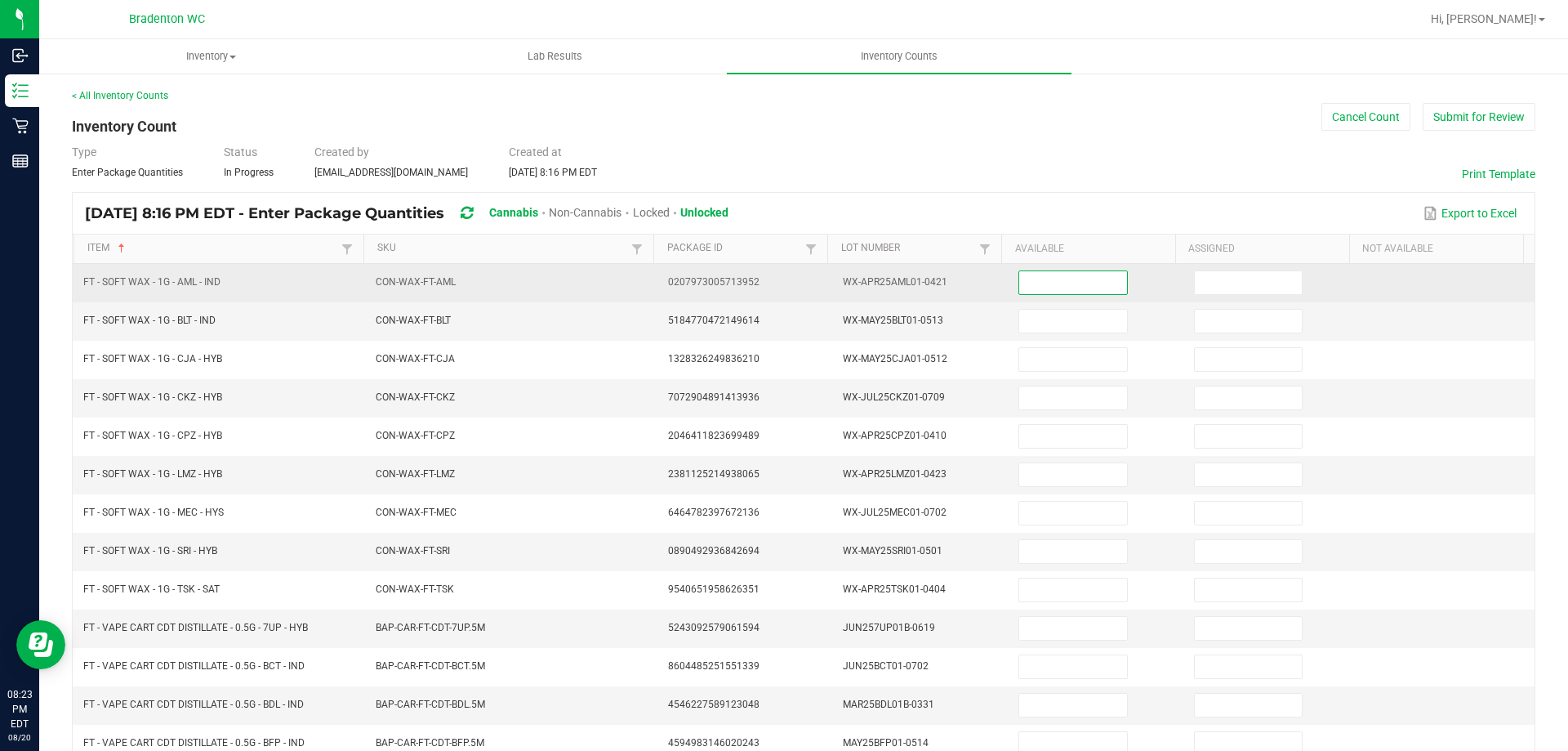
click at [1021, 279] on input at bounding box center [1073, 283] width 107 height 22
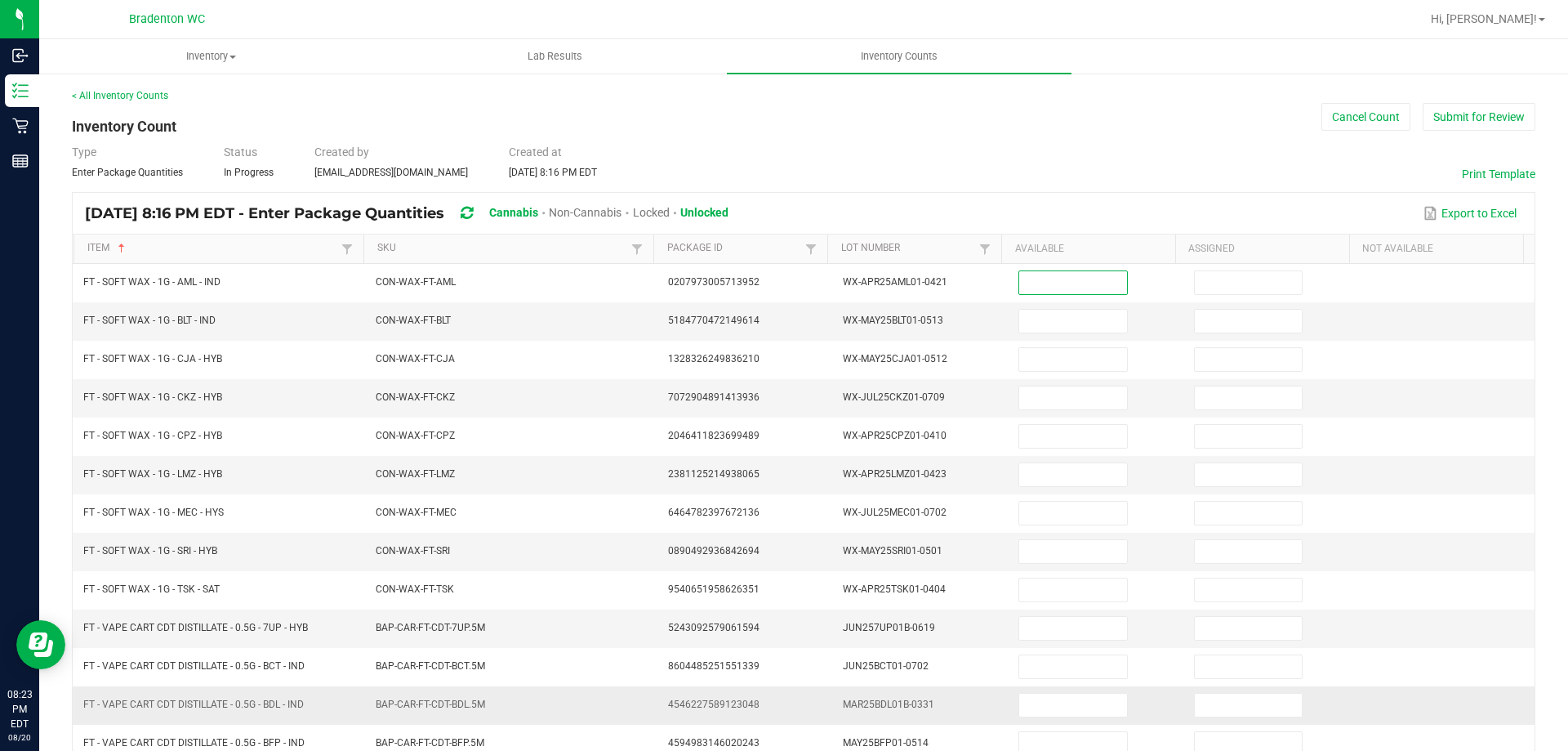
scroll to position [339, 0]
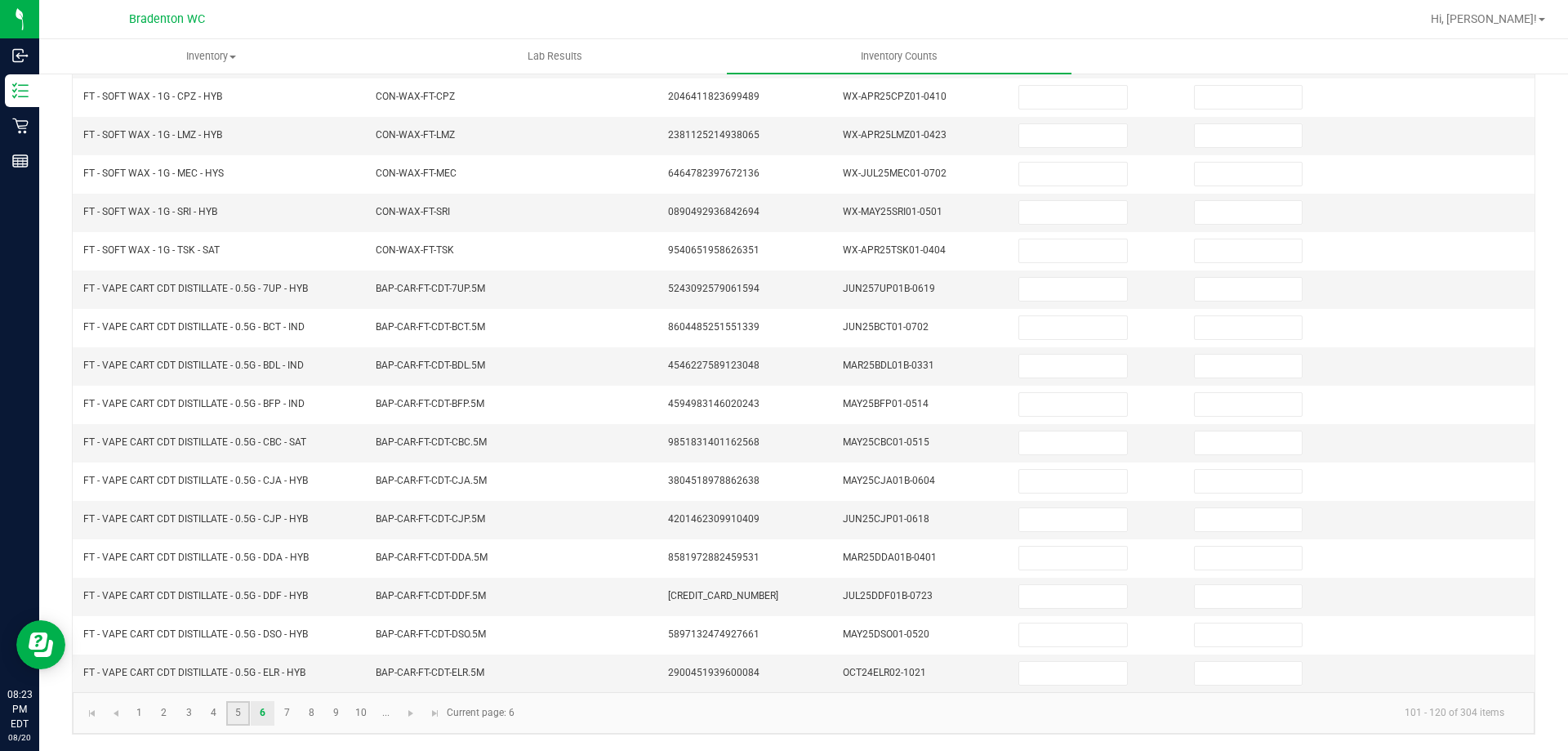
click at [231, 710] on link "5" at bounding box center [238, 713] width 23 height 24
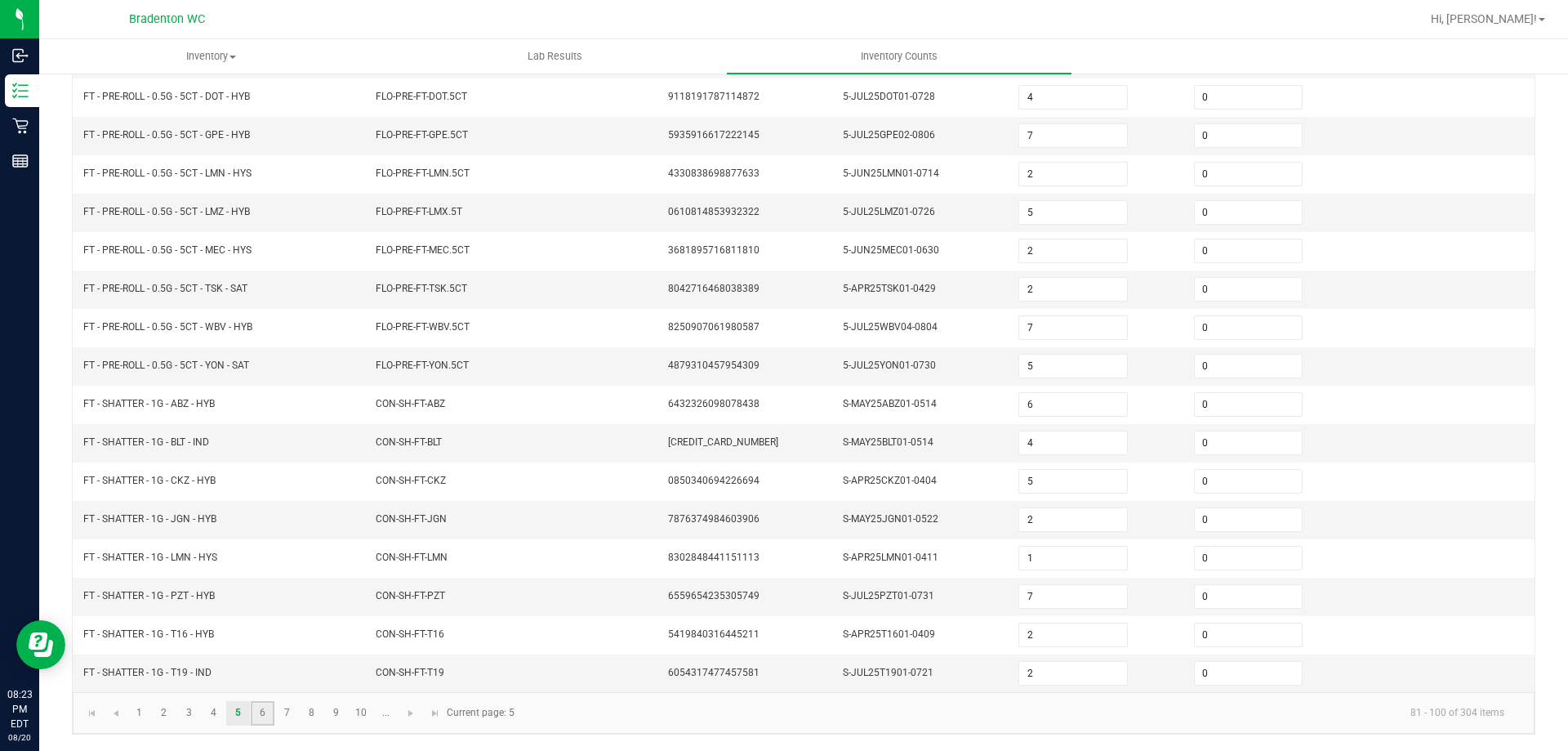
click at [268, 710] on link "6" at bounding box center [262, 713] width 23 height 24
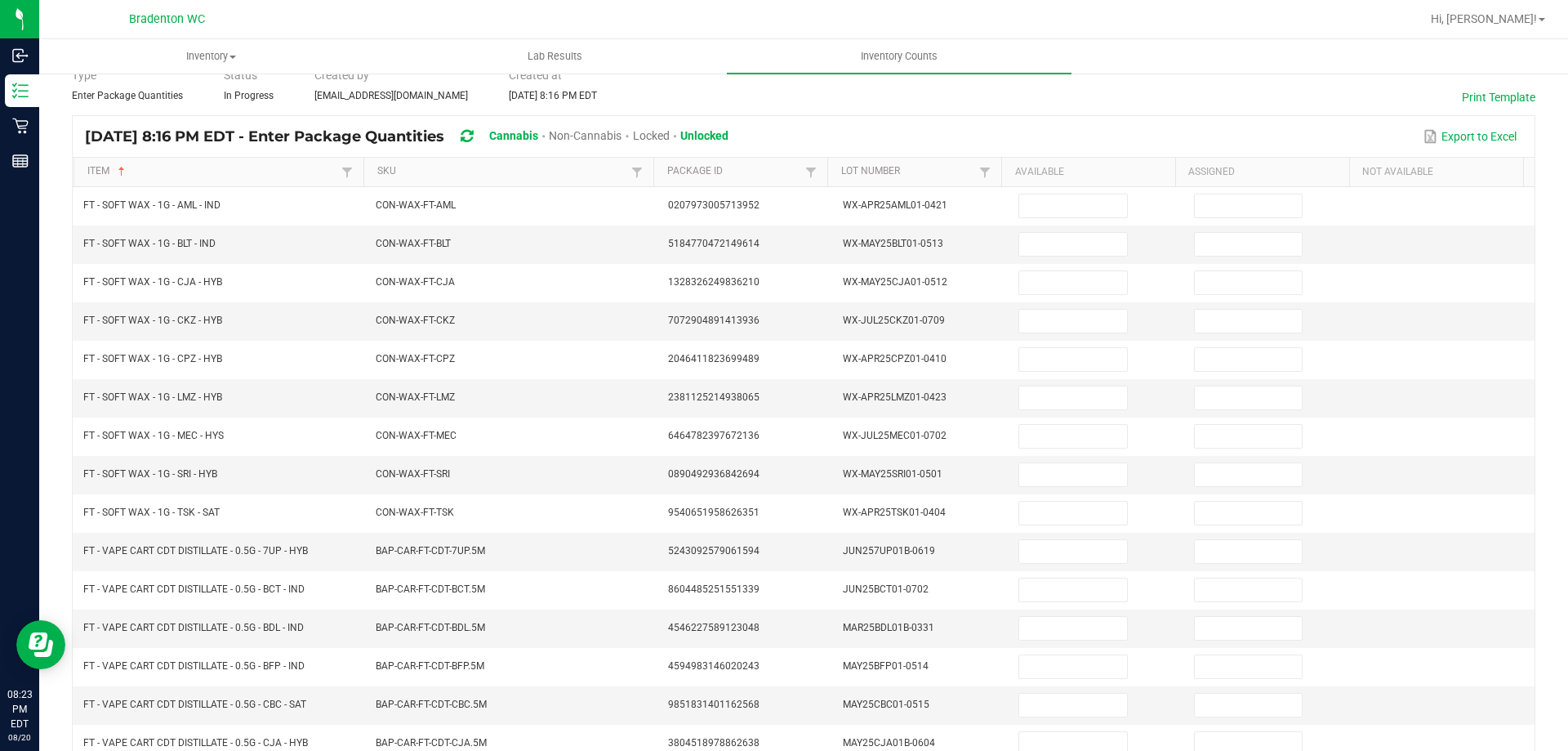
scroll to position [12, 0]
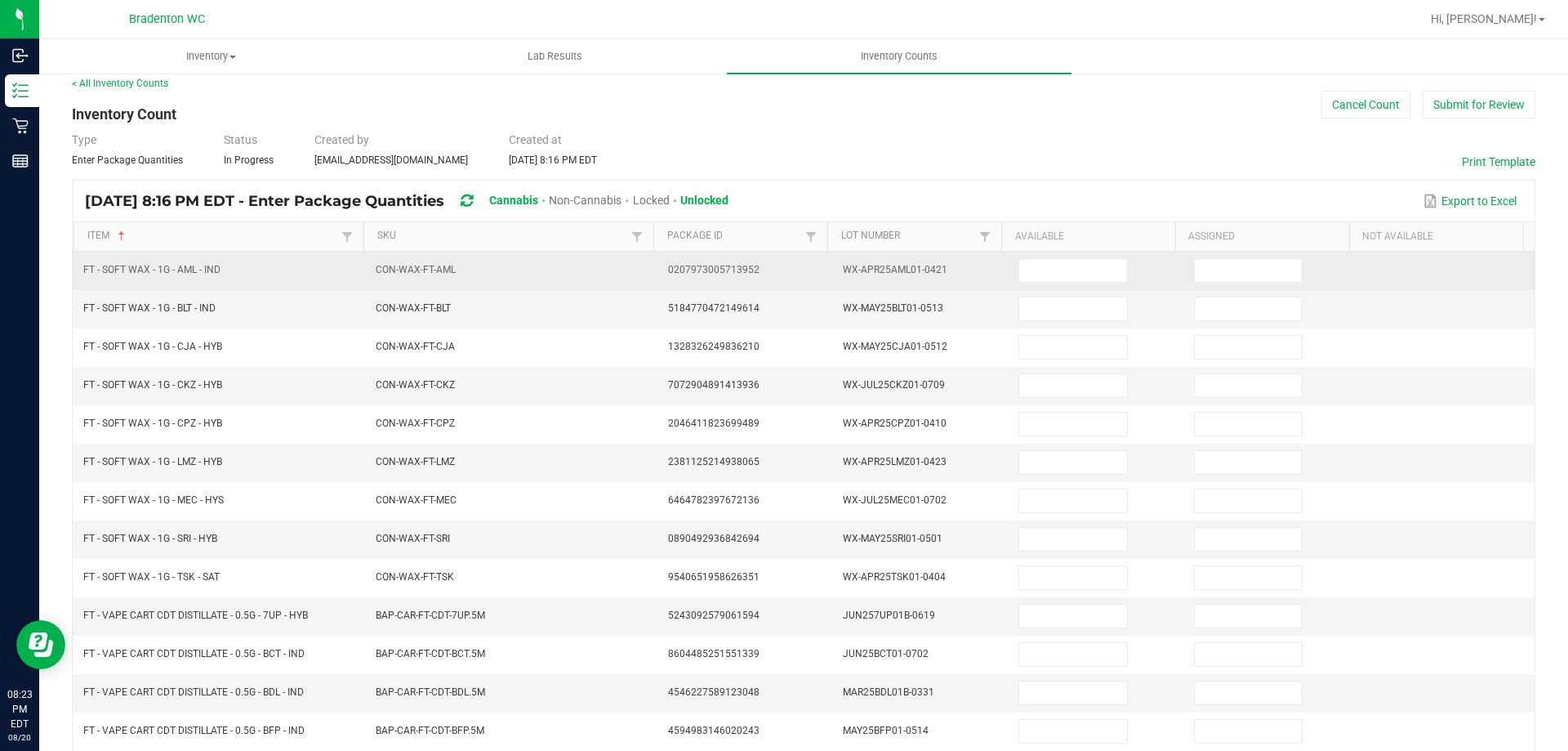
click at [1029, 255] on td at bounding box center [1096, 271] width 176 height 38
click at [1031, 270] on input at bounding box center [1073, 271] width 107 height 22
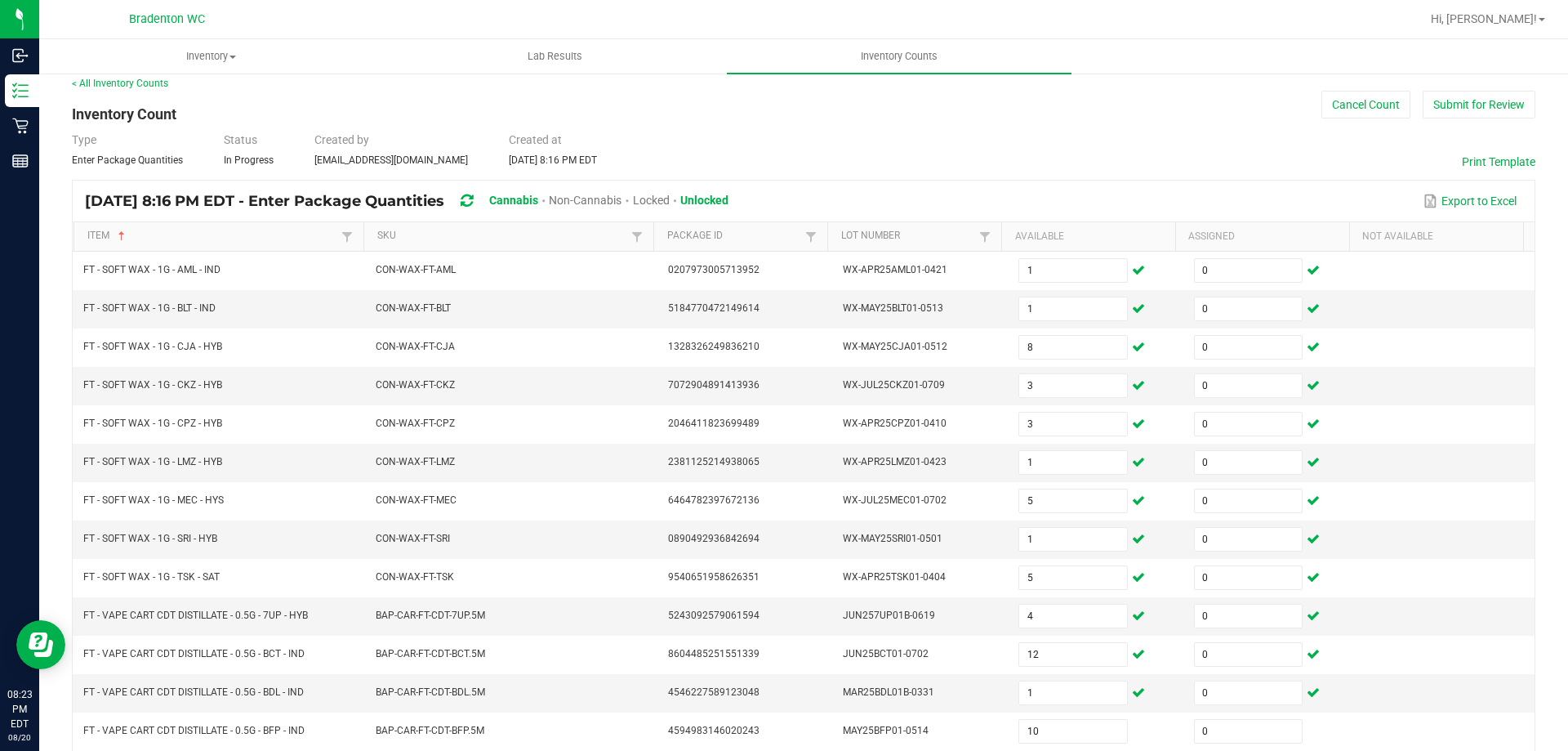
scroll to position [339, 0]
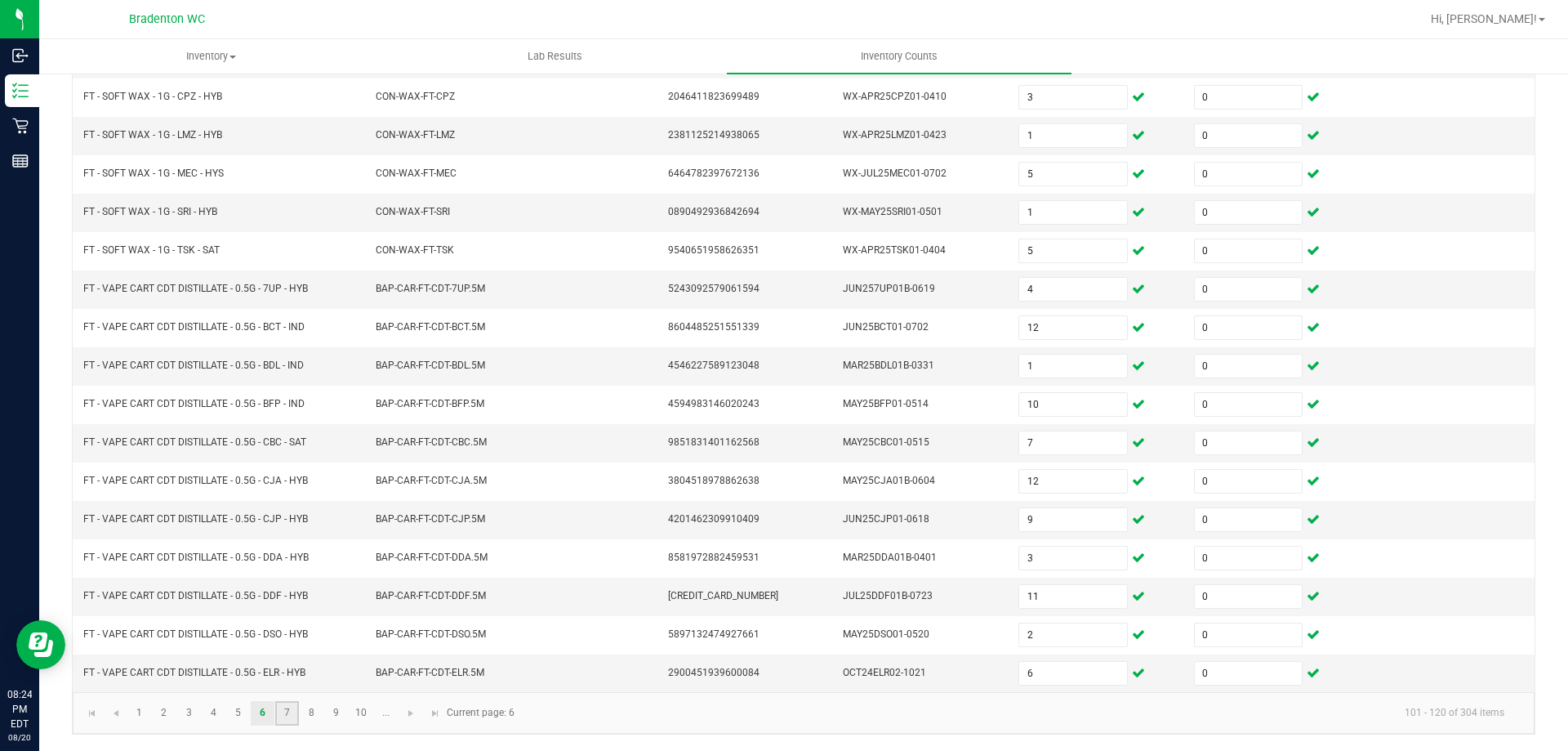
click at [286, 709] on link "7" at bounding box center [286, 713] width 23 height 24
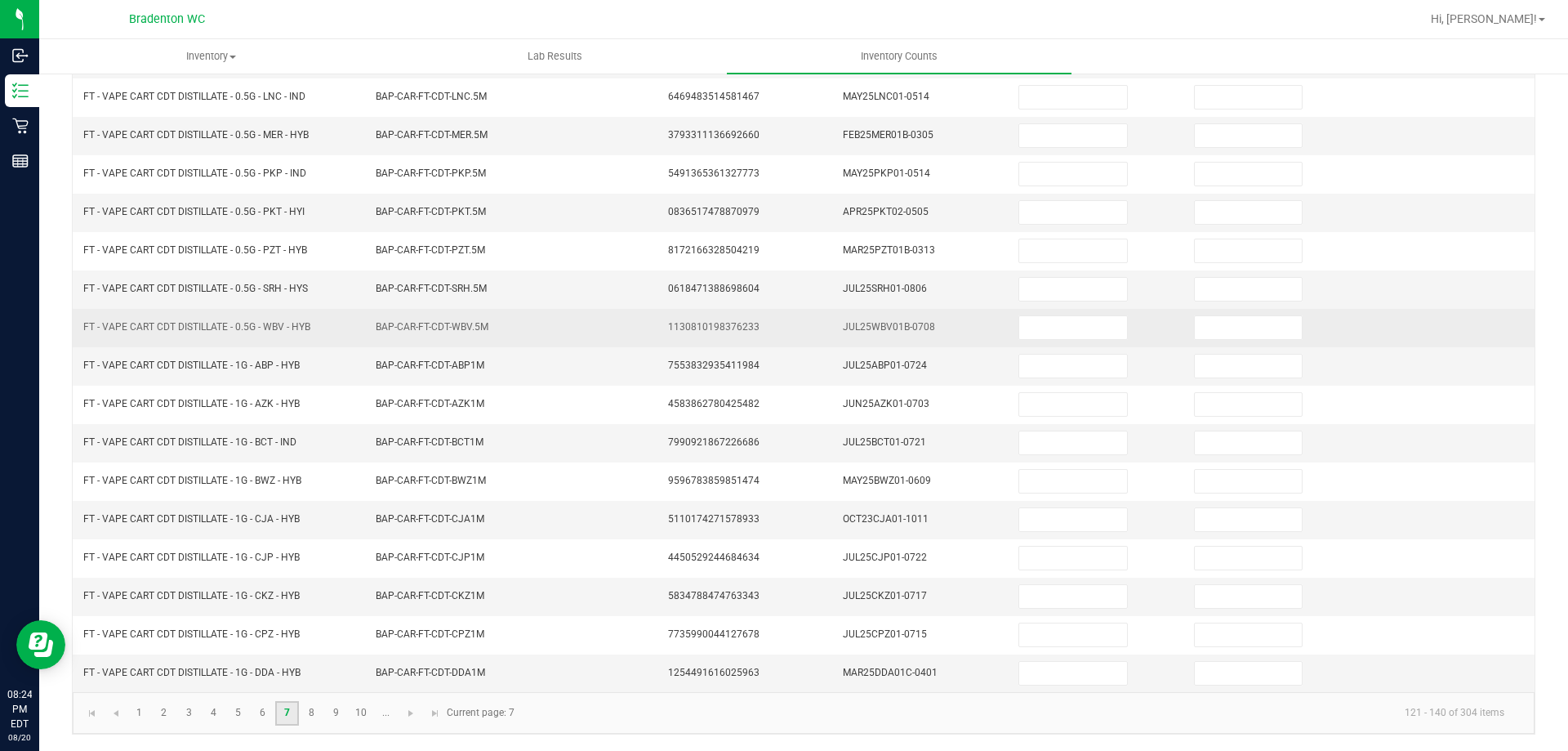
scroll to position [0, 0]
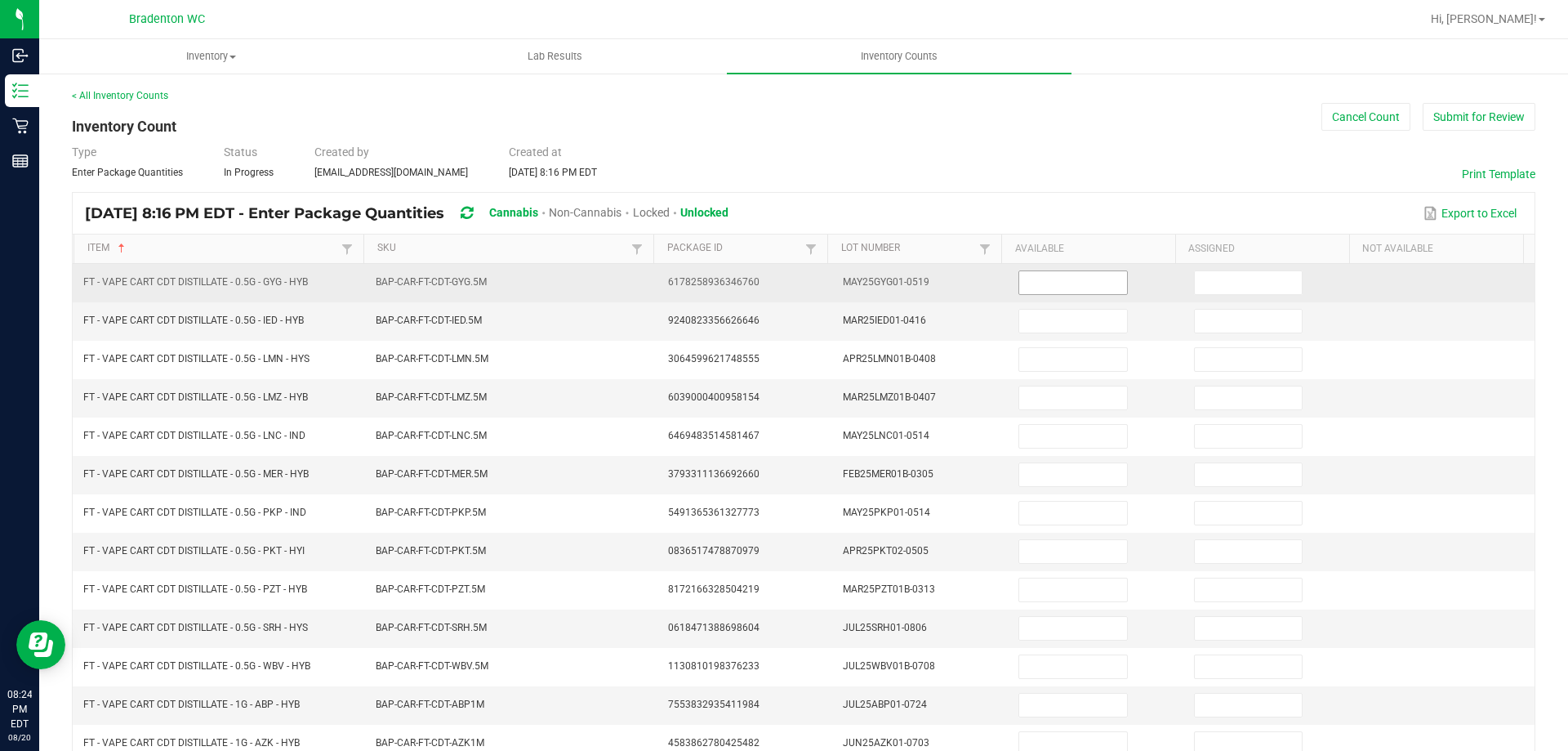
click at [1020, 291] on input at bounding box center [1073, 283] width 107 height 22
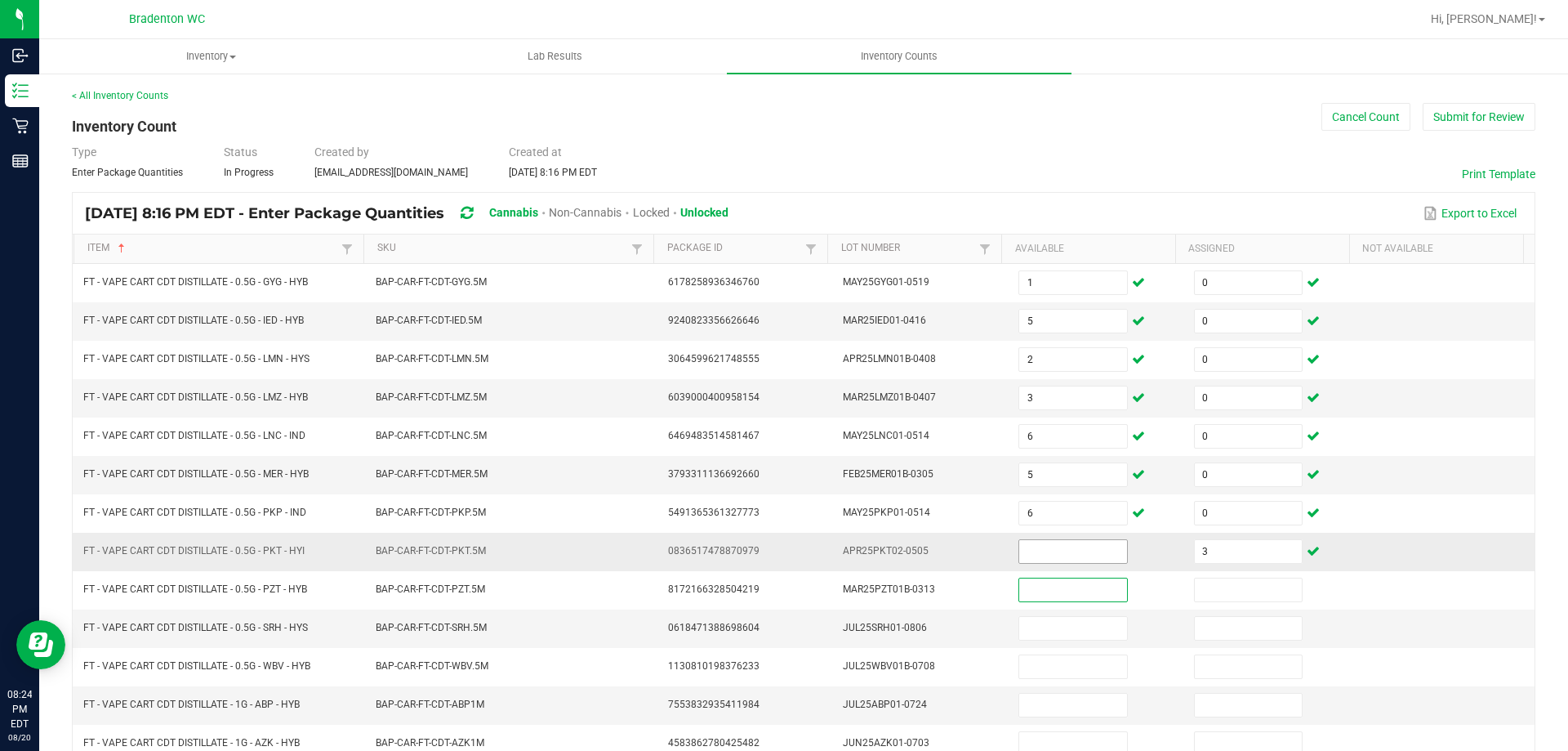
click at [1019, 559] on input at bounding box center [1073, 552] width 107 height 22
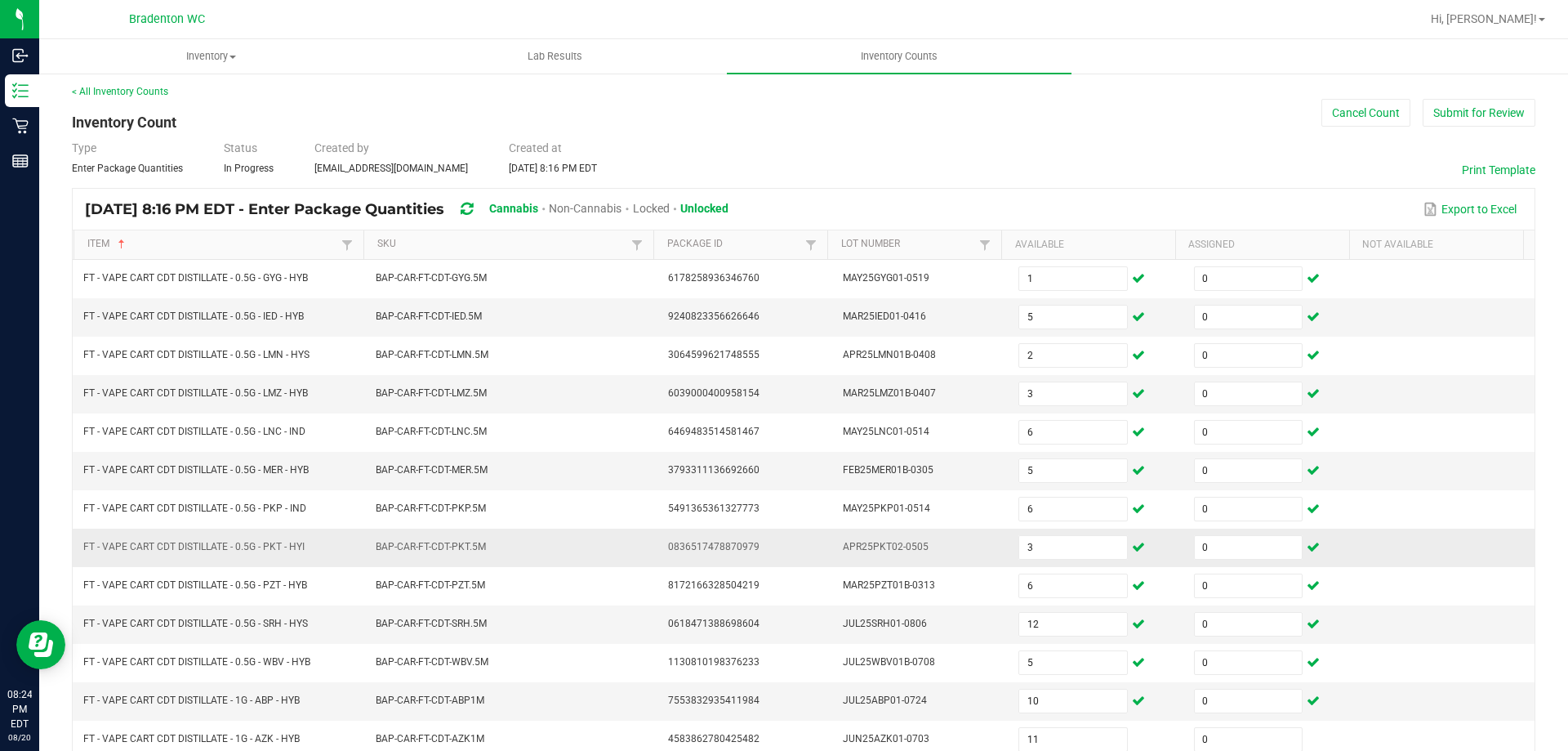
scroll to position [339, 0]
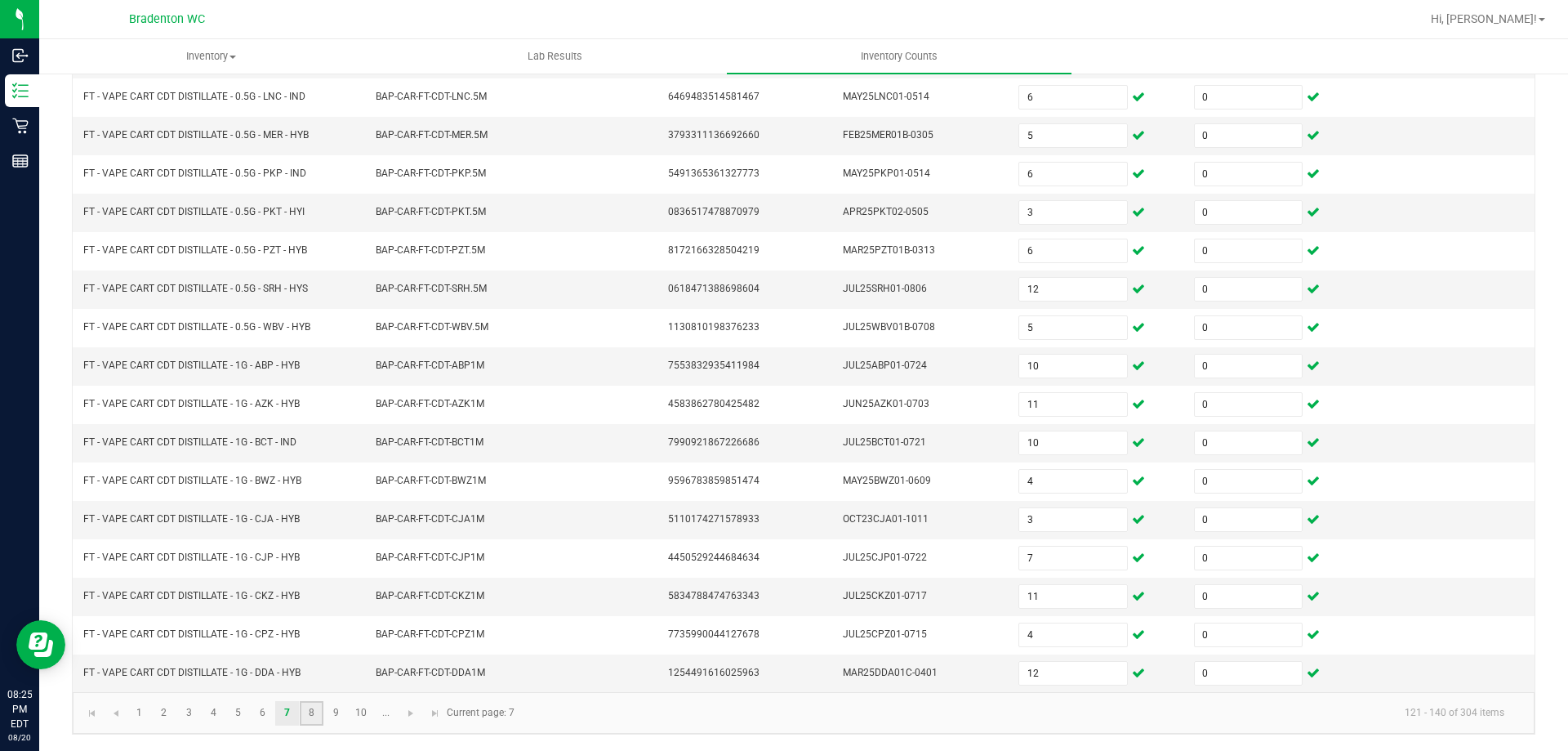
click at [317, 712] on link "8" at bounding box center [311, 713] width 23 height 24
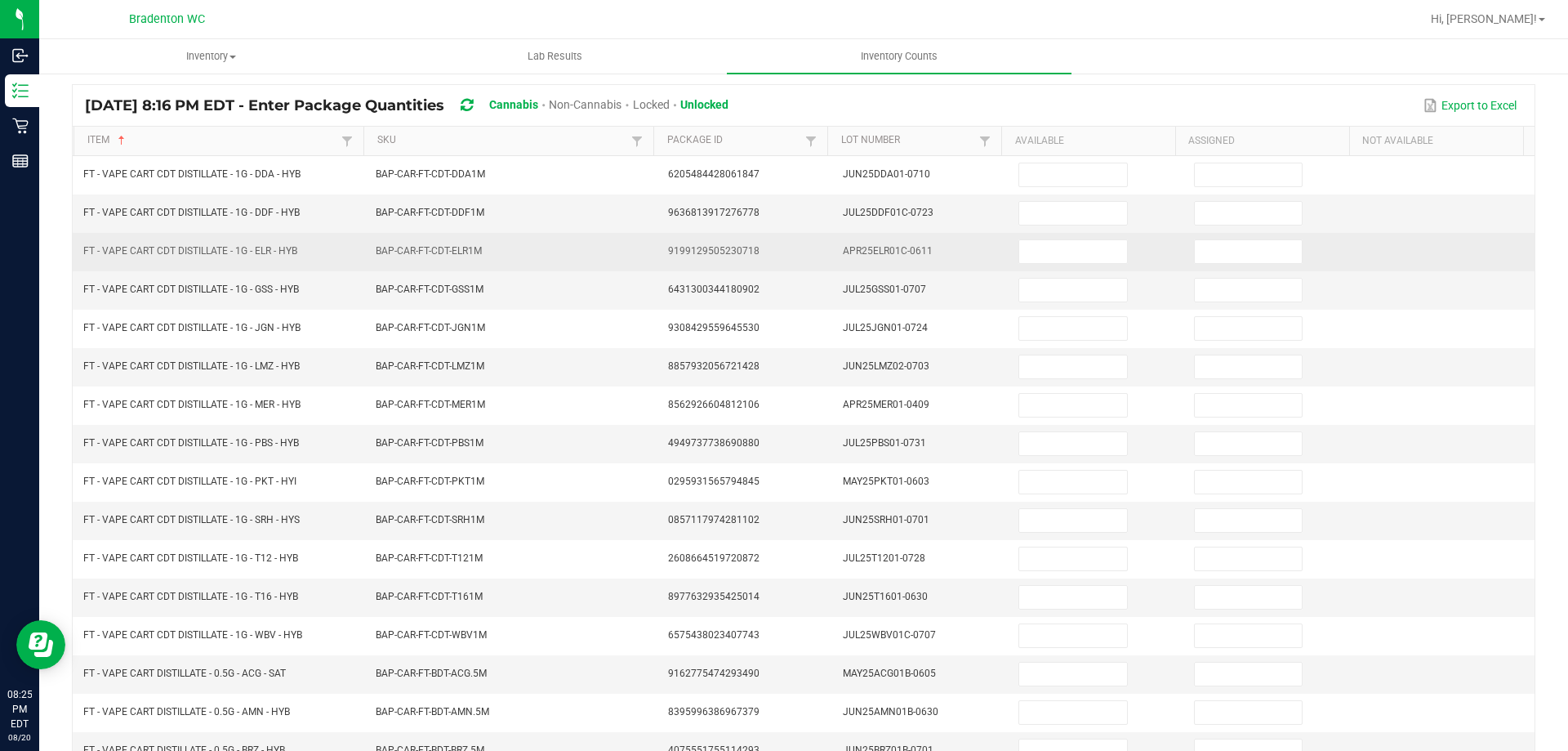
scroll to position [0, 0]
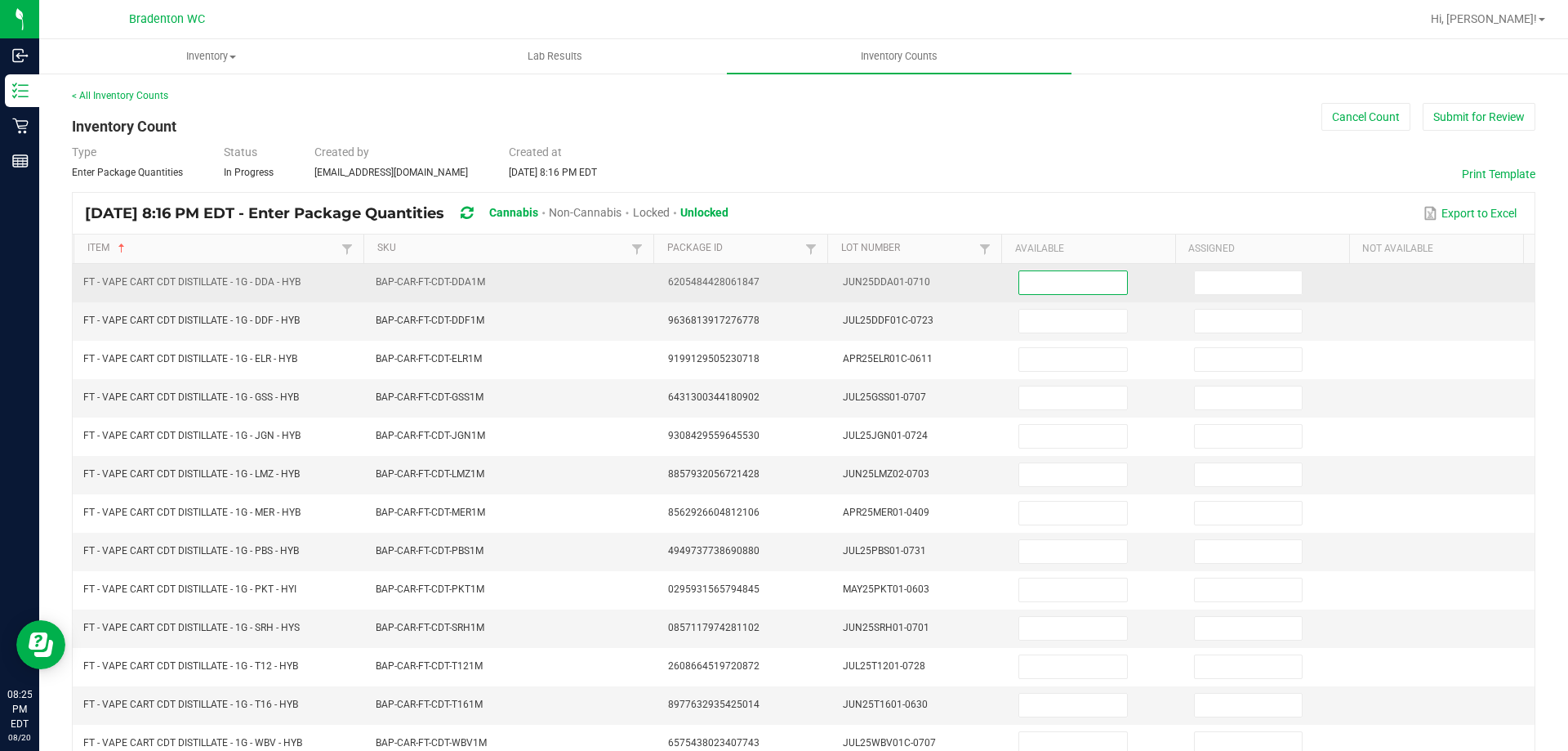
click at [1083, 287] on input at bounding box center [1073, 283] width 107 height 22
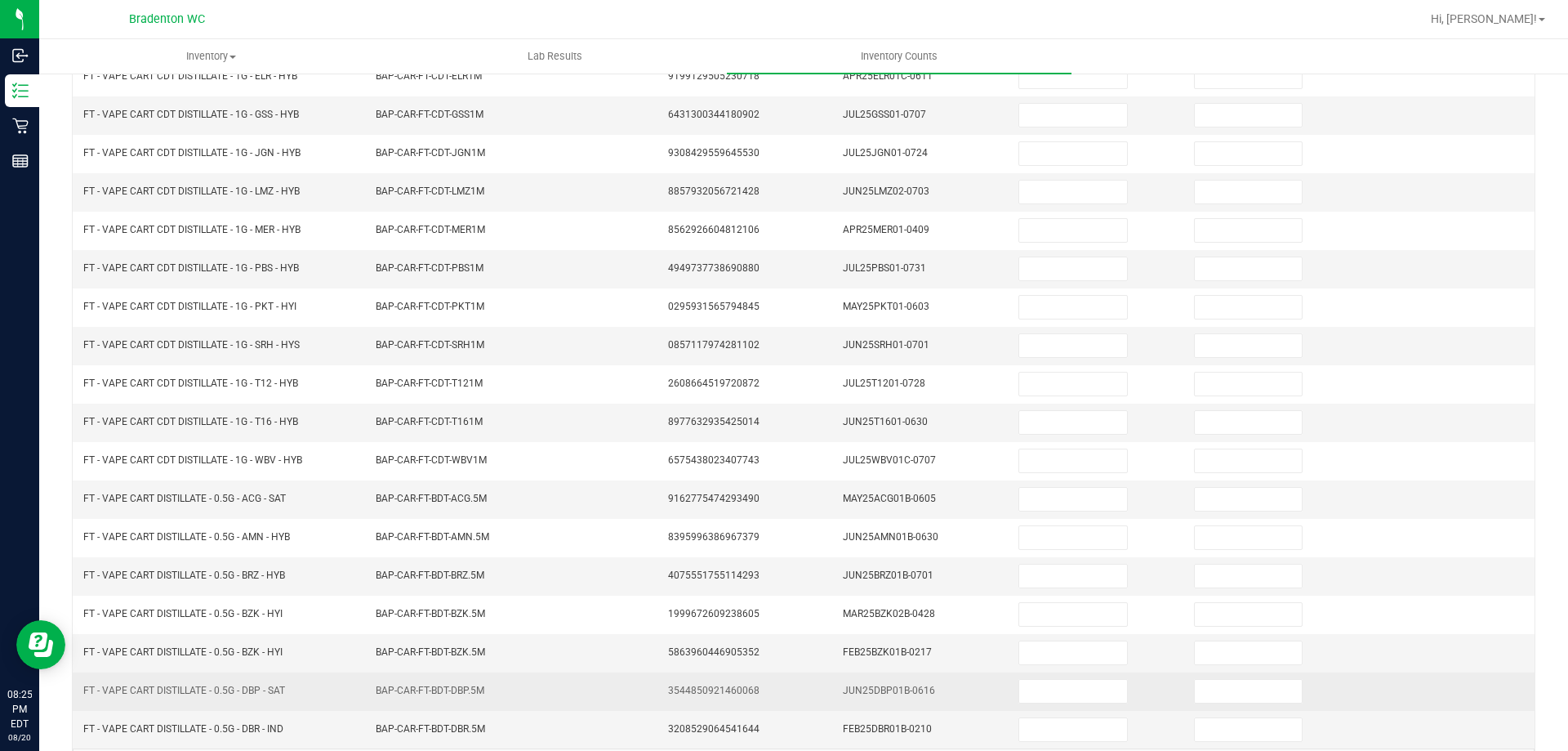
scroll to position [339, 0]
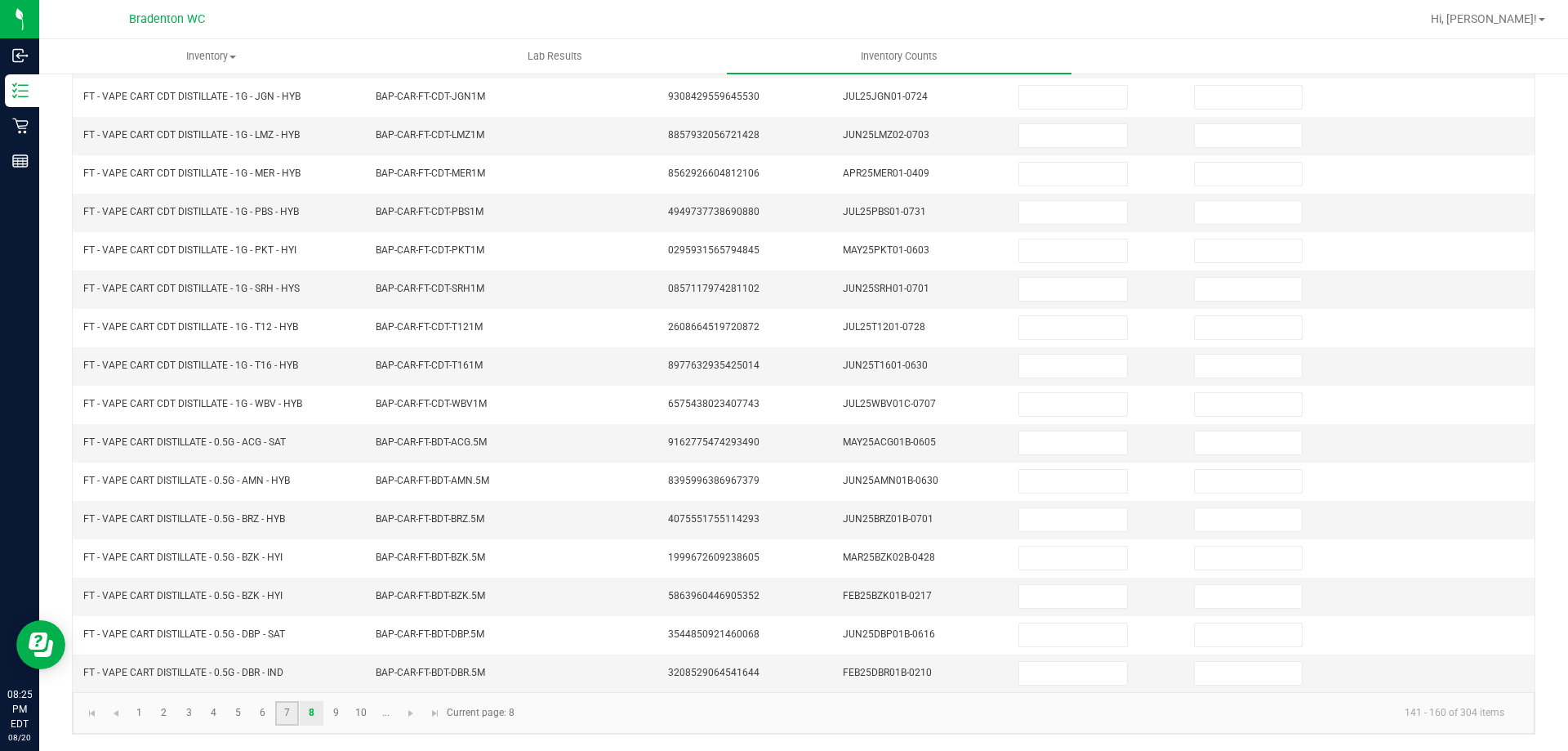
click at [280, 717] on link "7" at bounding box center [286, 713] width 23 height 24
click at [310, 713] on link "8" at bounding box center [311, 713] width 23 height 24
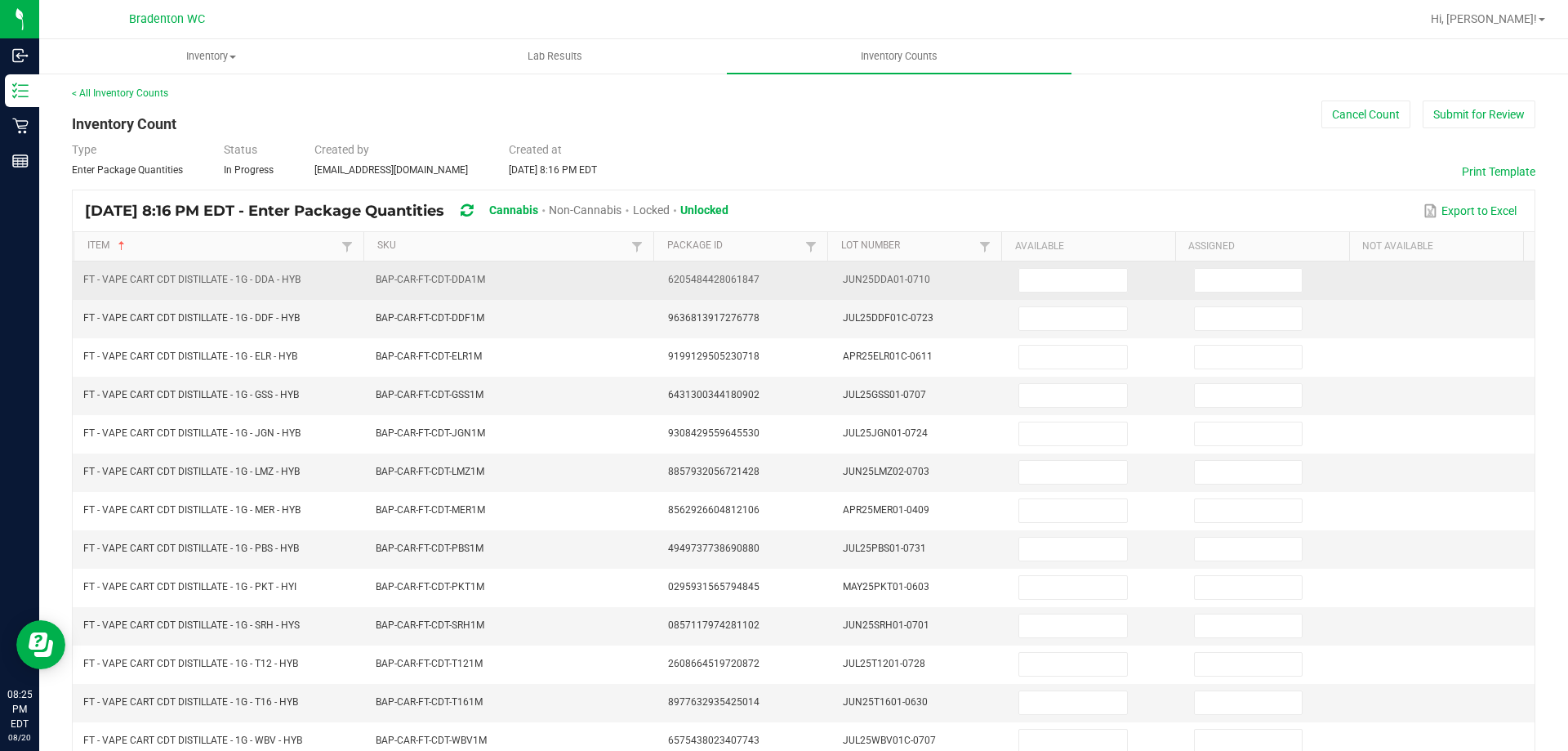
scroll to position [0, 0]
click at [1038, 288] on input at bounding box center [1073, 283] width 107 height 22
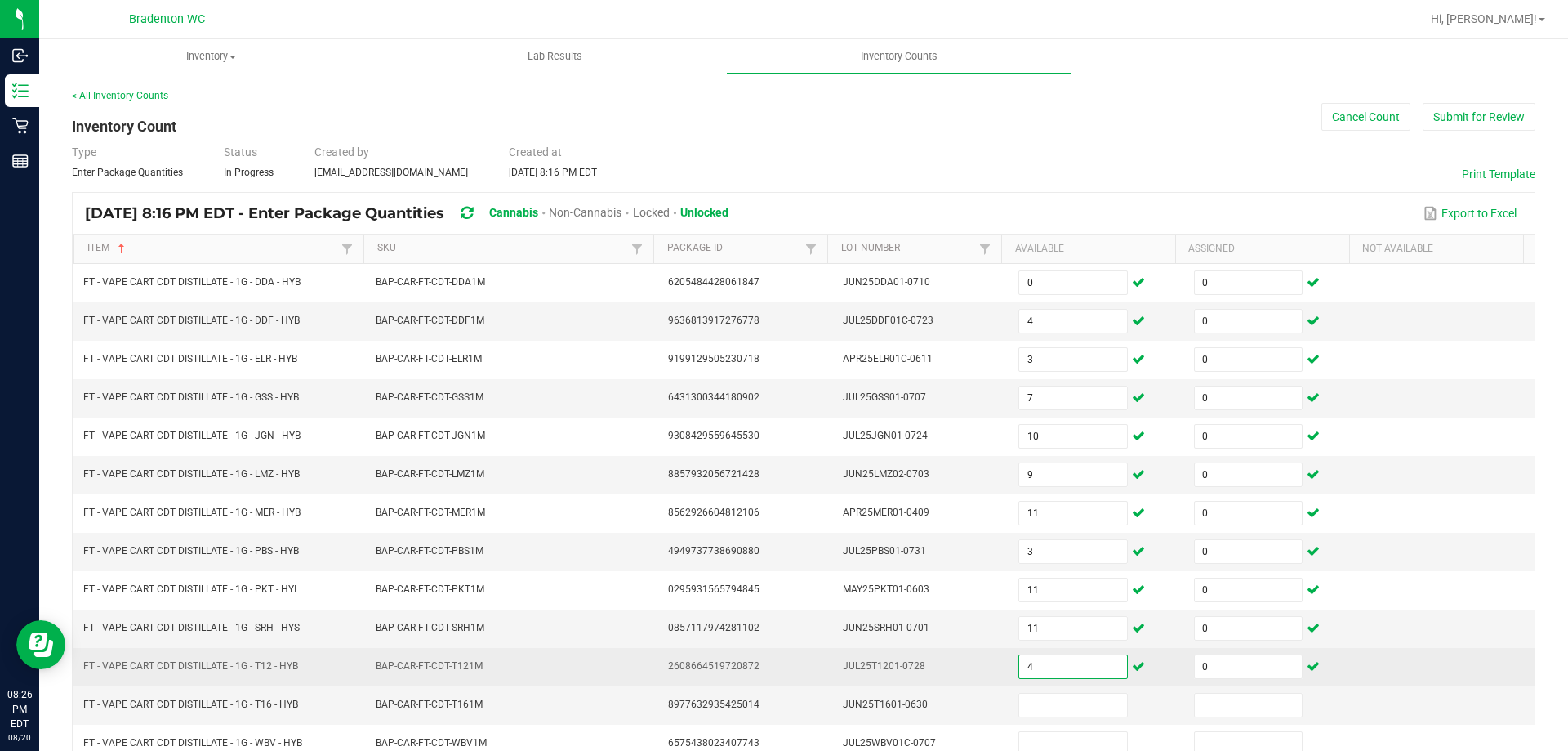
click at [1043, 659] on input "4" at bounding box center [1073, 667] width 107 height 22
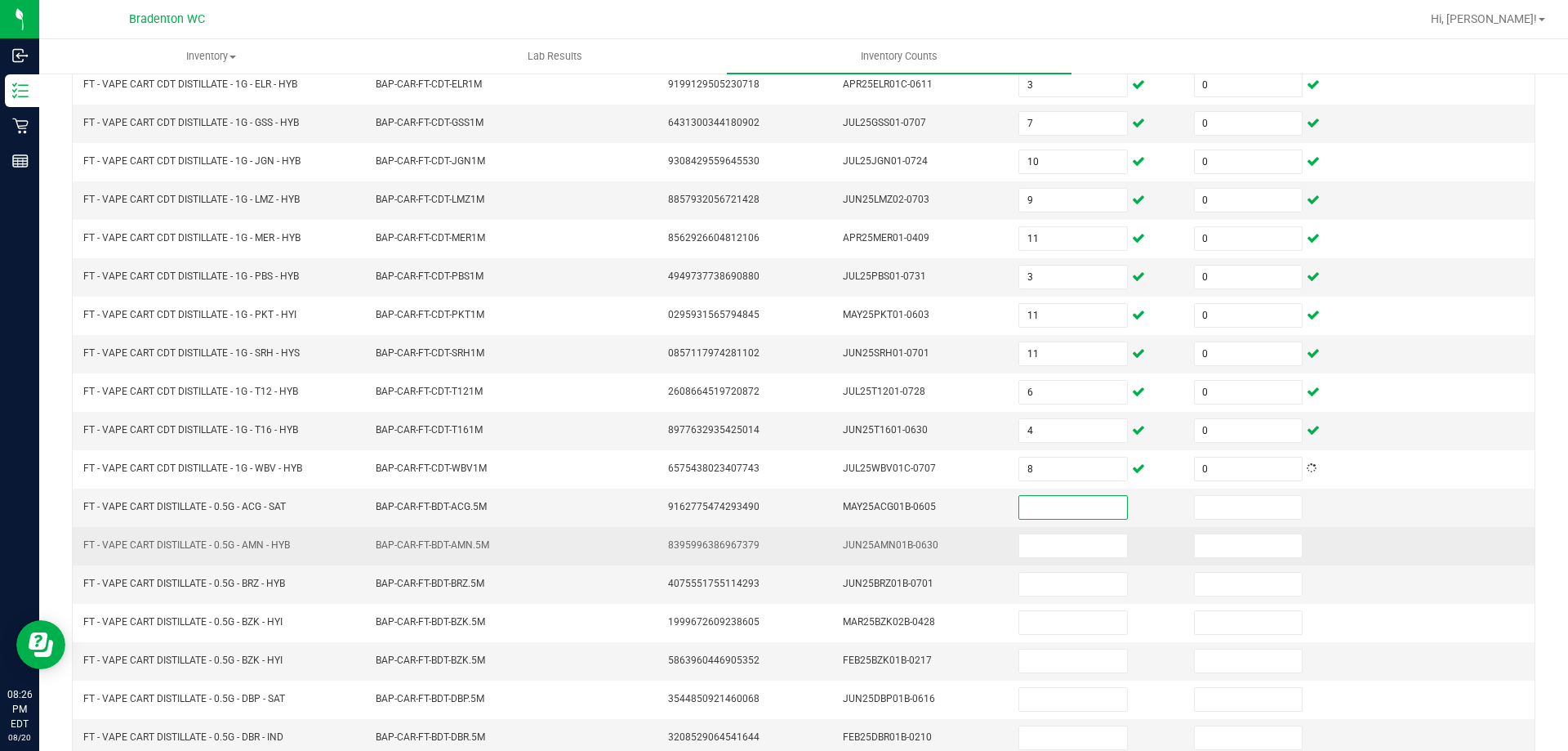
scroll to position [339, 0]
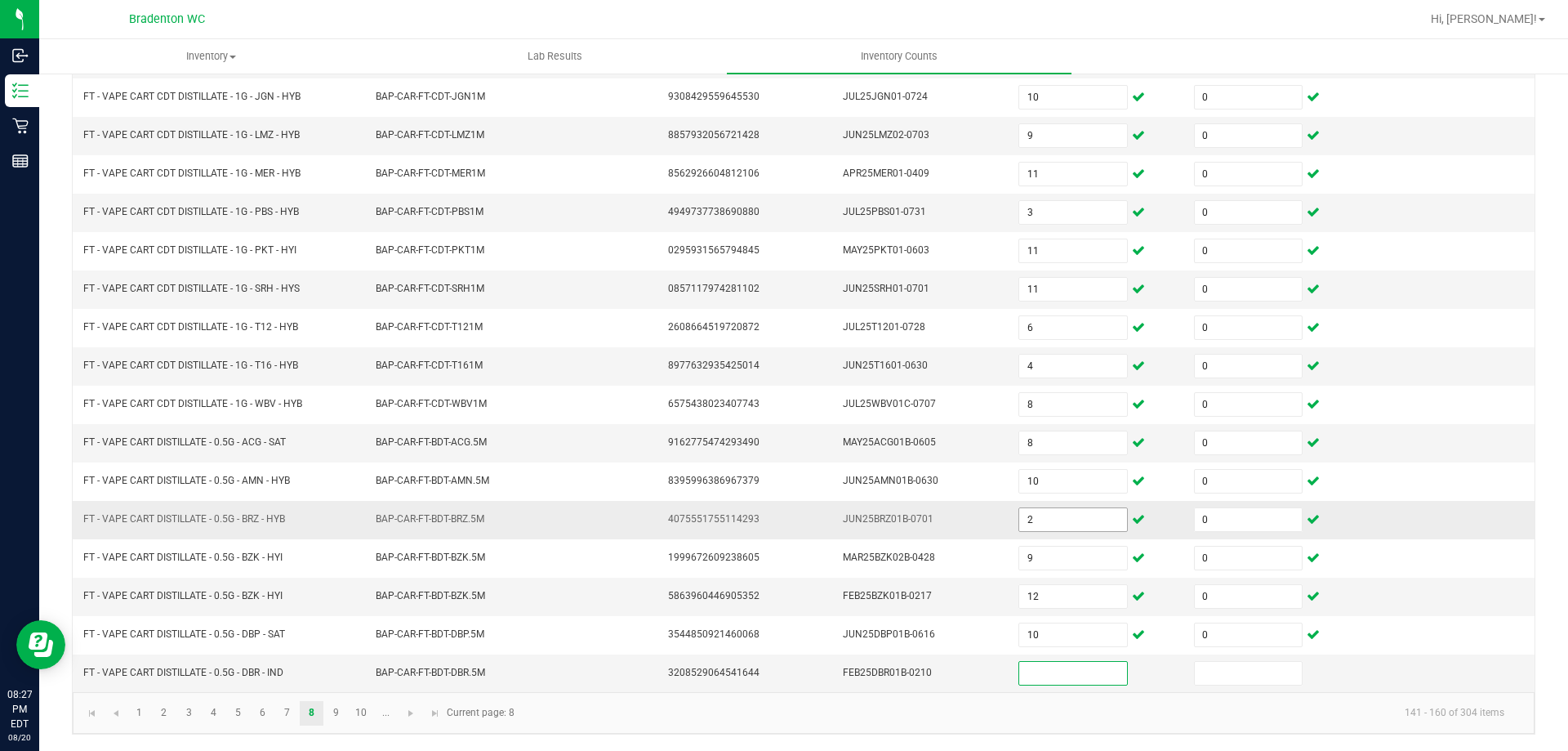
click at [1023, 518] on input "2" at bounding box center [1073, 520] width 107 height 22
click at [1077, 672] on input at bounding box center [1073, 673] width 107 height 22
click at [336, 714] on link "9" at bounding box center [335, 713] width 23 height 24
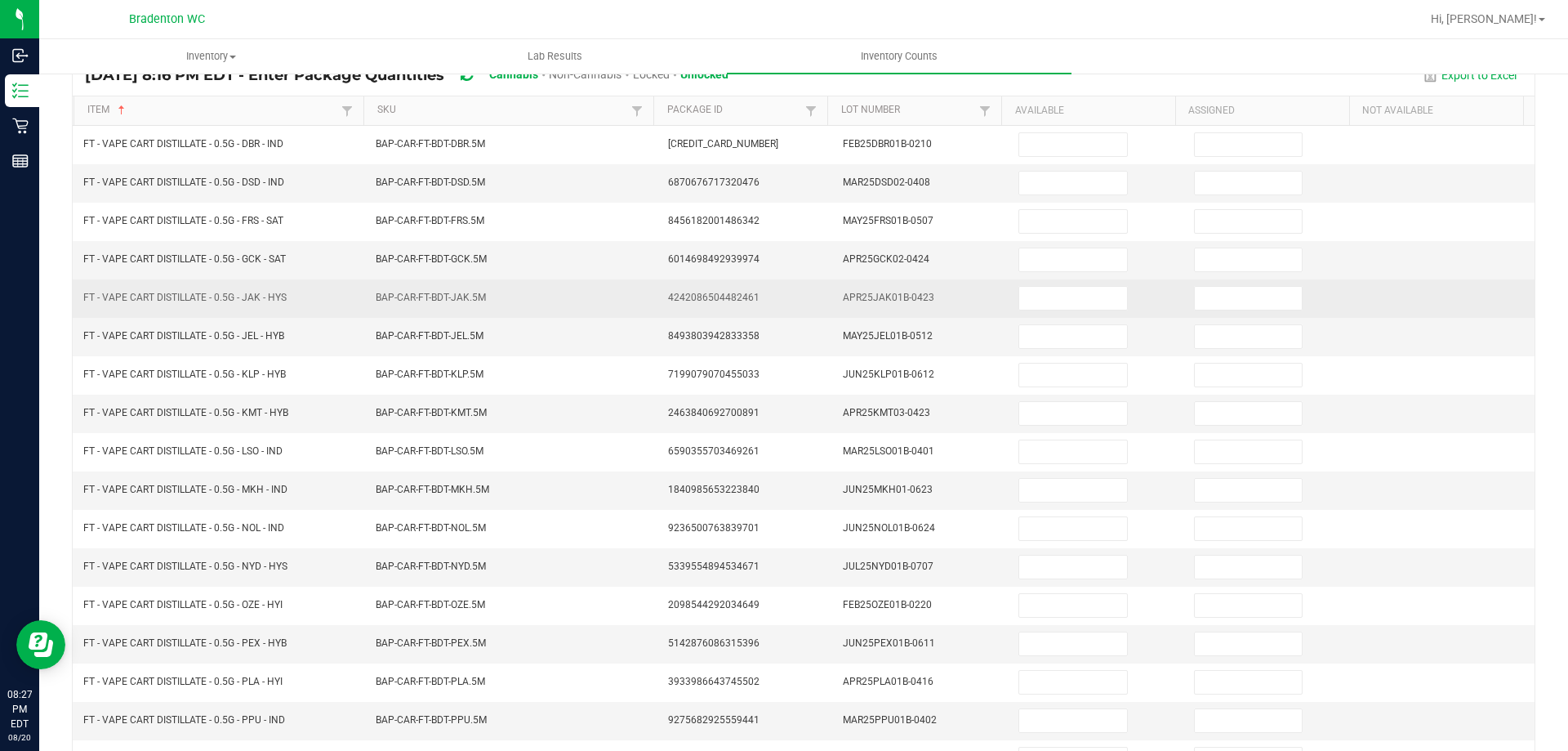
scroll to position [0, 0]
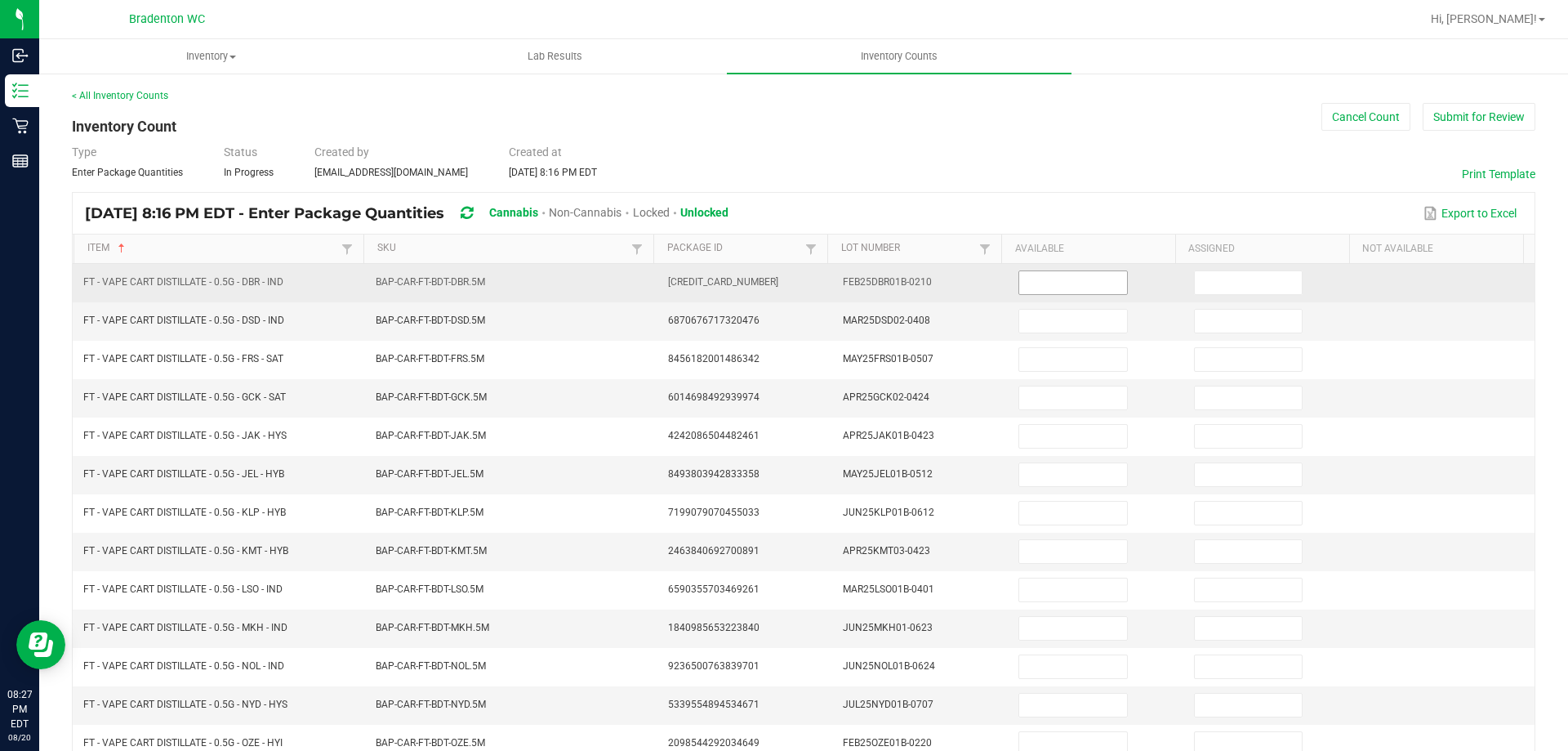
click at [1019, 285] on input at bounding box center [1073, 283] width 107 height 22
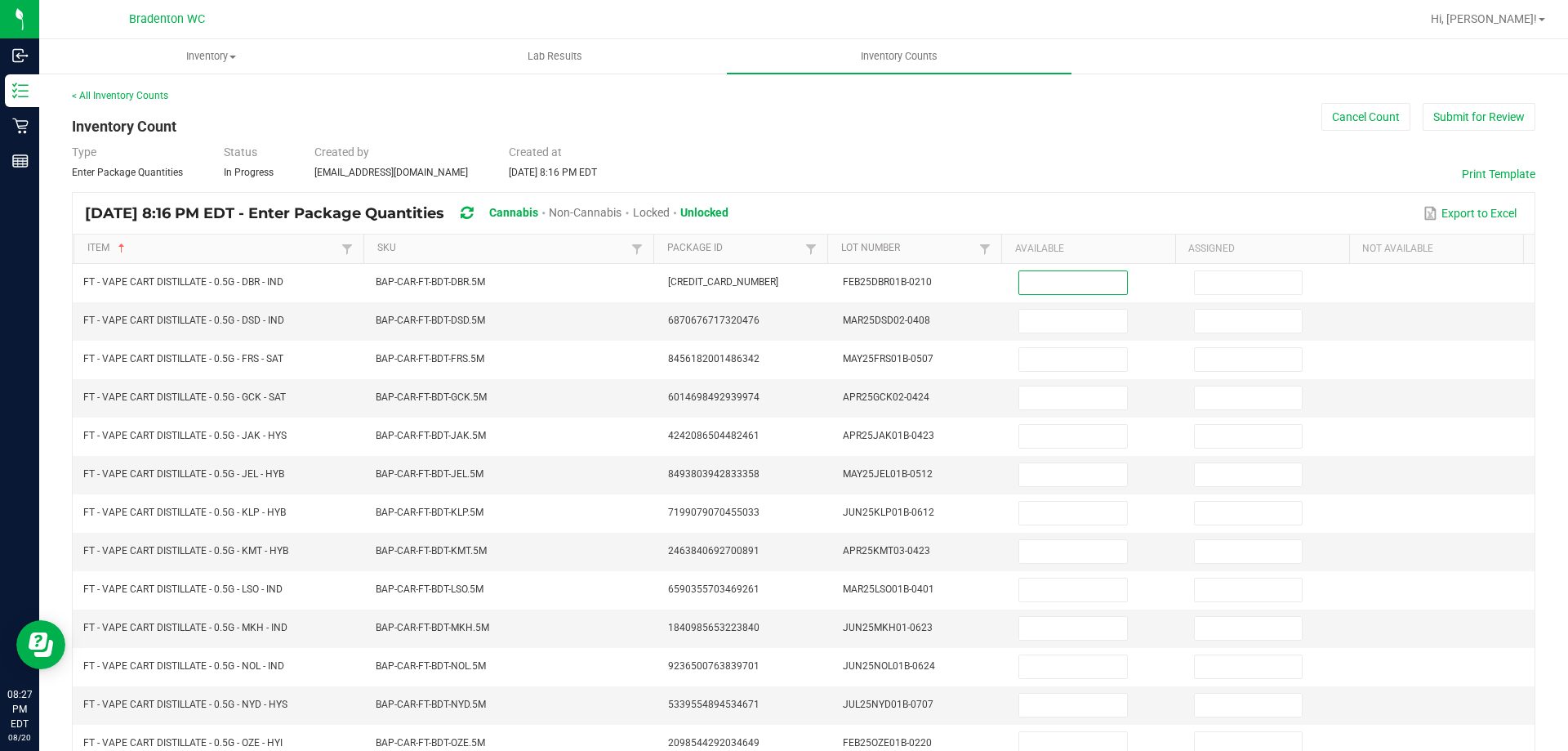
scroll to position [339, 0]
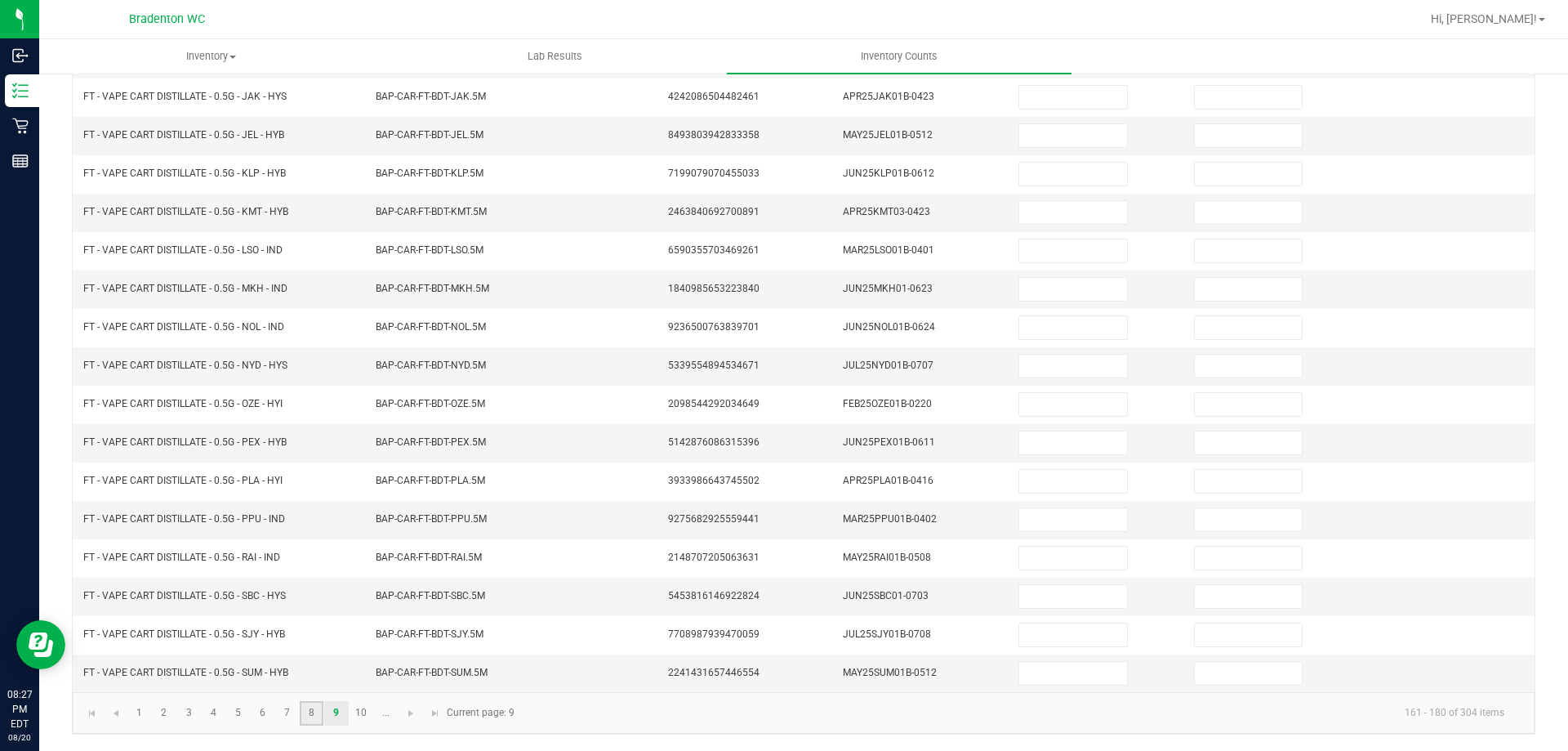
click at [316, 717] on link "8" at bounding box center [311, 713] width 23 height 24
click at [330, 713] on link "9" at bounding box center [335, 713] width 23 height 24
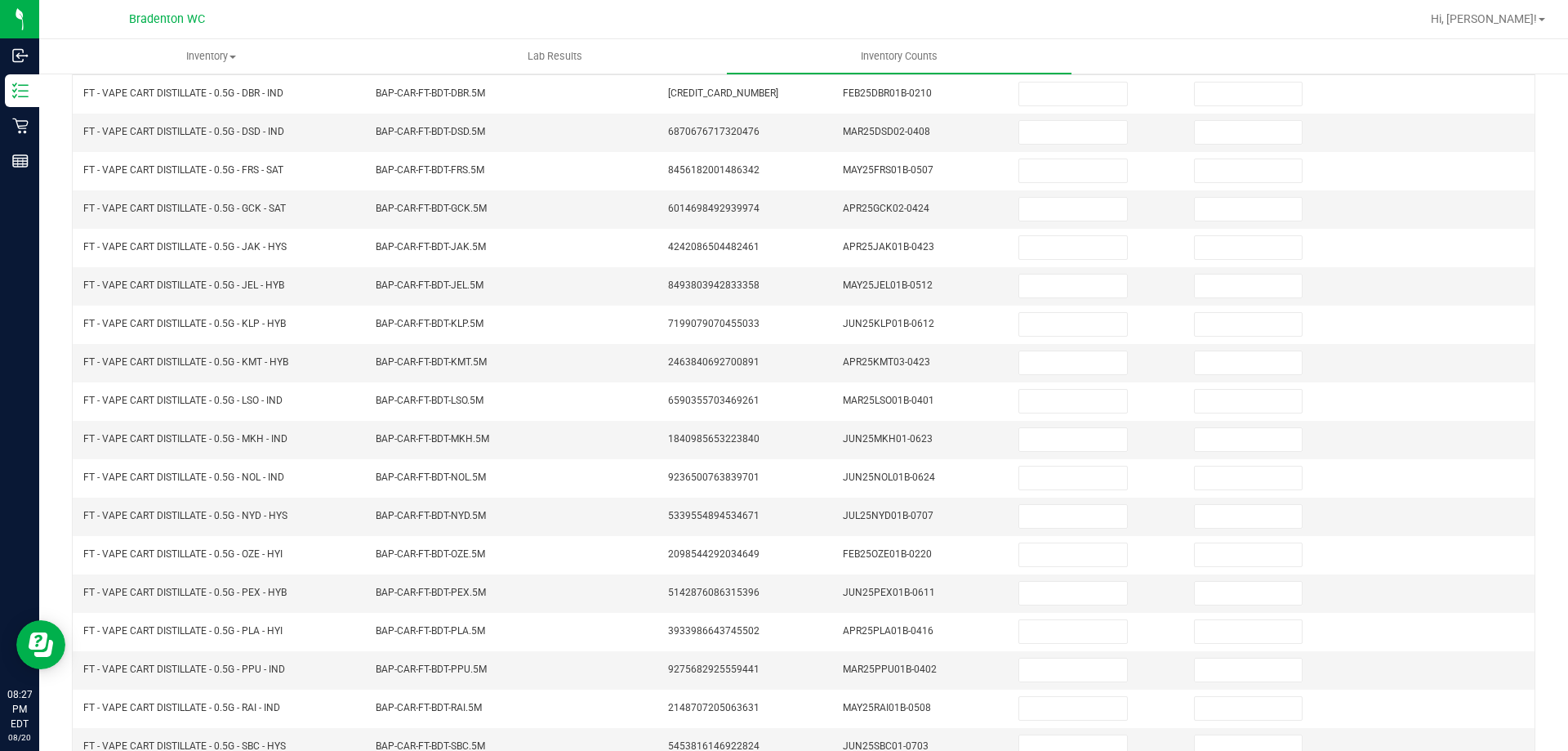
scroll to position [12, 0]
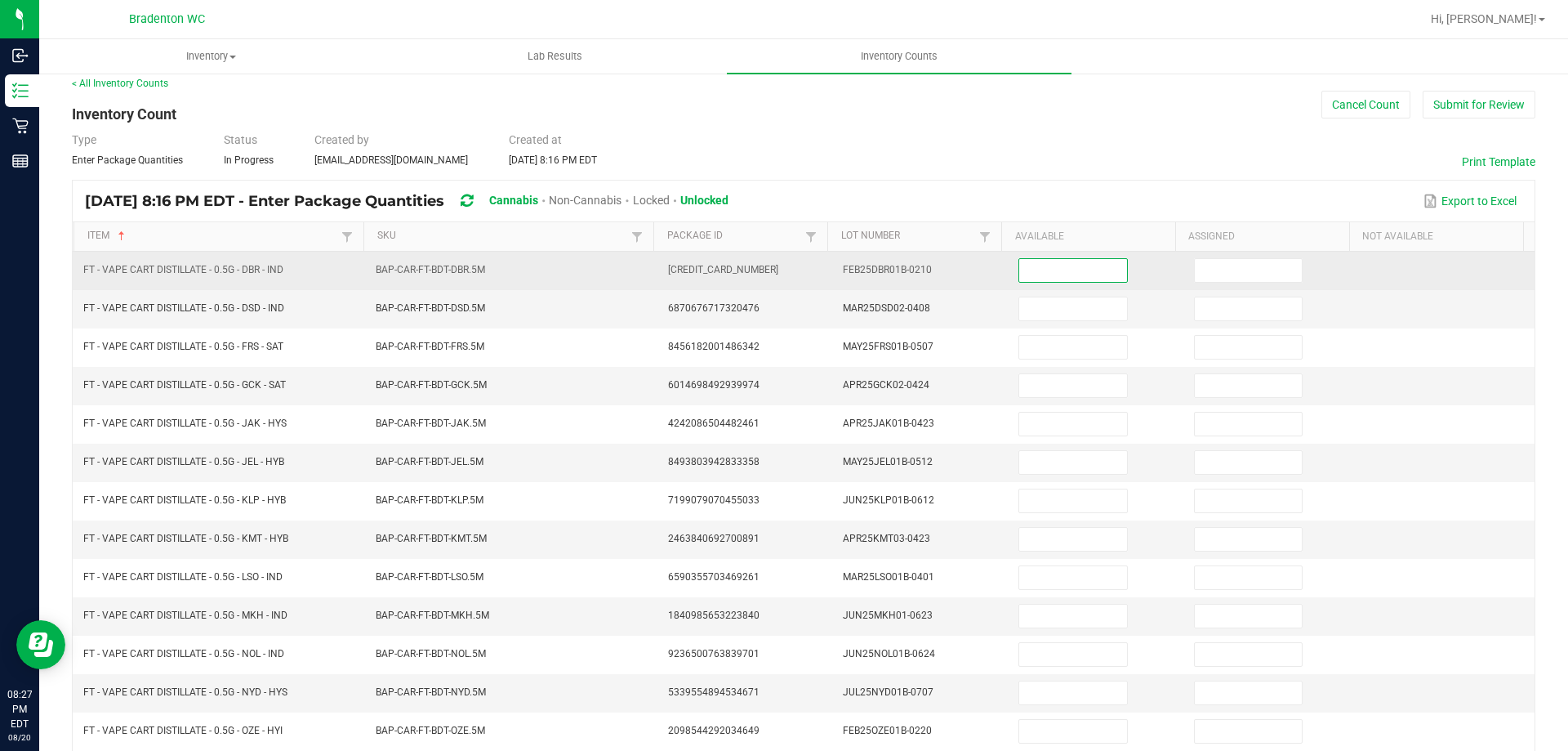
click at [1022, 272] on input at bounding box center [1073, 271] width 107 height 22
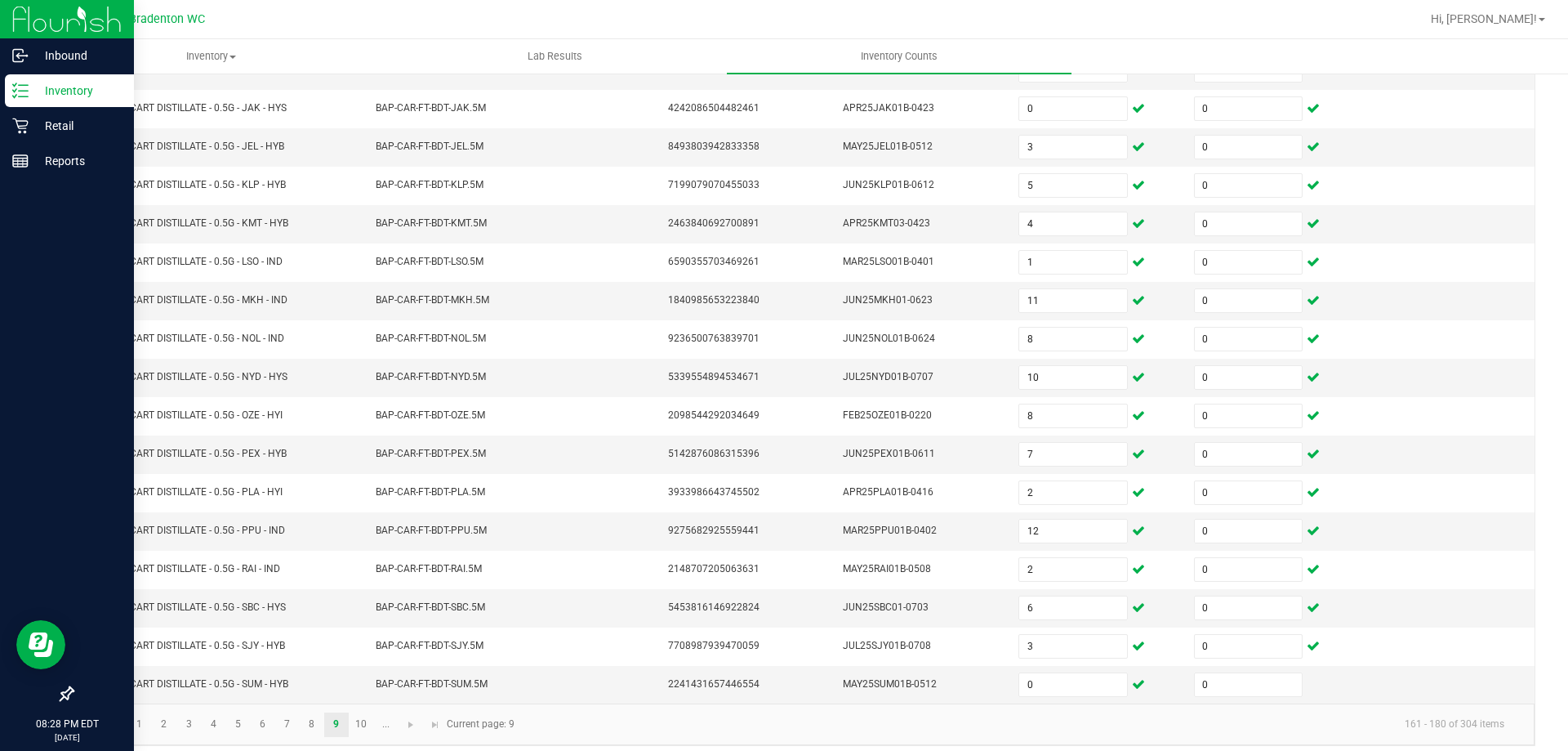
scroll to position [339, 0]
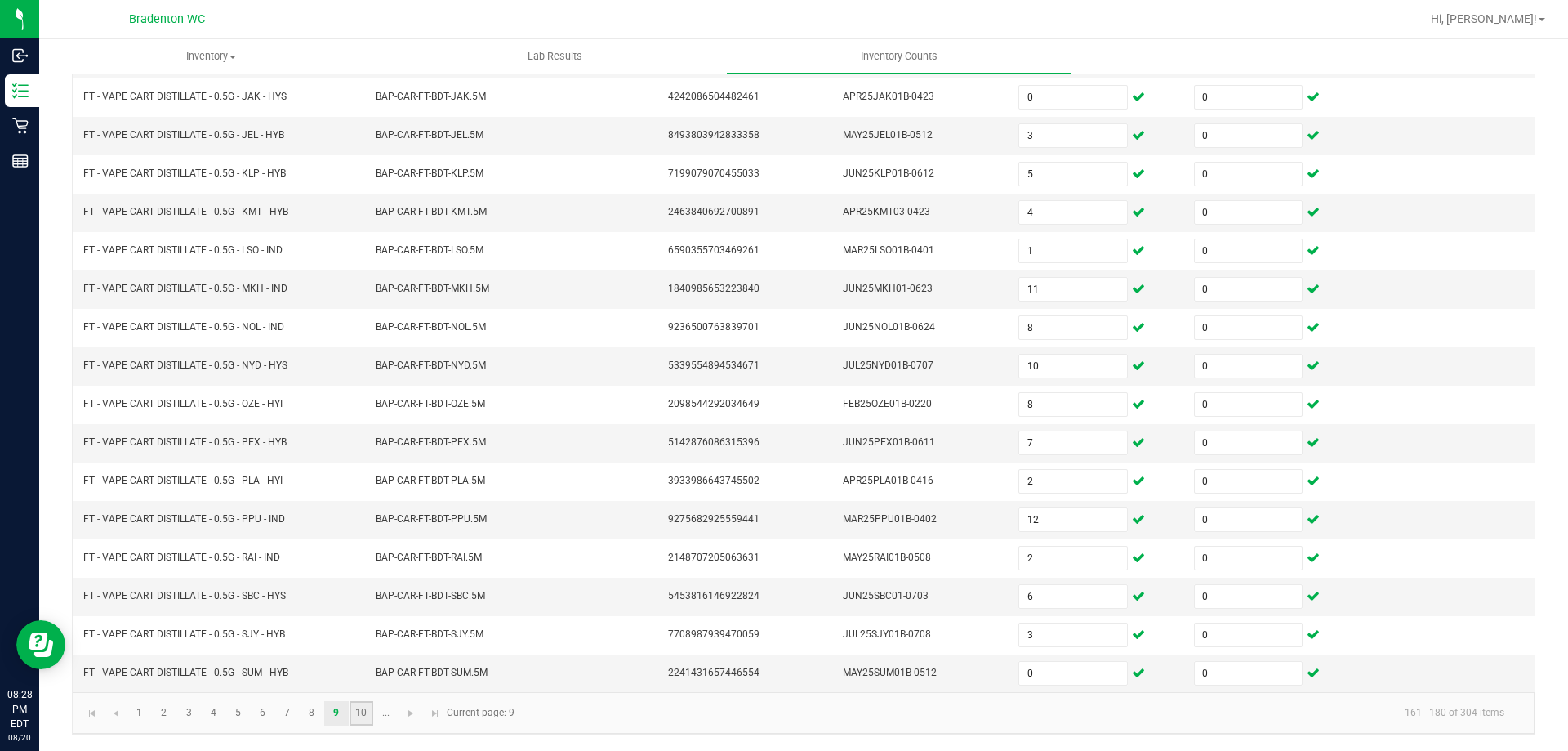
click at [368, 715] on link "10" at bounding box center [360, 713] width 23 height 24
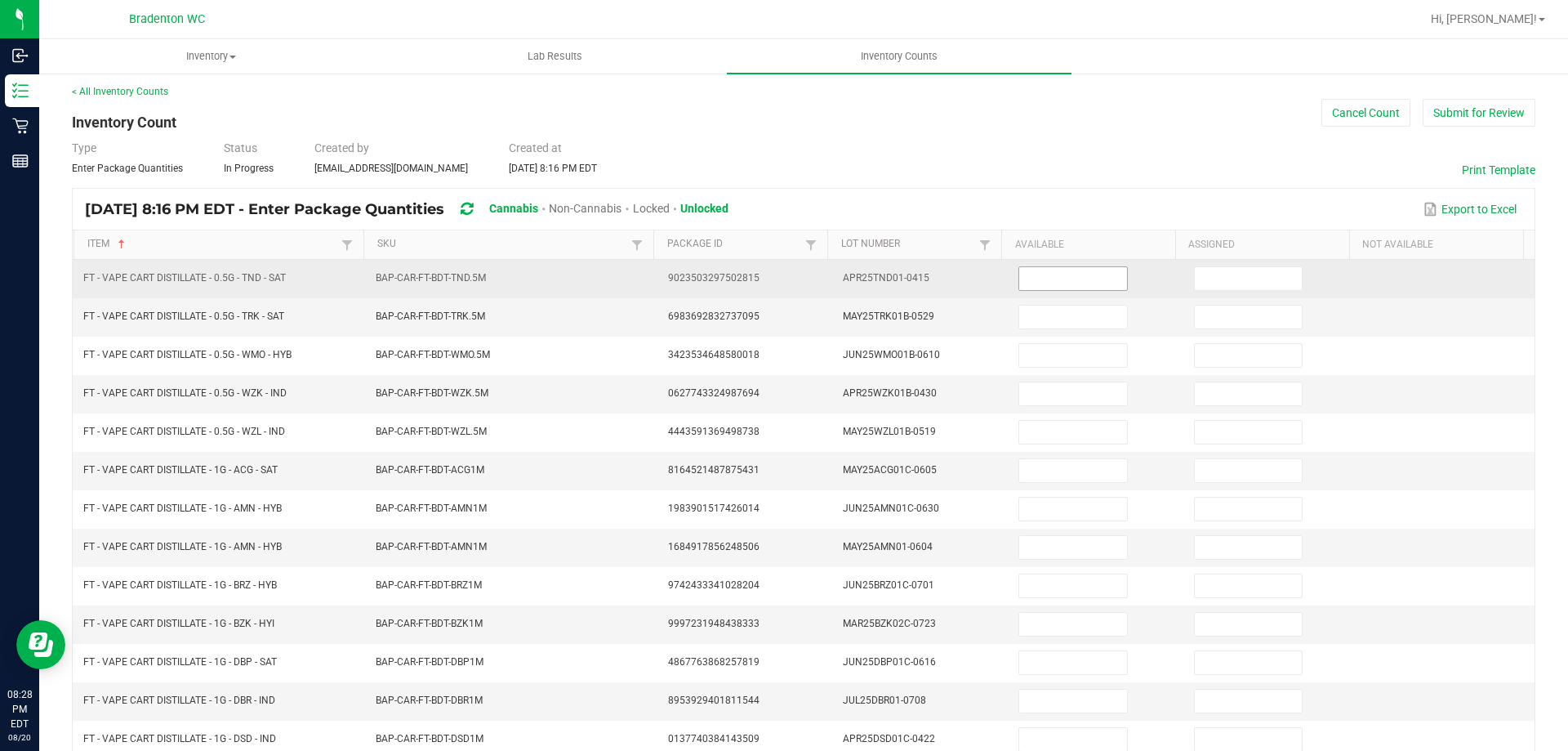
scroll to position [0, 0]
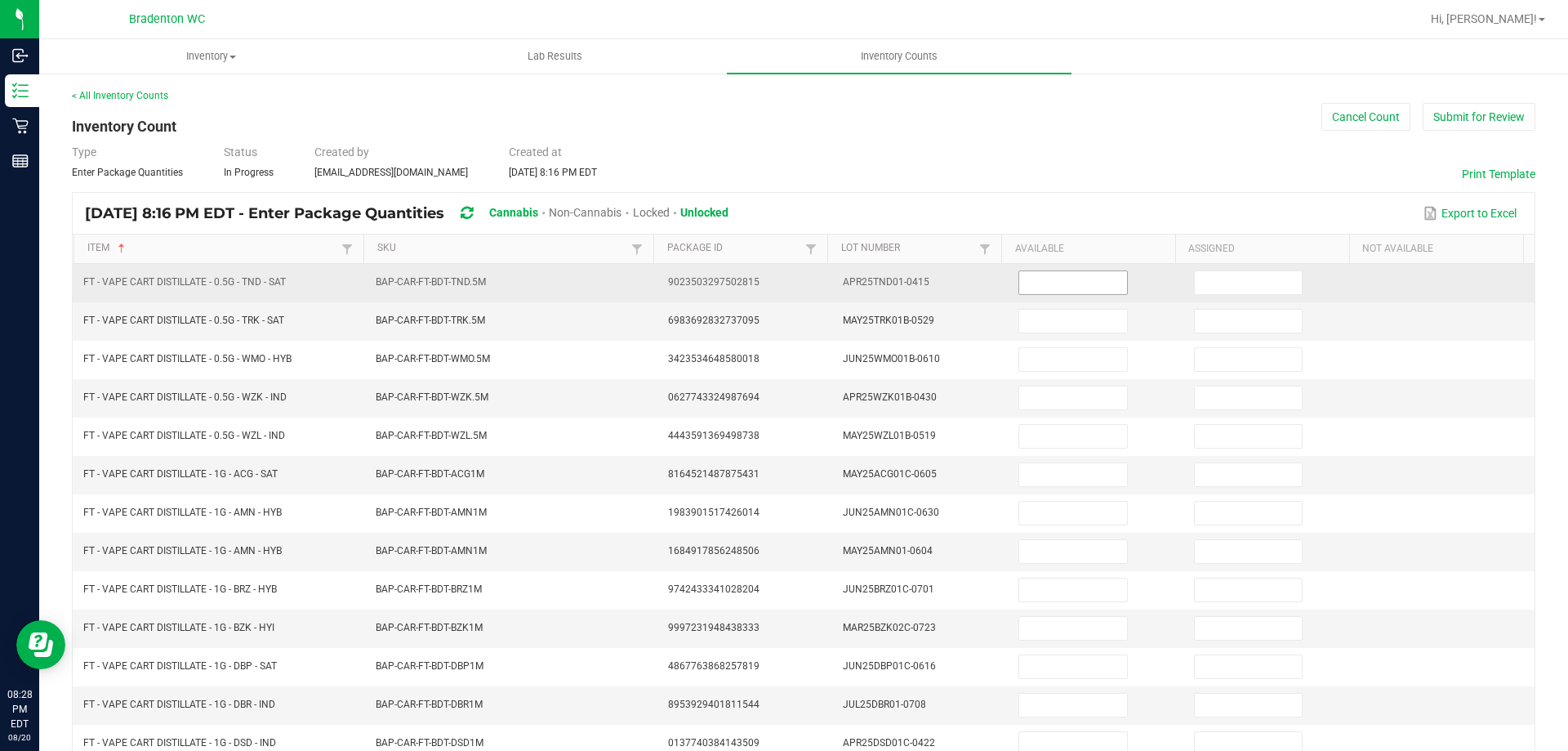
click at [1080, 285] on input at bounding box center [1073, 283] width 107 height 22
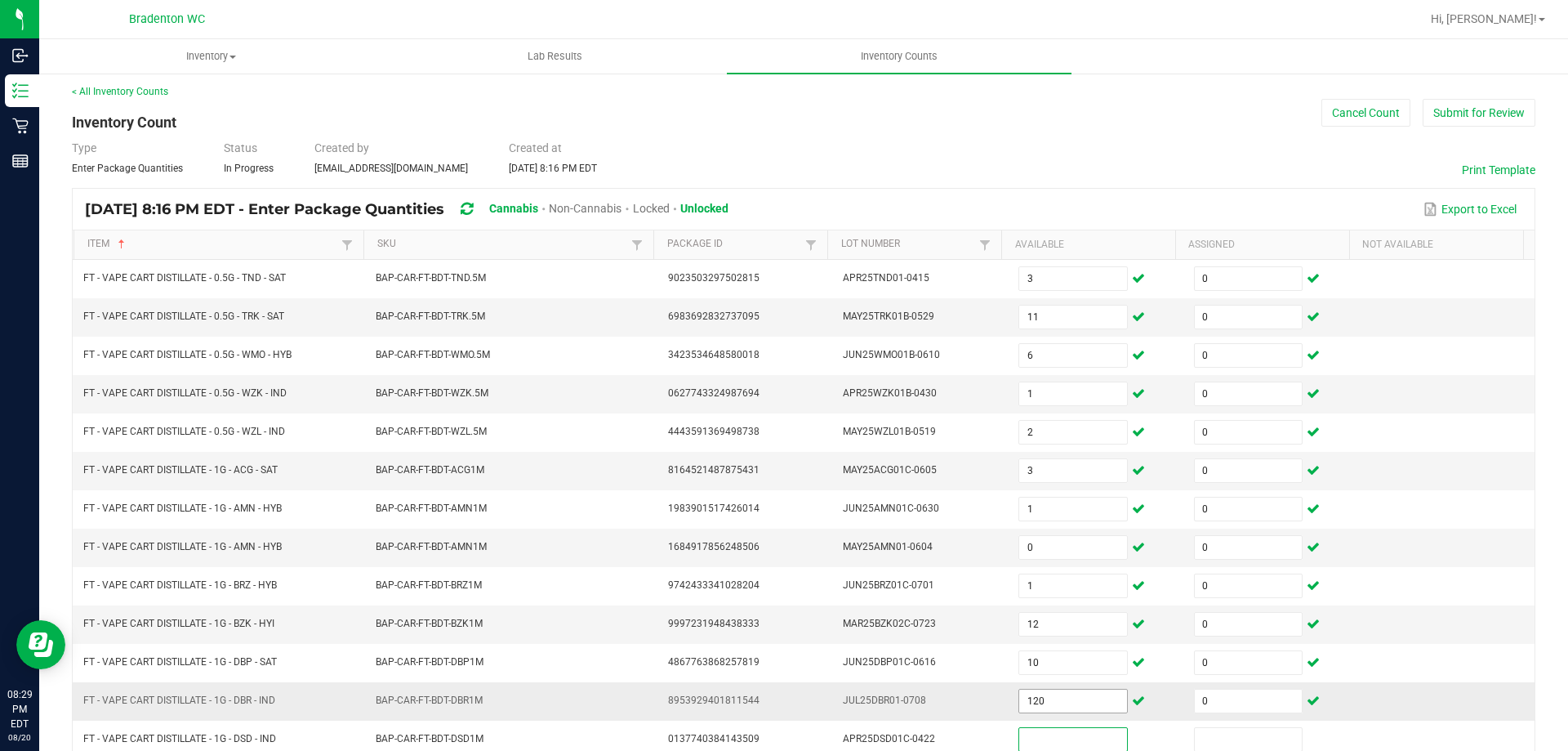
click at [1085, 704] on input "120" at bounding box center [1073, 700] width 107 height 22
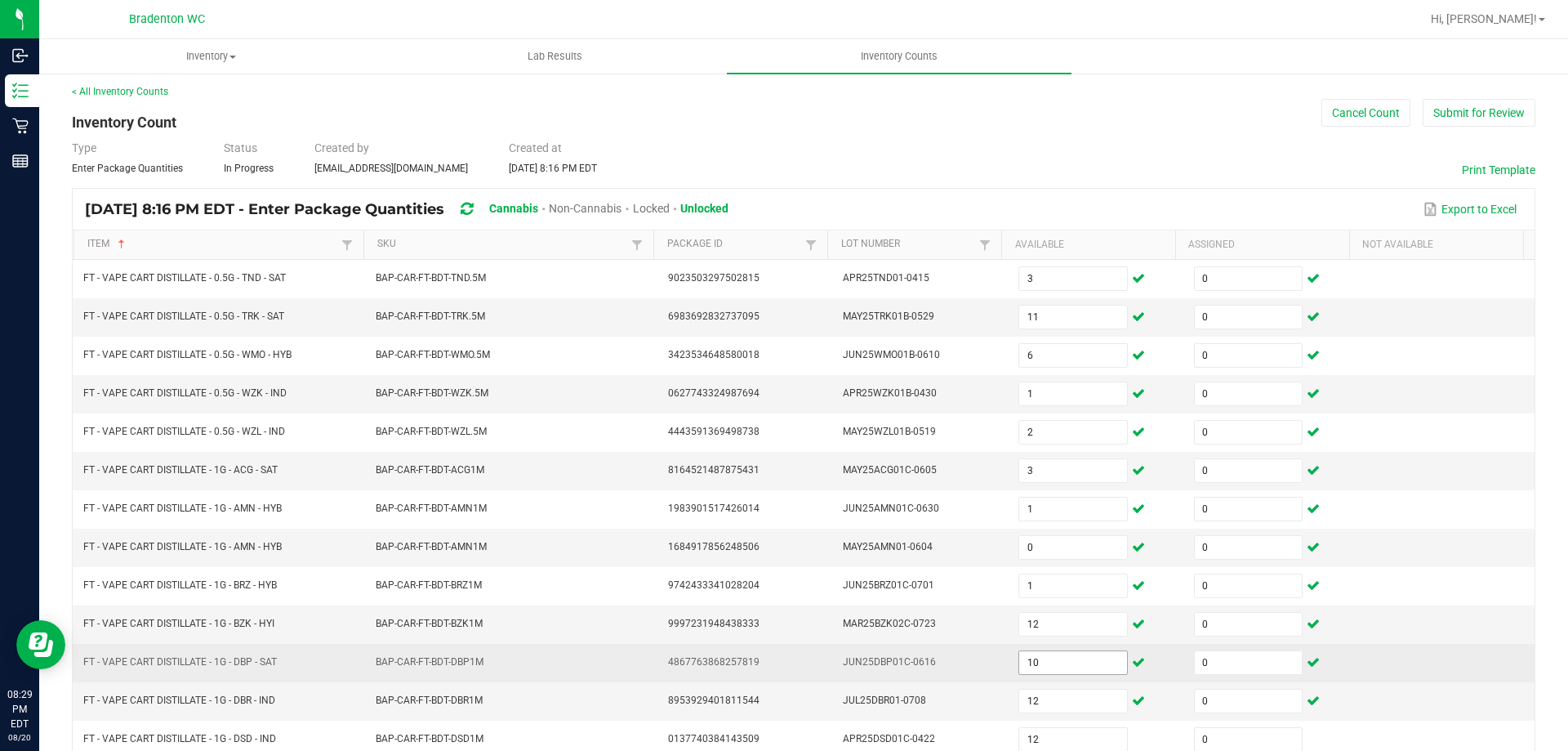
scroll to position [339, 0]
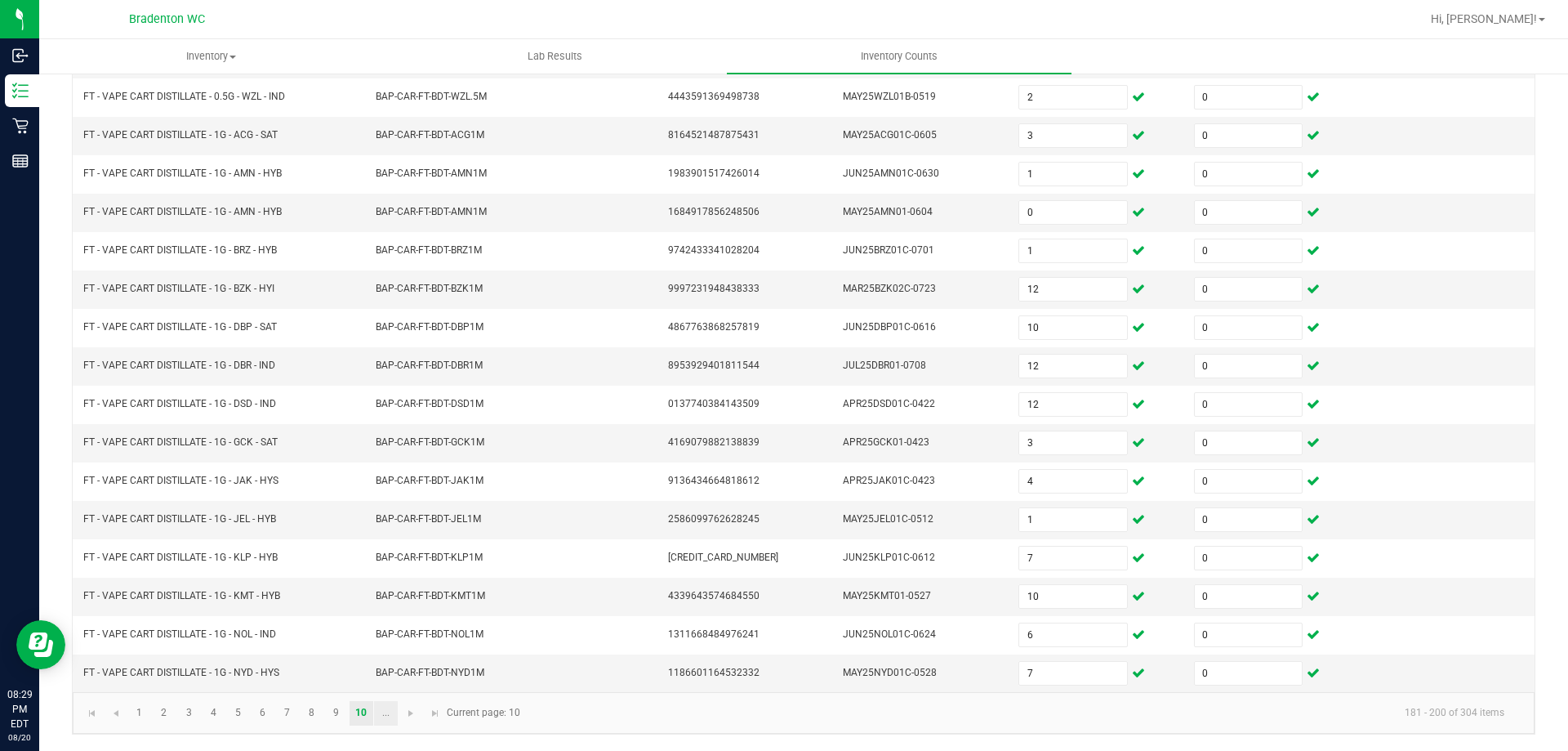
click at [390, 714] on link "..." at bounding box center [385, 713] width 23 height 24
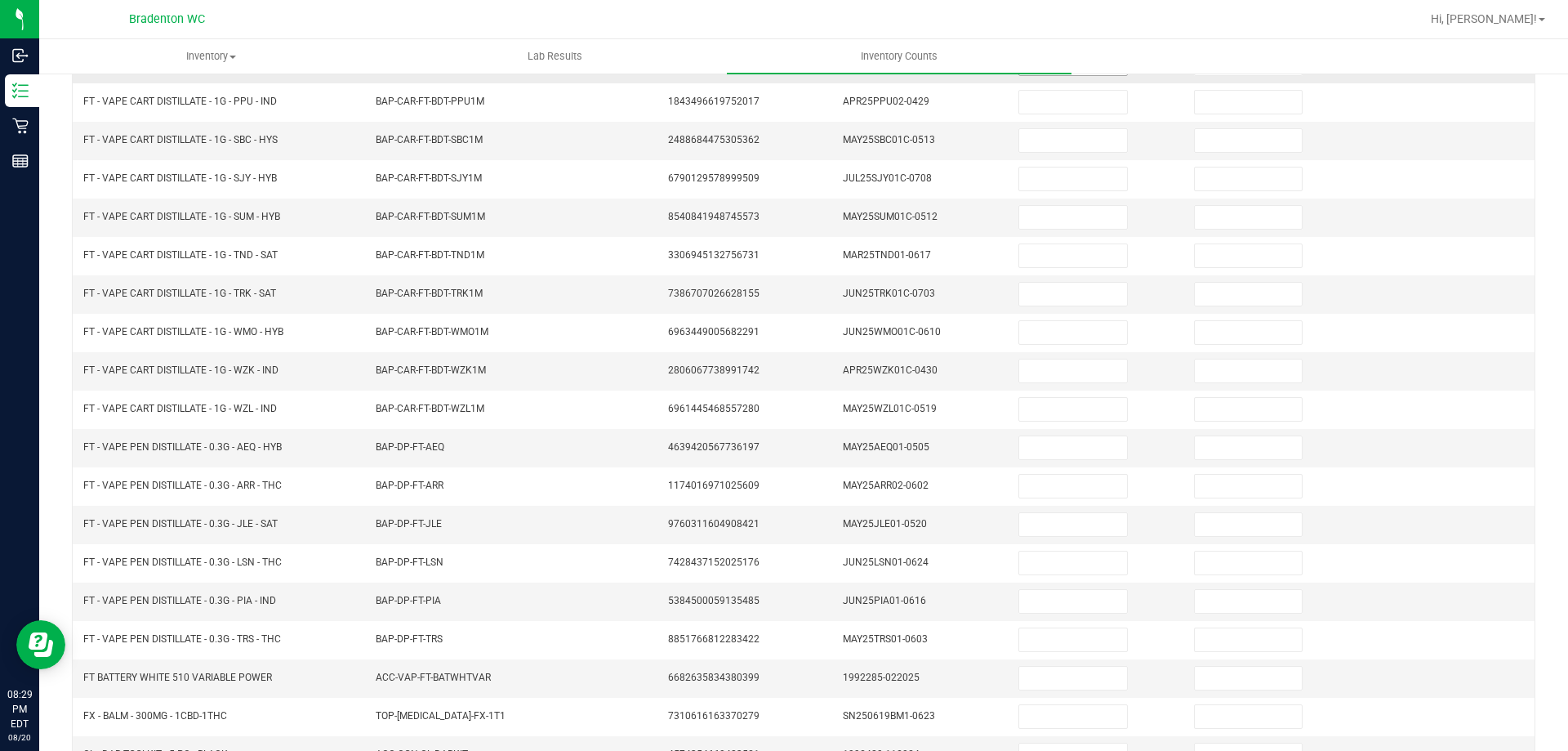
scroll to position [12, 0]
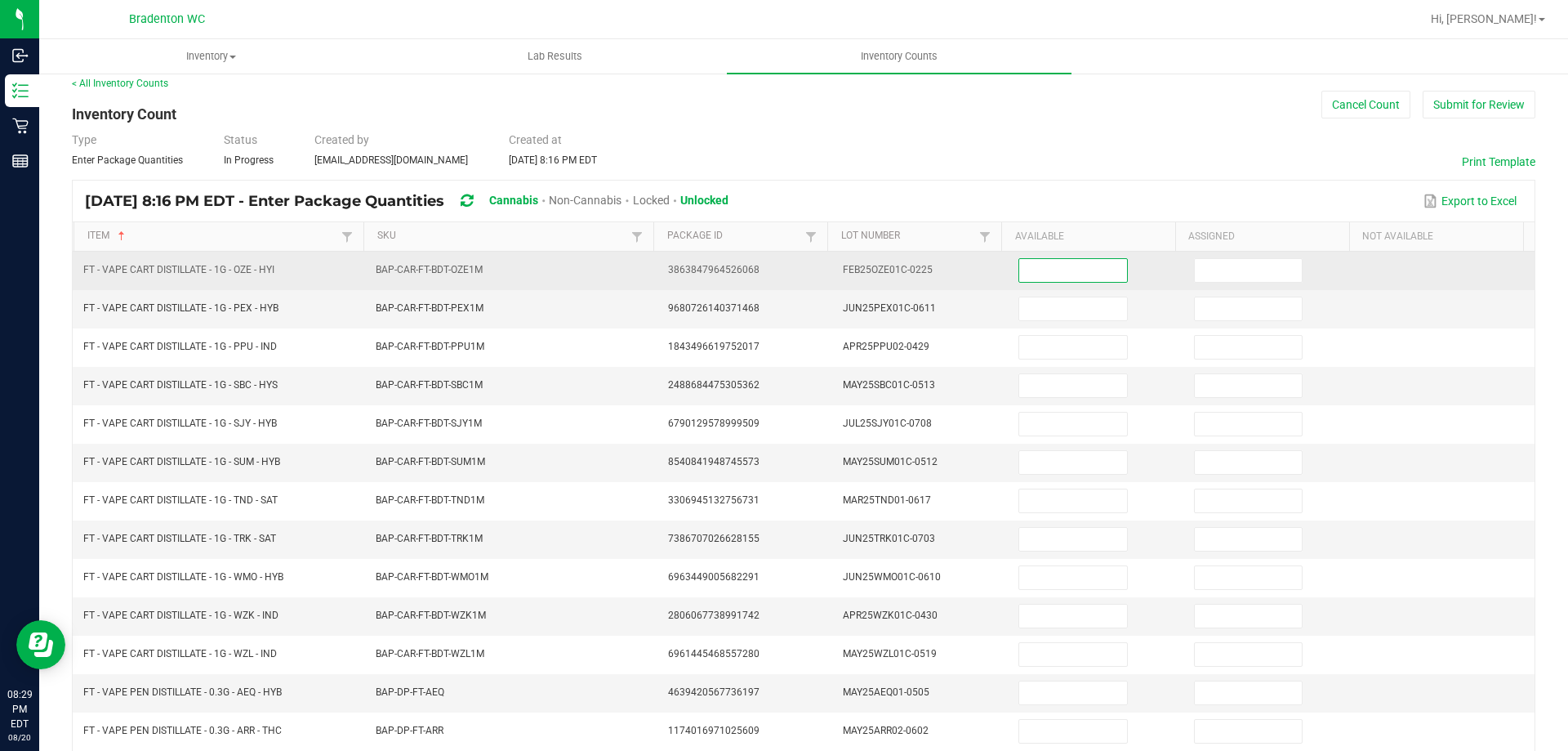
click at [1067, 272] on input at bounding box center [1073, 271] width 107 height 22
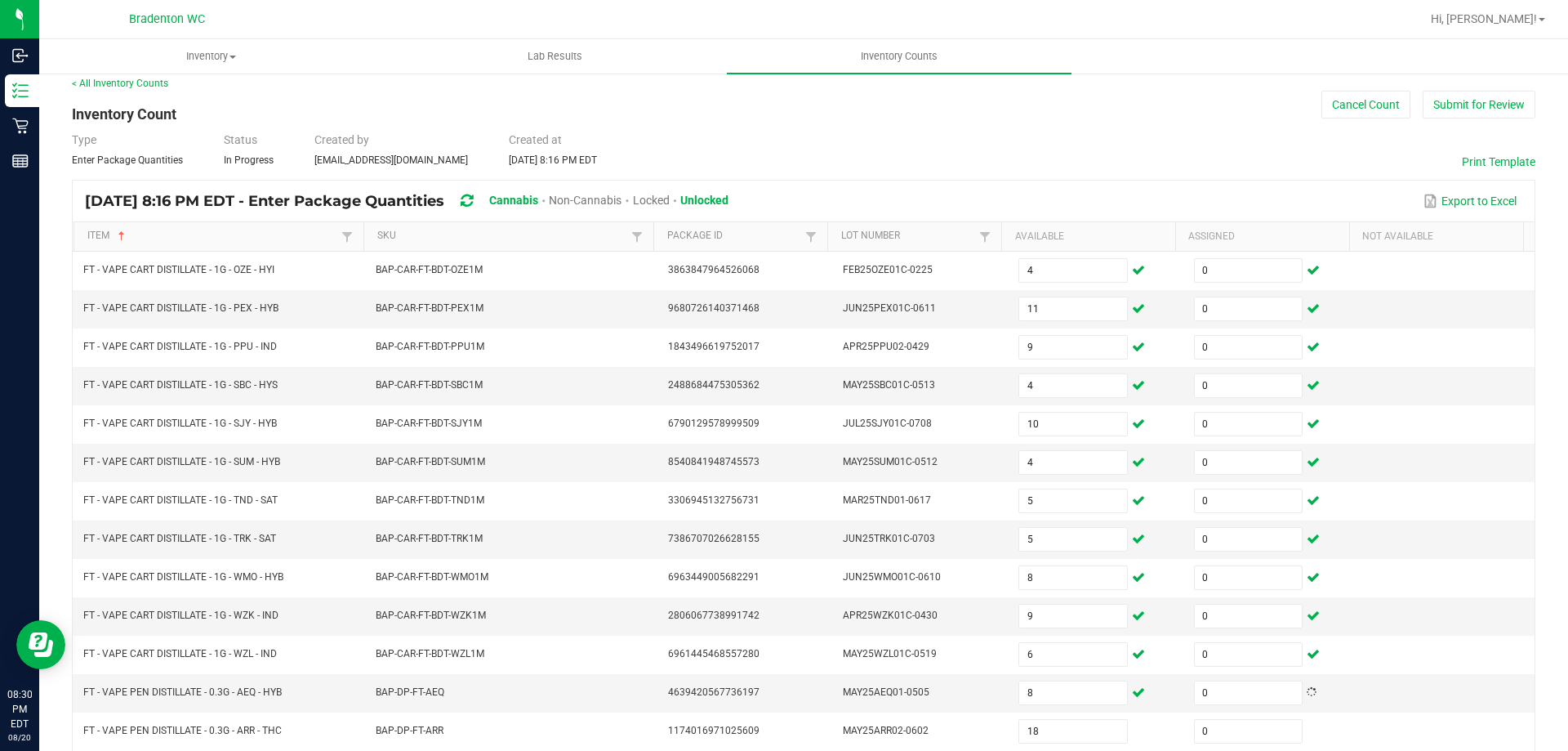
scroll to position [339, 0]
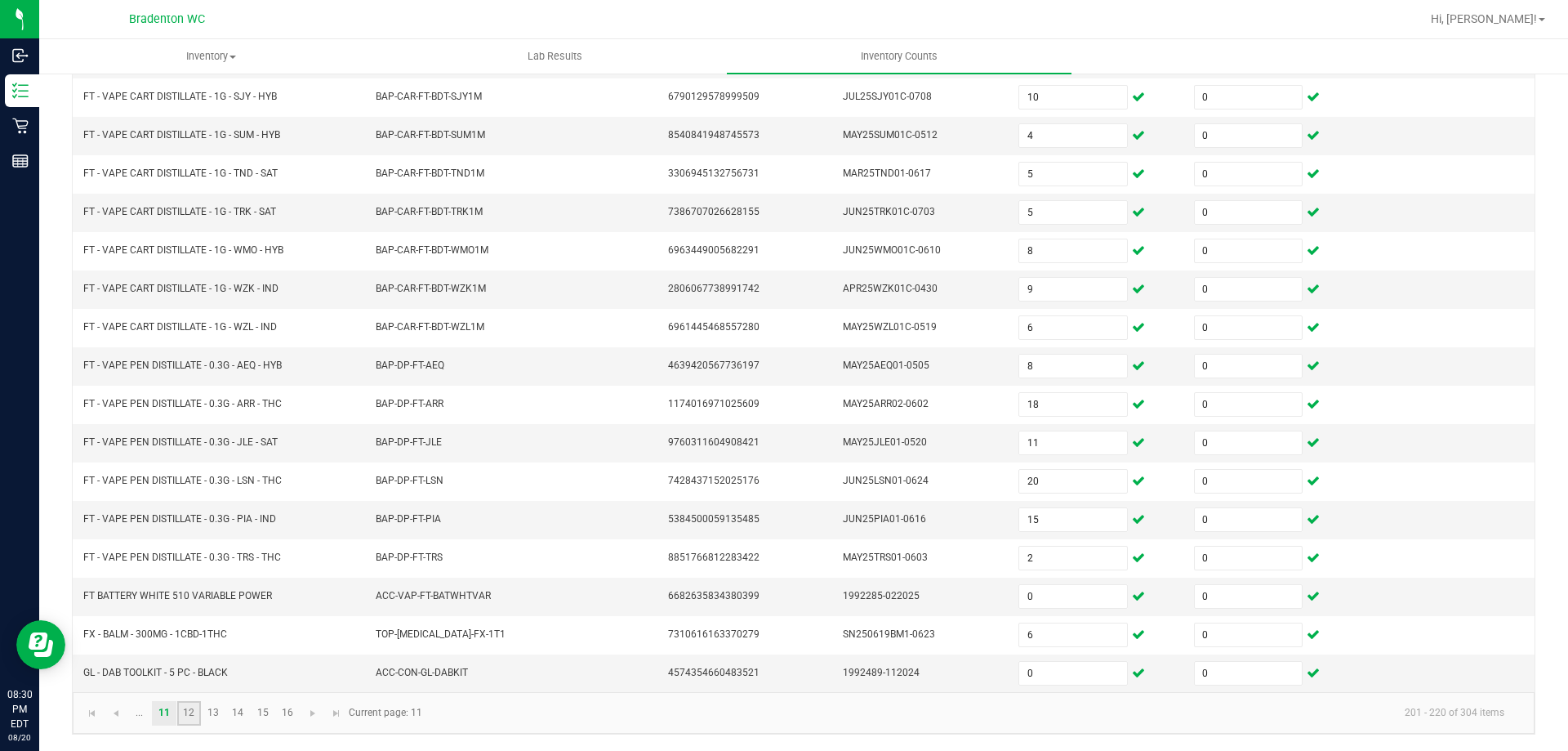
click at [196, 708] on link "12" at bounding box center [188, 713] width 23 height 24
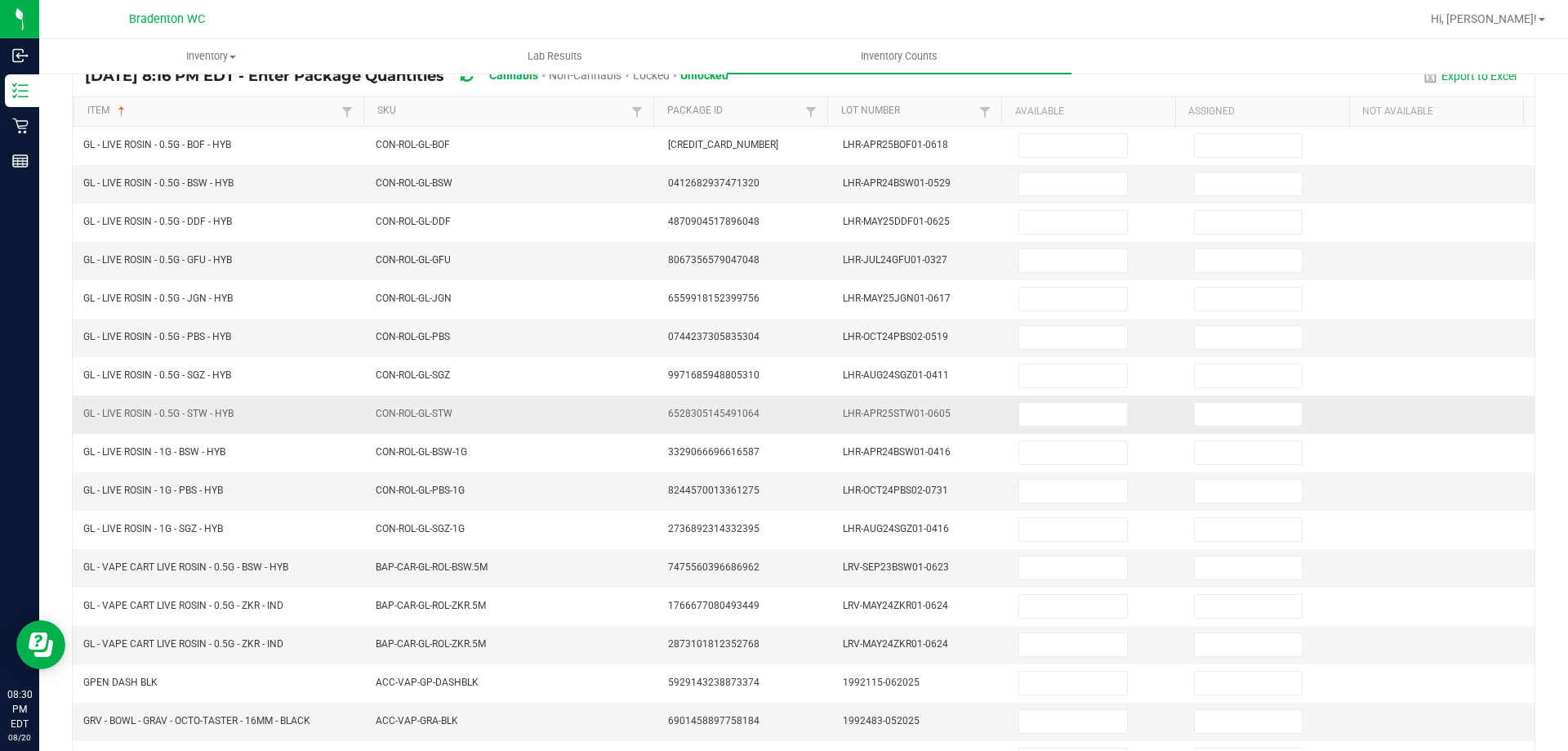
scroll to position [0, 0]
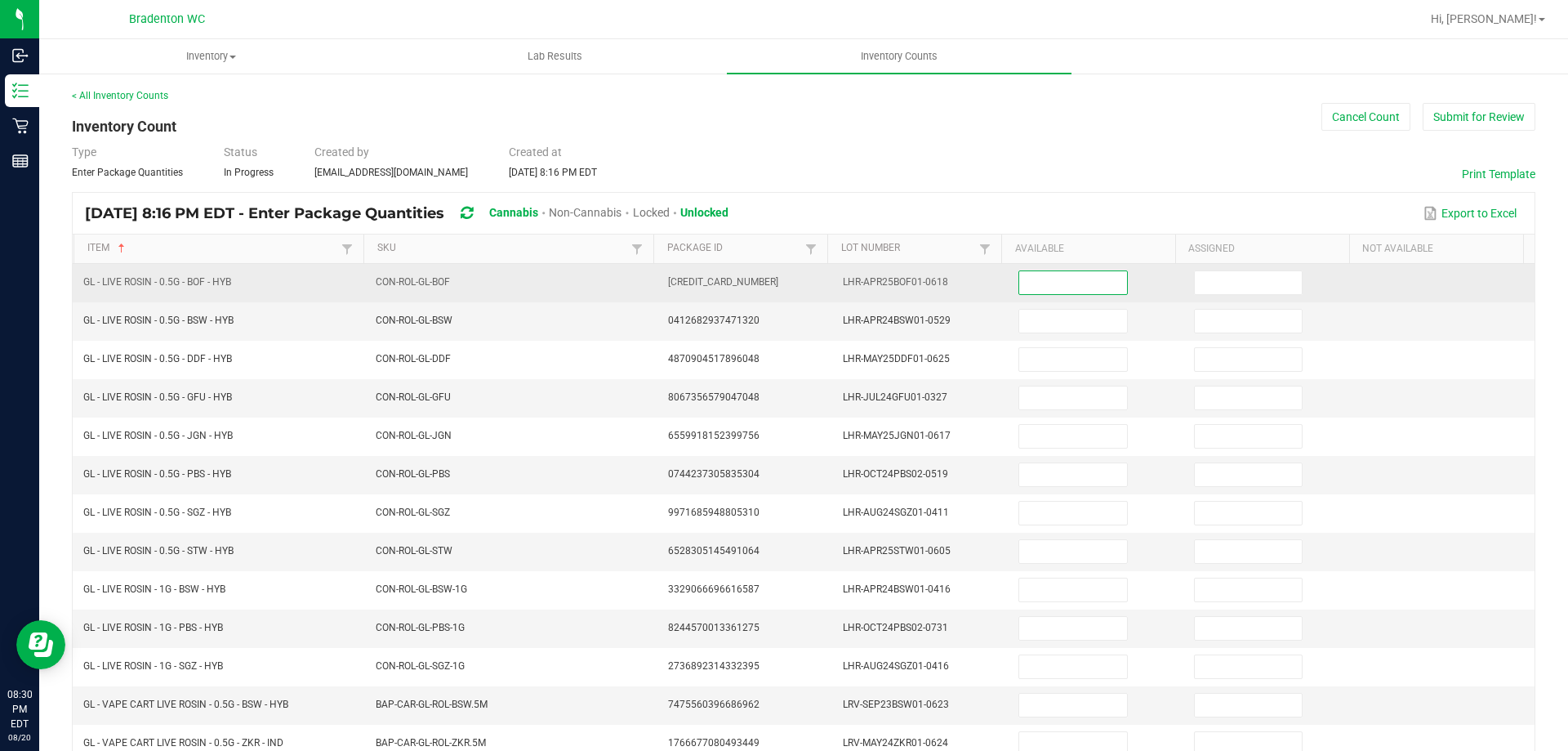
click at [1025, 284] on input at bounding box center [1073, 283] width 107 height 22
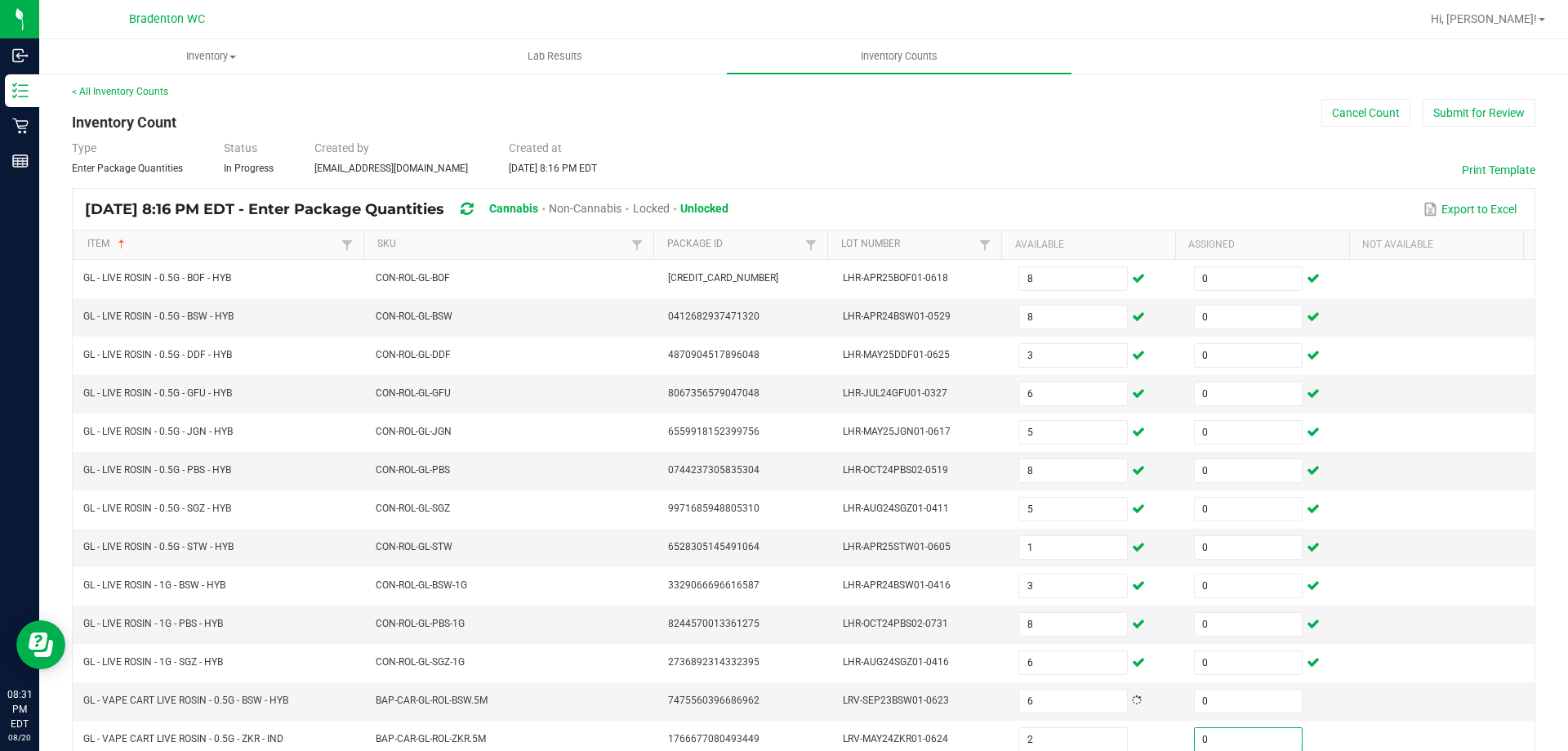
scroll to position [339, 0]
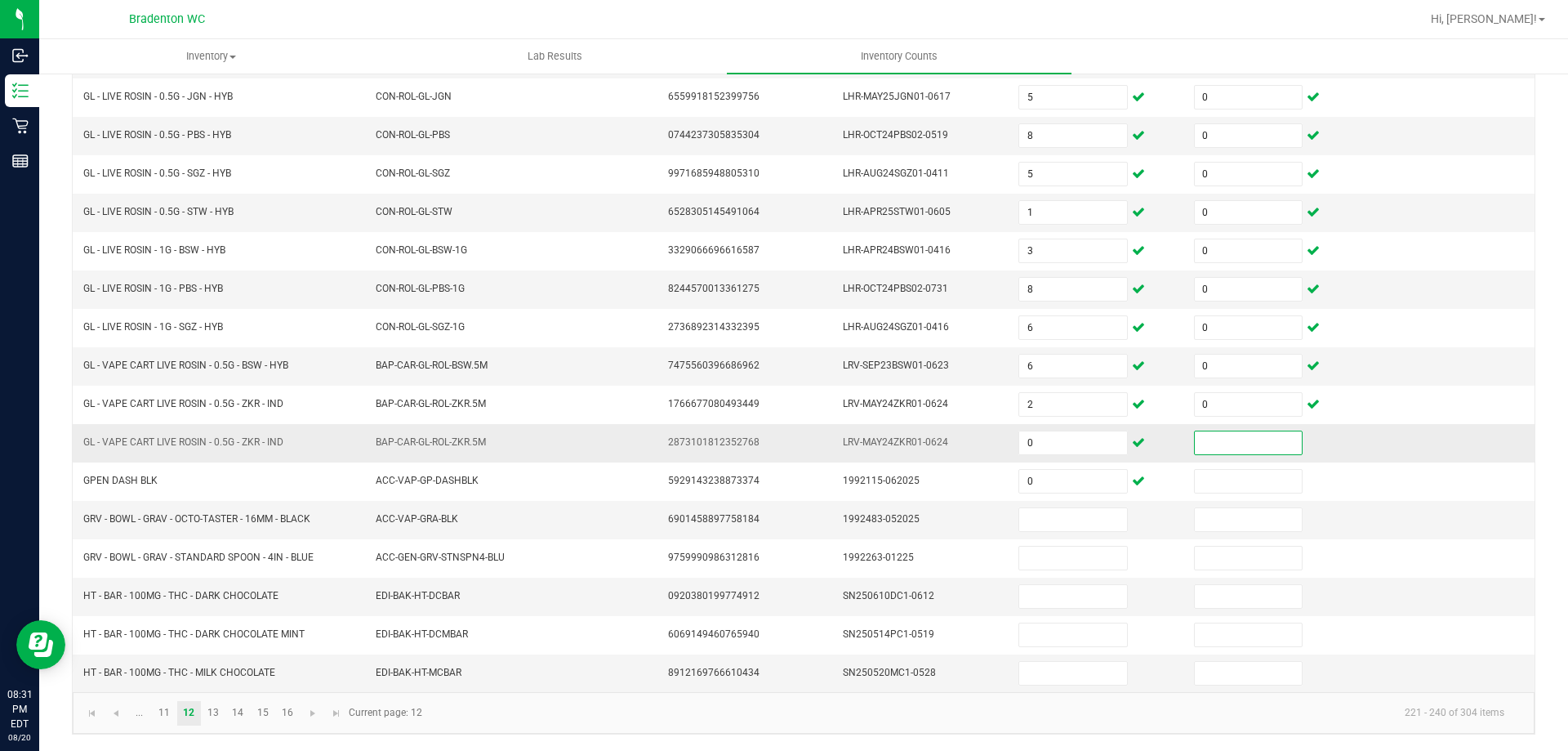
drag, startPoint x: 1188, startPoint y: 450, endPoint x: 1173, endPoint y: 420, distance: 33.5
click at [1194, 449] on input at bounding box center [1248, 443] width 107 height 22
click at [1071, 596] on input "0" at bounding box center [1073, 596] width 107 height 22
click at [97, 708] on span "Go to the first page" at bounding box center [93, 713] width 13 height 13
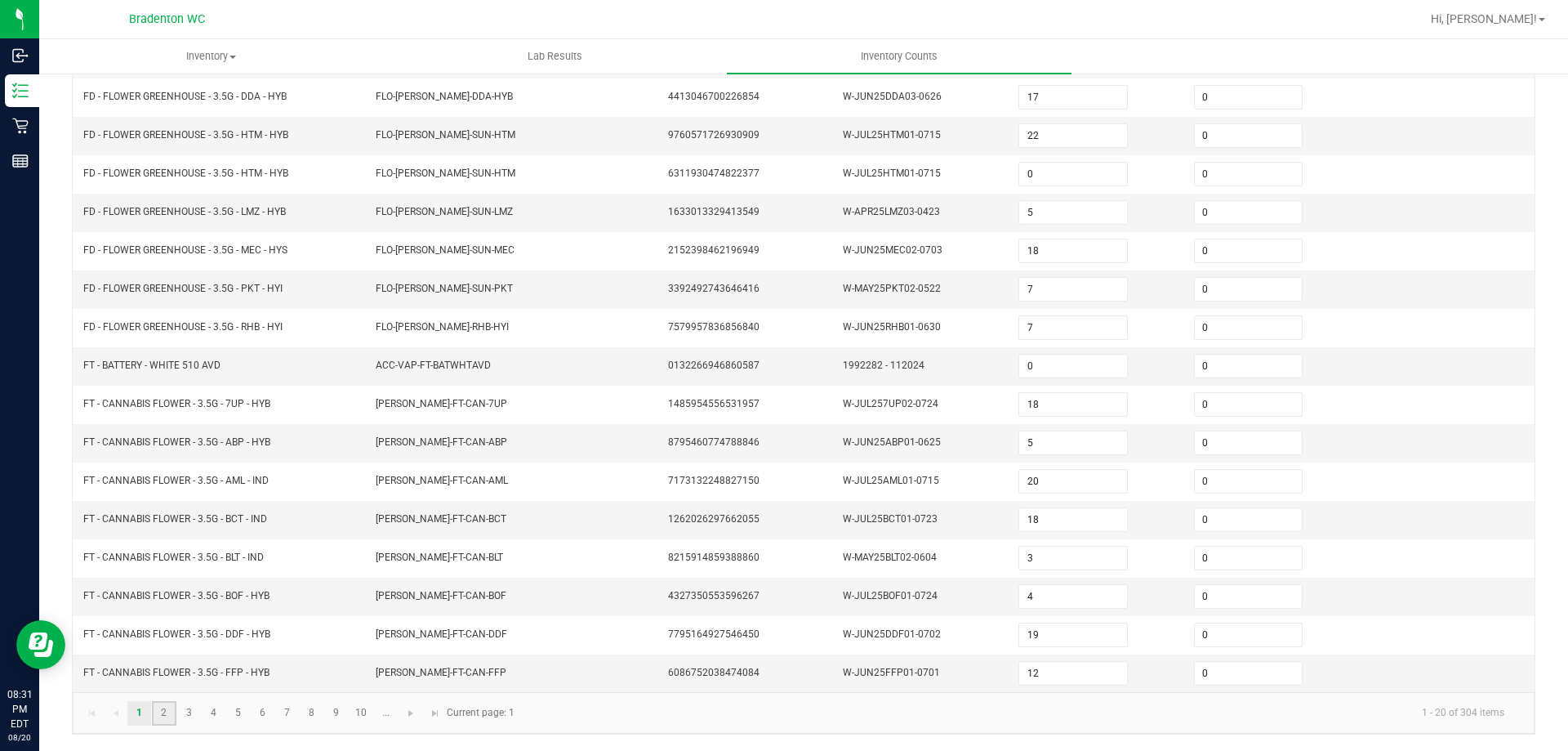
click at [160, 718] on link "2" at bounding box center [163, 713] width 23 height 24
click at [192, 713] on link "3" at bounding box center [188, 713] width 23 height 24
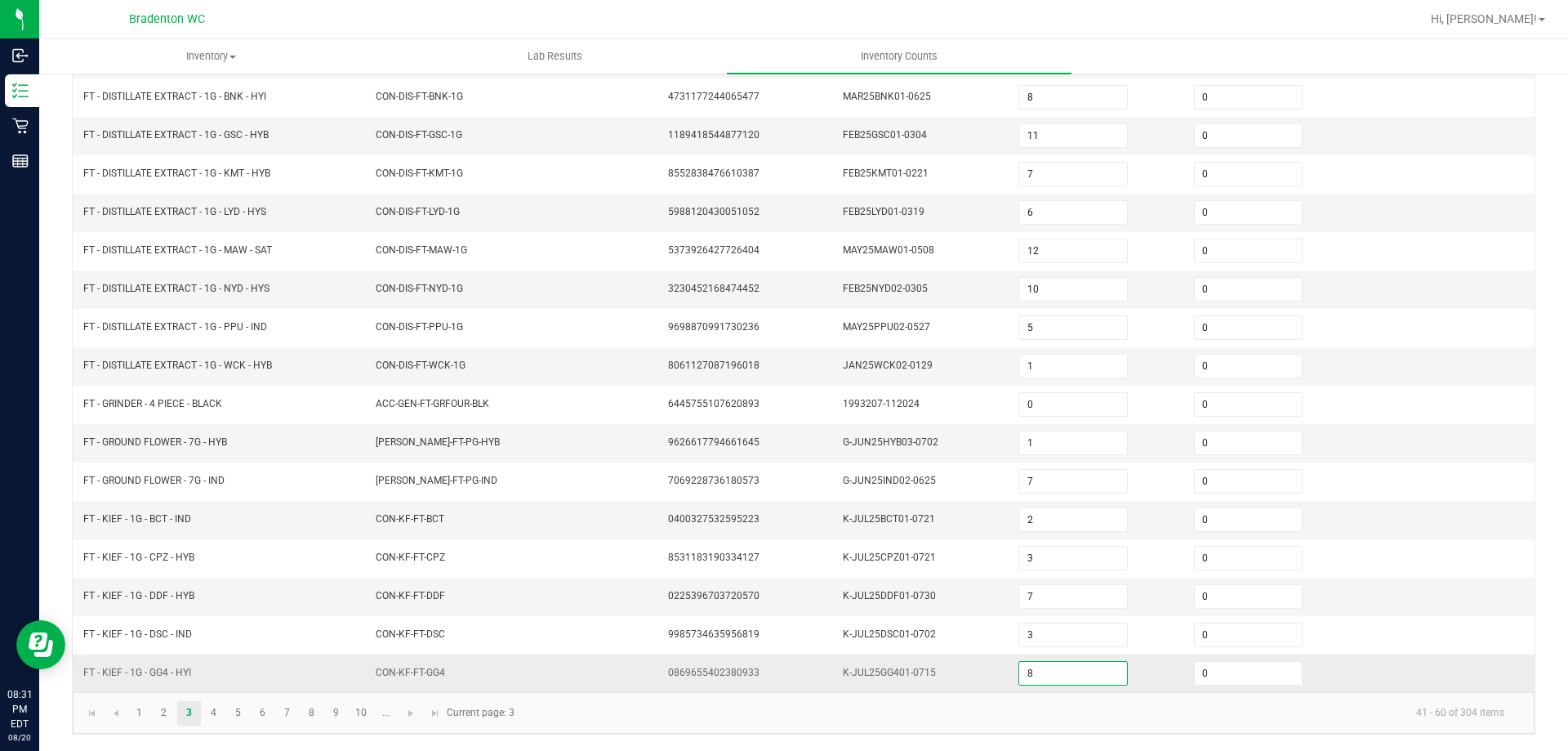
click at [1050, 676] on input "8" at bounding box center [1073, 673] width 107 height 22
click at [391, 713] on link "..." at bounding box center [385, 713] width 23 height 24
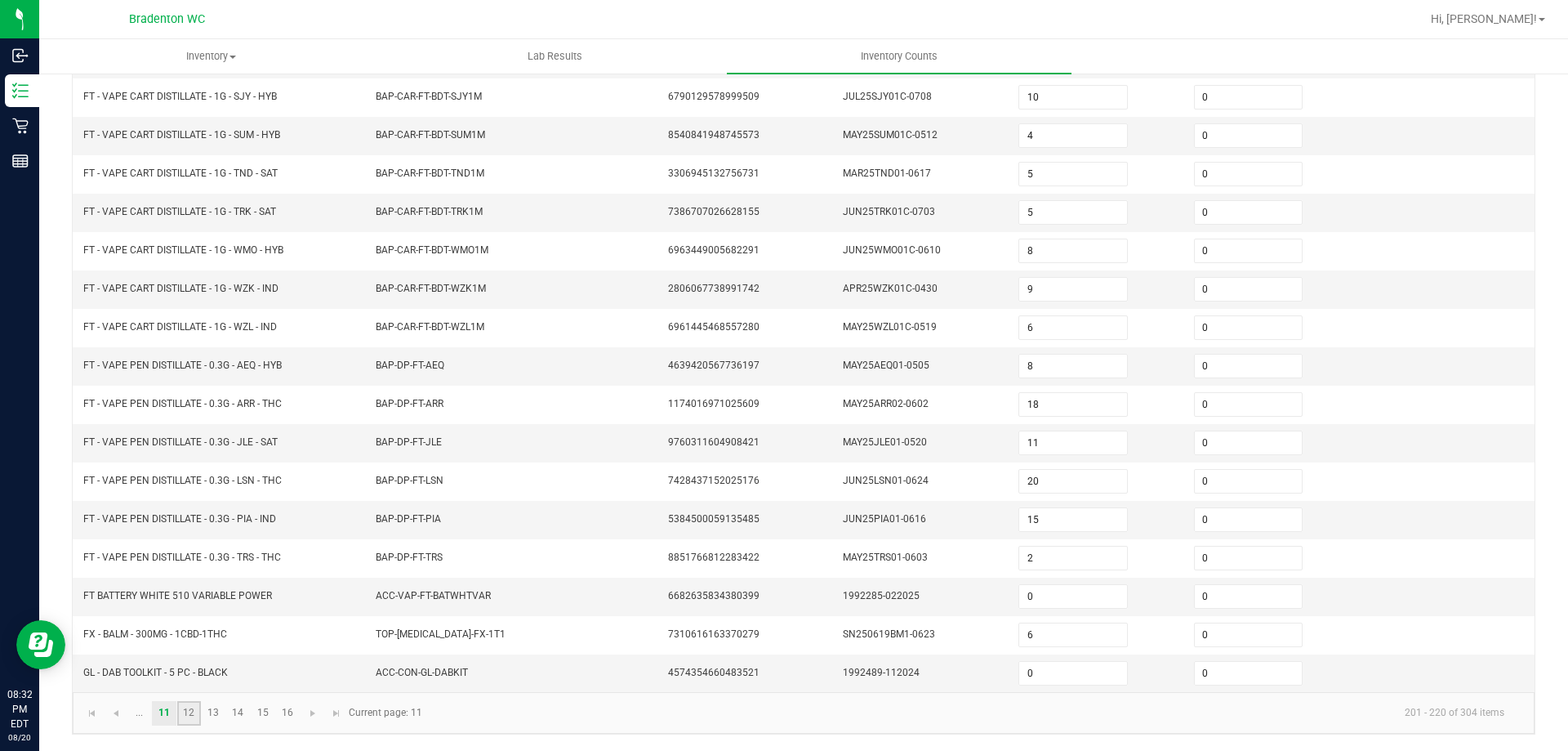
click at [188, 711] on link "12" at bounding box center [188, 713] width 23 height 24
